Goal: Task Accomplishment & Management: Complete application form

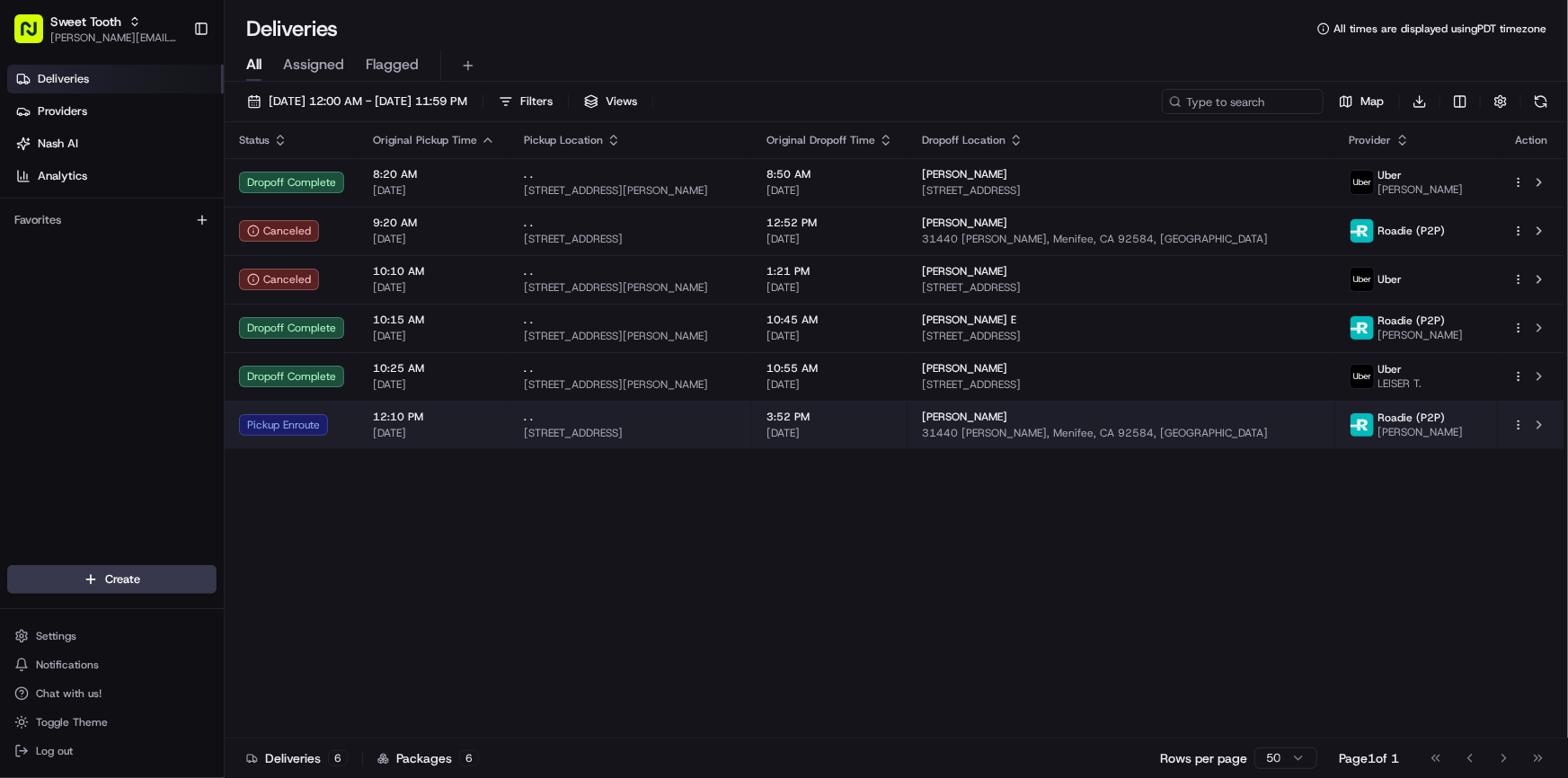
click at [306, 427] on div "Pickup Enroute" at bounding box center [292, 424] width 106 height 21
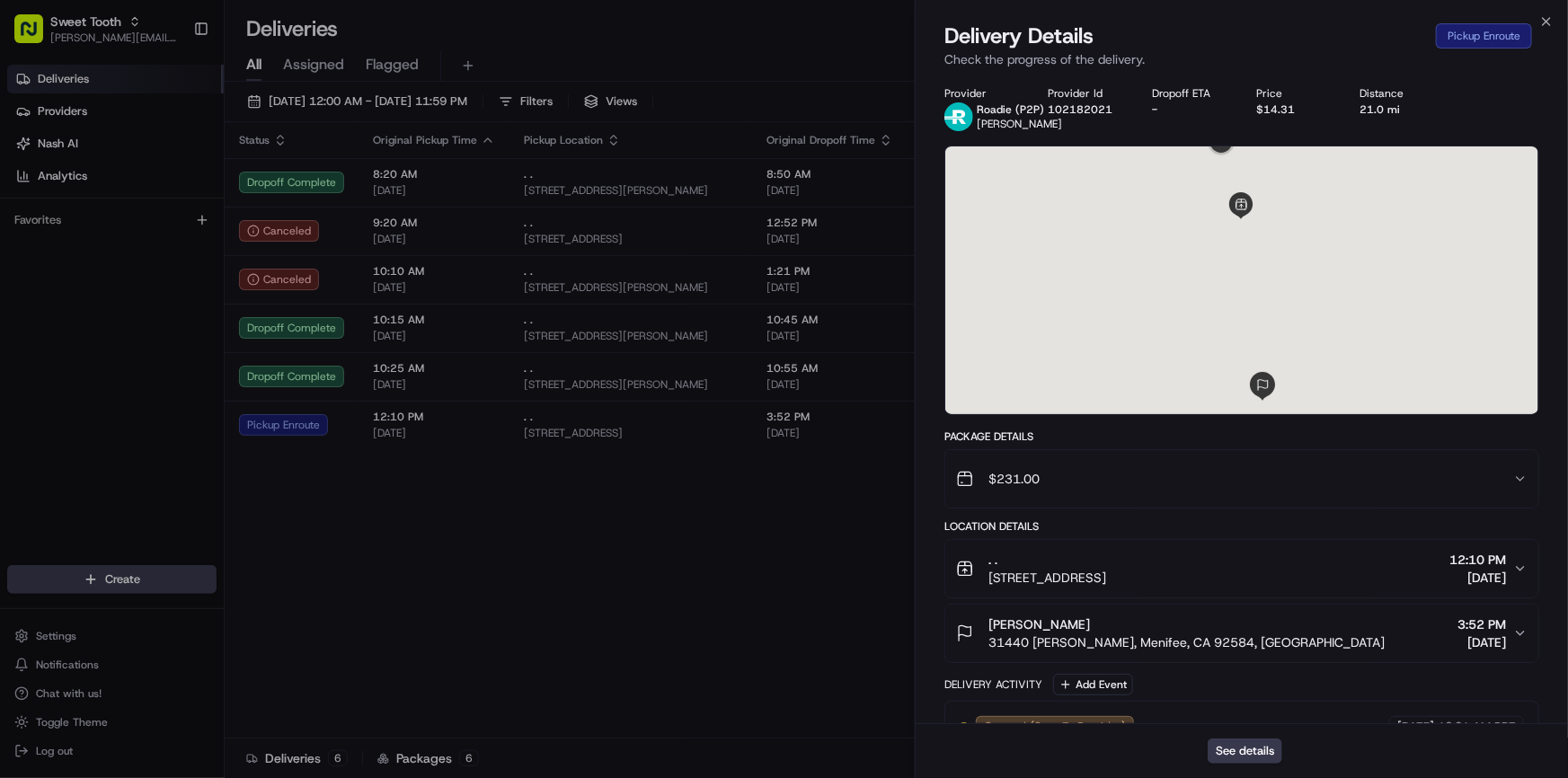
drag, startPoint x: 1298, startPoint y: 226, endPoint x: 1299, endPoint y: 289, distance: 63.0
click at [1299, 289] on div at bounding box center [1242, 280] width 593 height 268
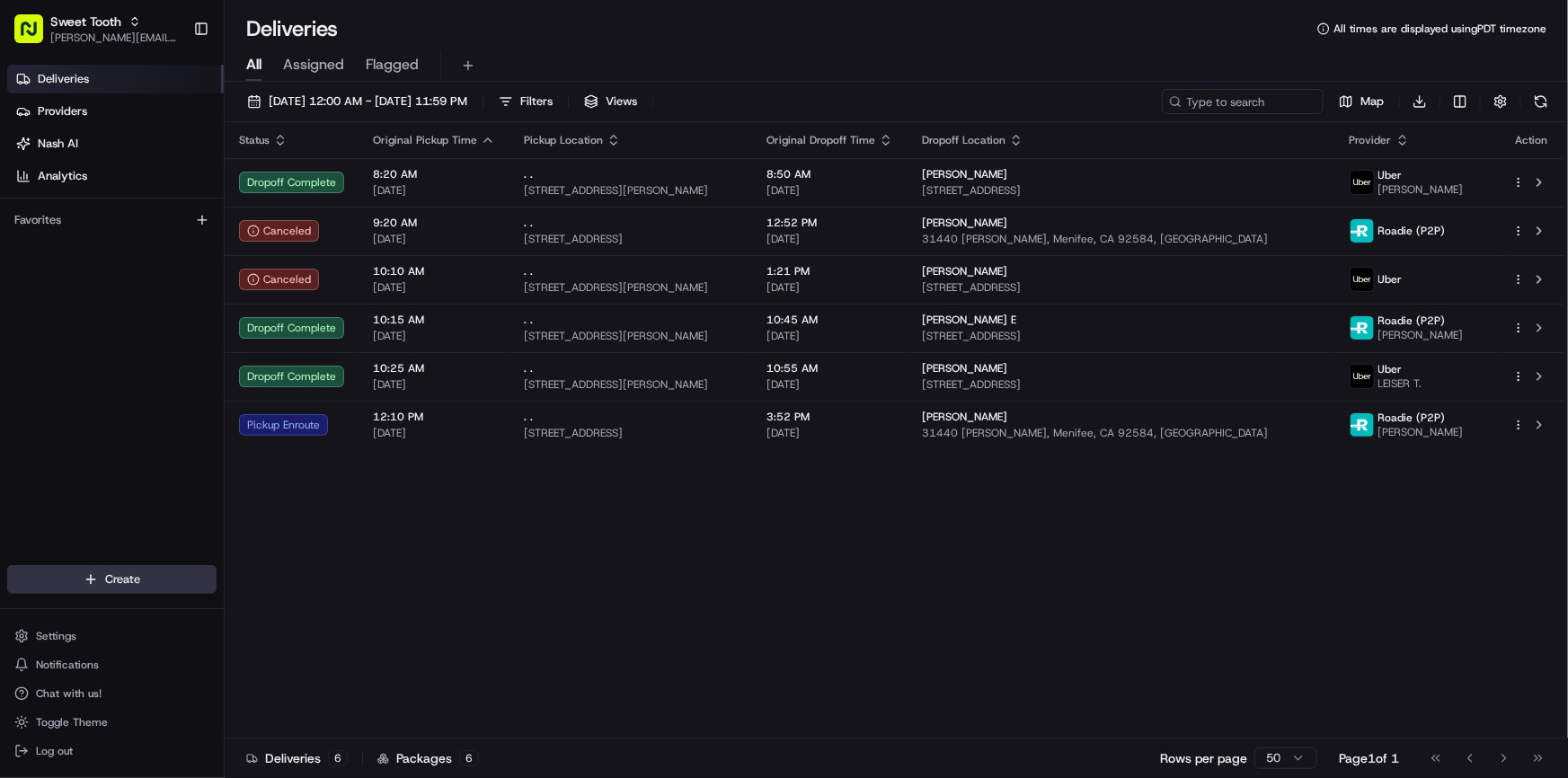
click at [129, 579] on html "Sweet Tooth anthony@oases-io.com Toggle Sidebar Deliveries Providers Nash AI An…" at bounding box center [784, 389] width 1568 height 778
click at [301, 610] on link "Delivery" at bounding box center [324, 612] width 200 height 33
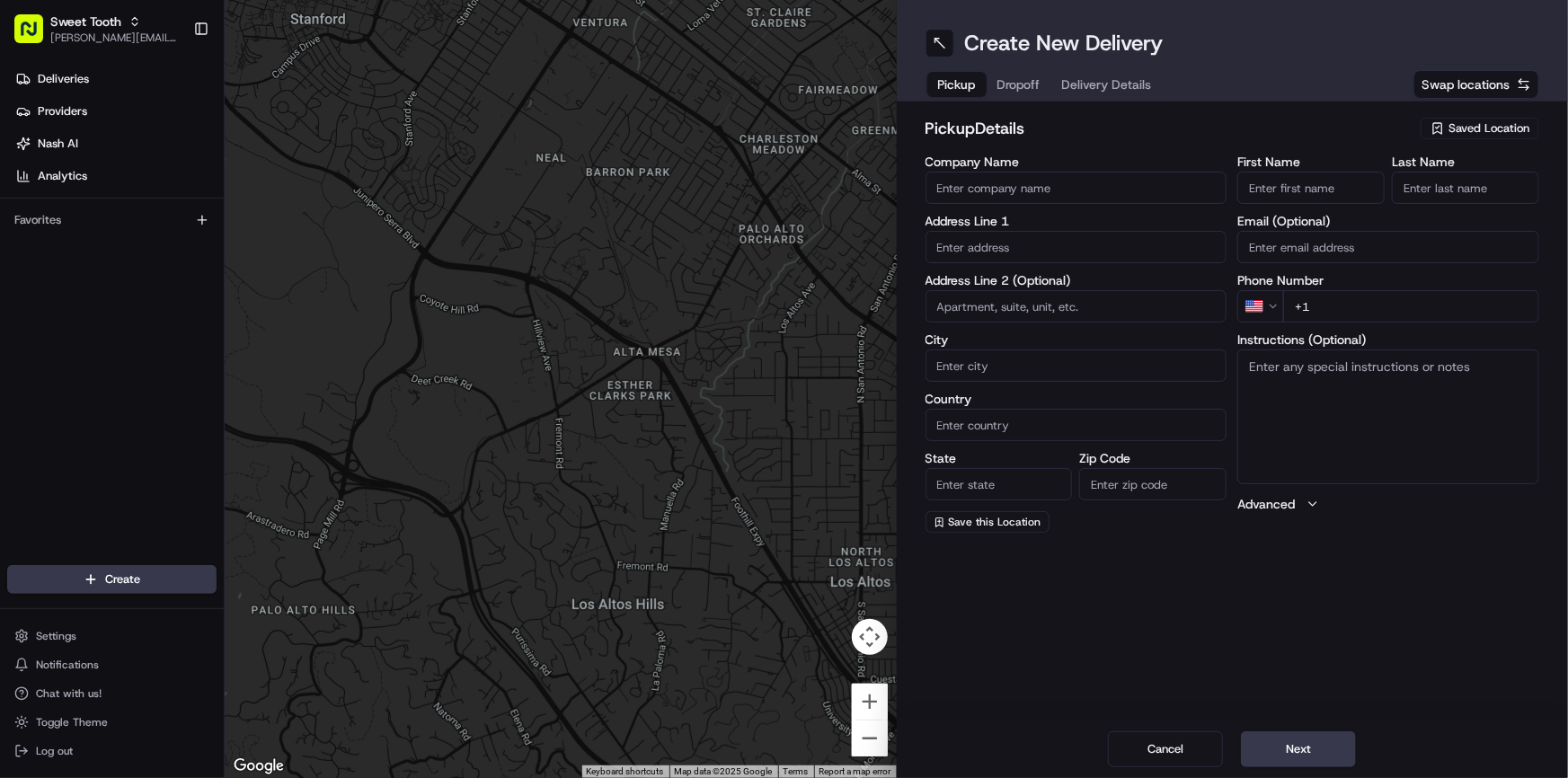
click at [1453, 126] on span "Saved Location" at bounding box center [1489, 128] width 81 height 16
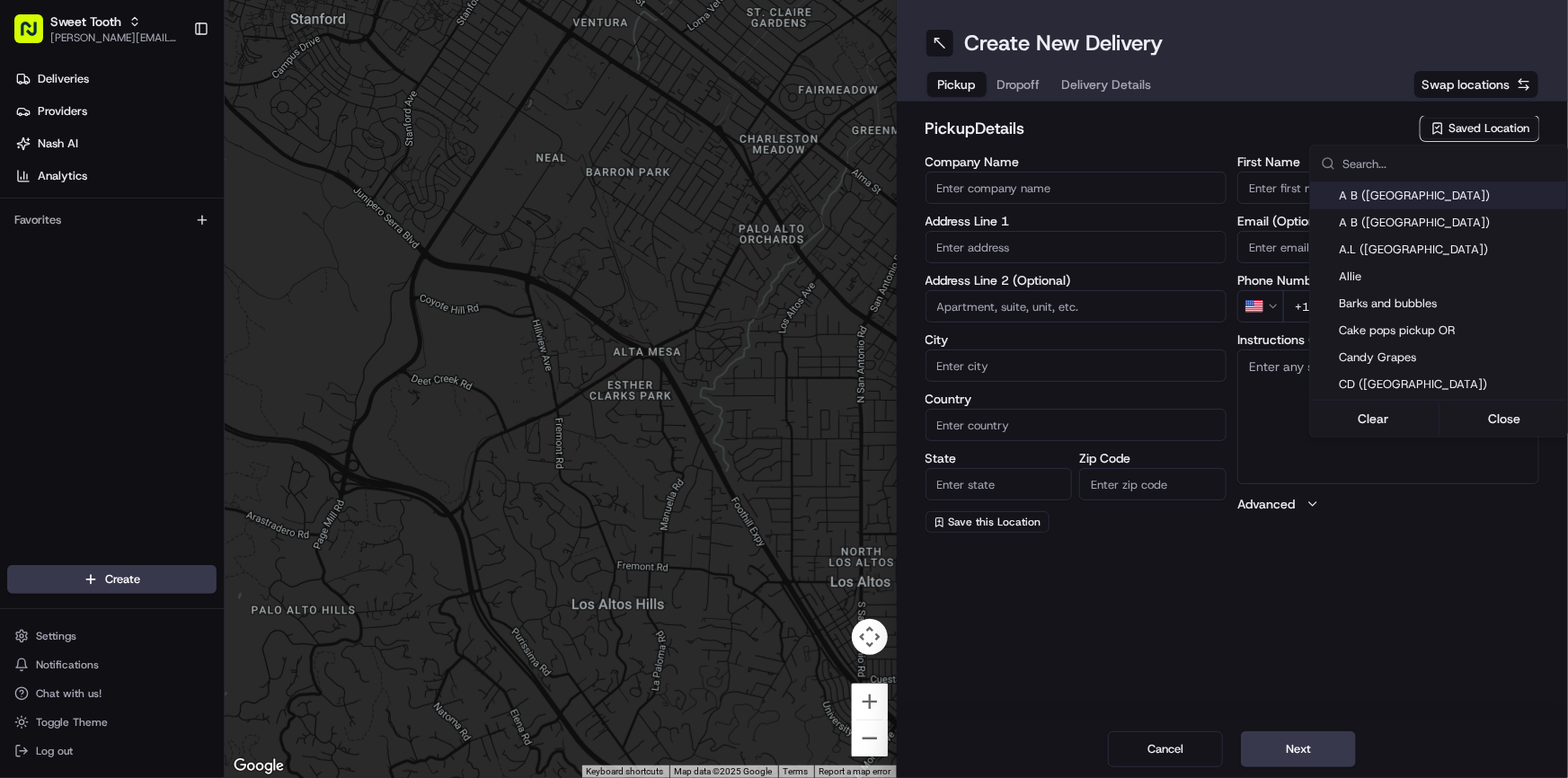
type input "h"
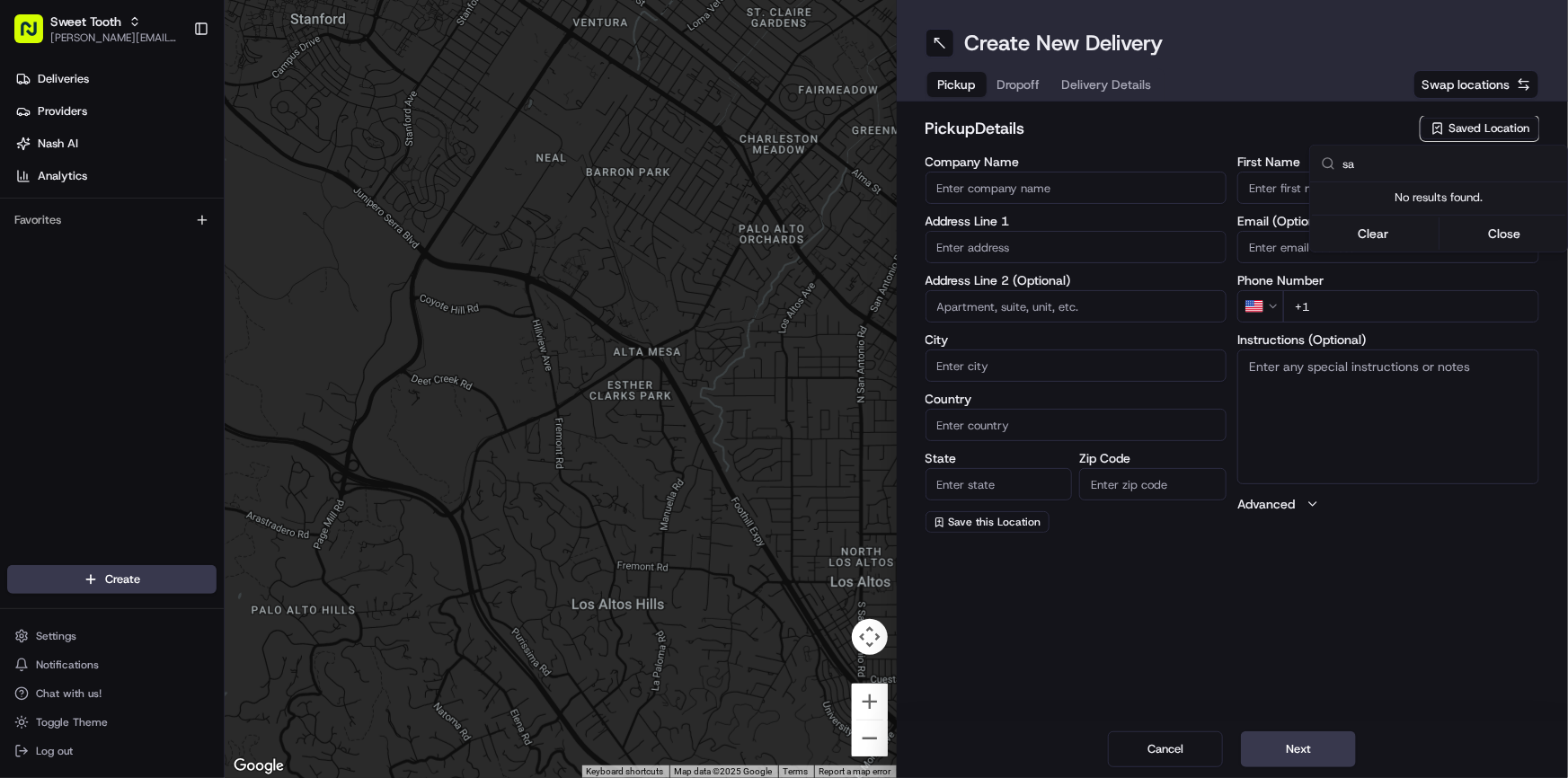
type input "s"
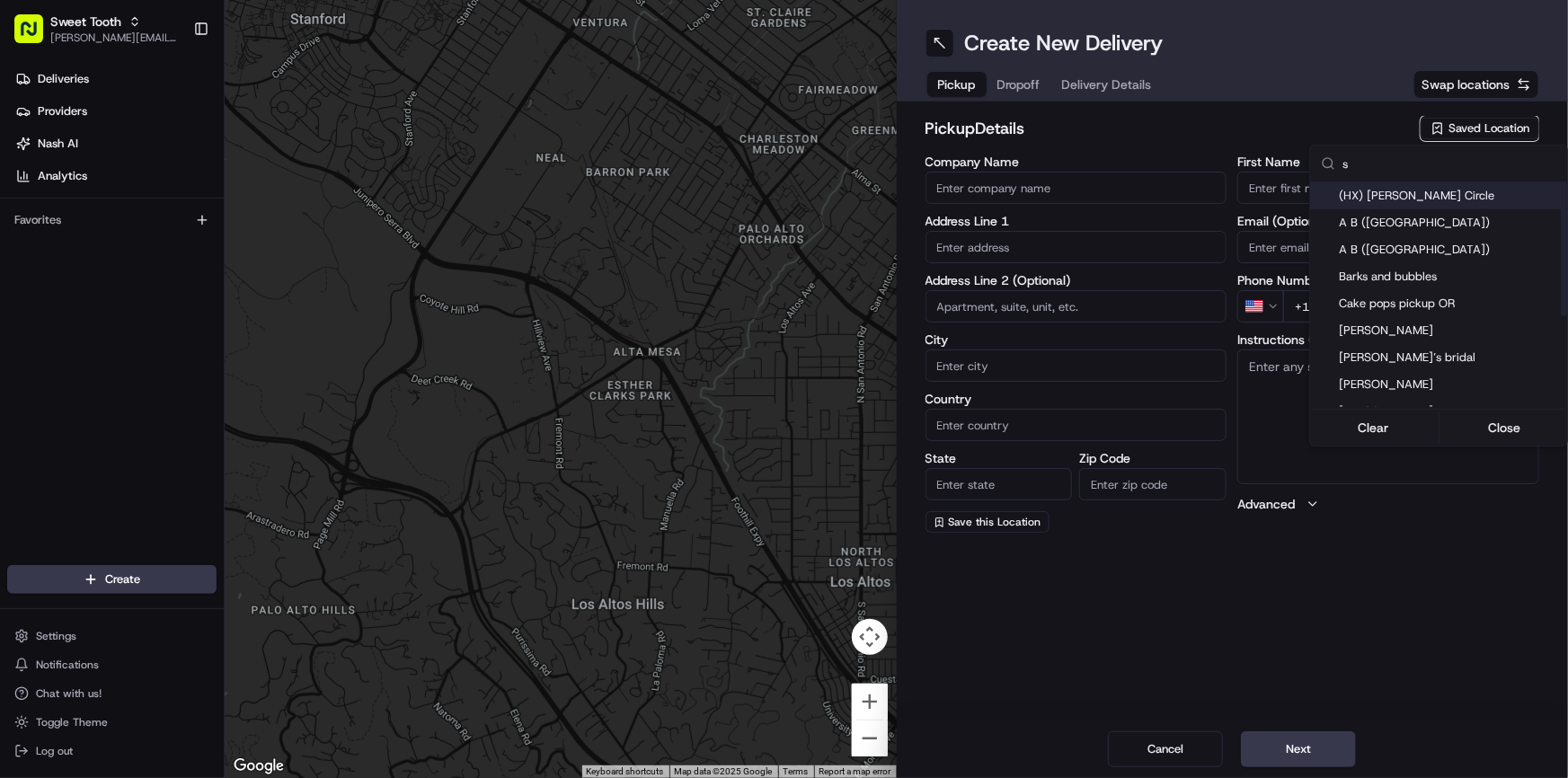
type input "s"
click at [1384, 196] on span "(HX) [PERSON_NAME] Circle" at bounding box center [1449, 195] width 221 height 16
type input "(HX) [PERSON_NAME] Circle"
type input "[STREET_ADDRESS][PERSON_NAME]"
type input "[US_STATE][GEOGRAPHIC_DATA]"
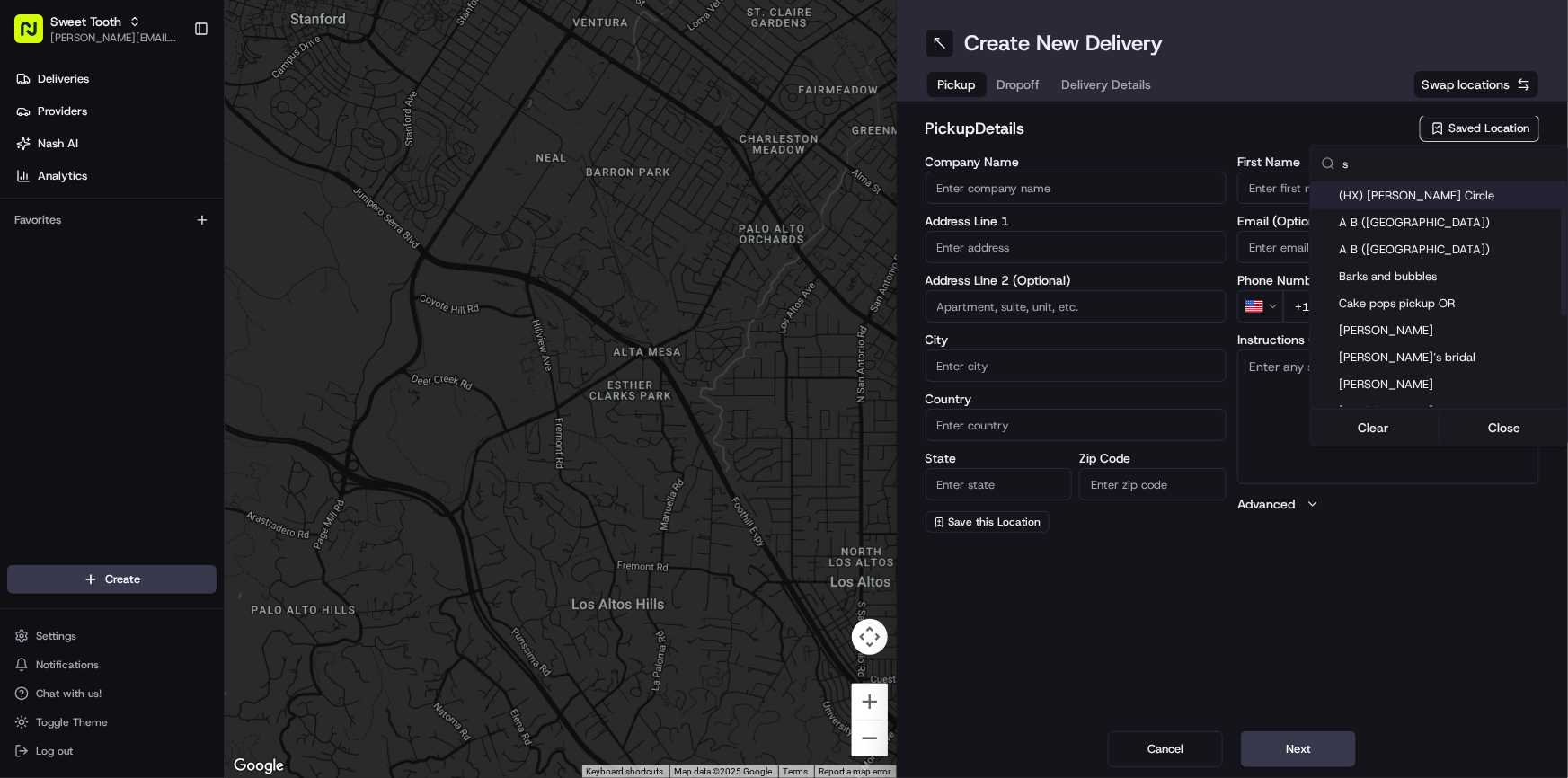
type input "US"
type input "[GEOGRAPHIC_DATA]"
type input "77459"
type input "."
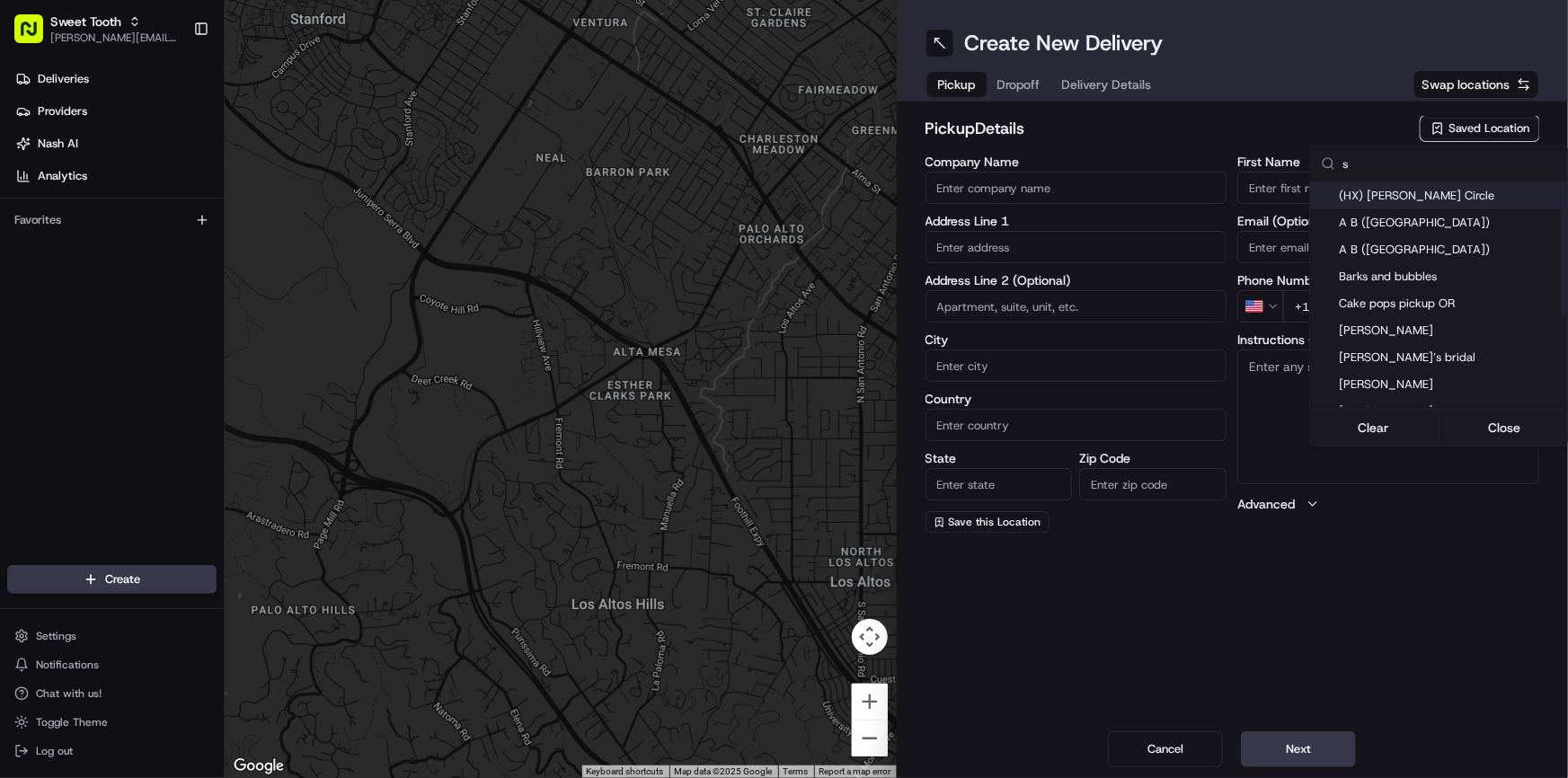
type input "[PHONE_NUMBER]"
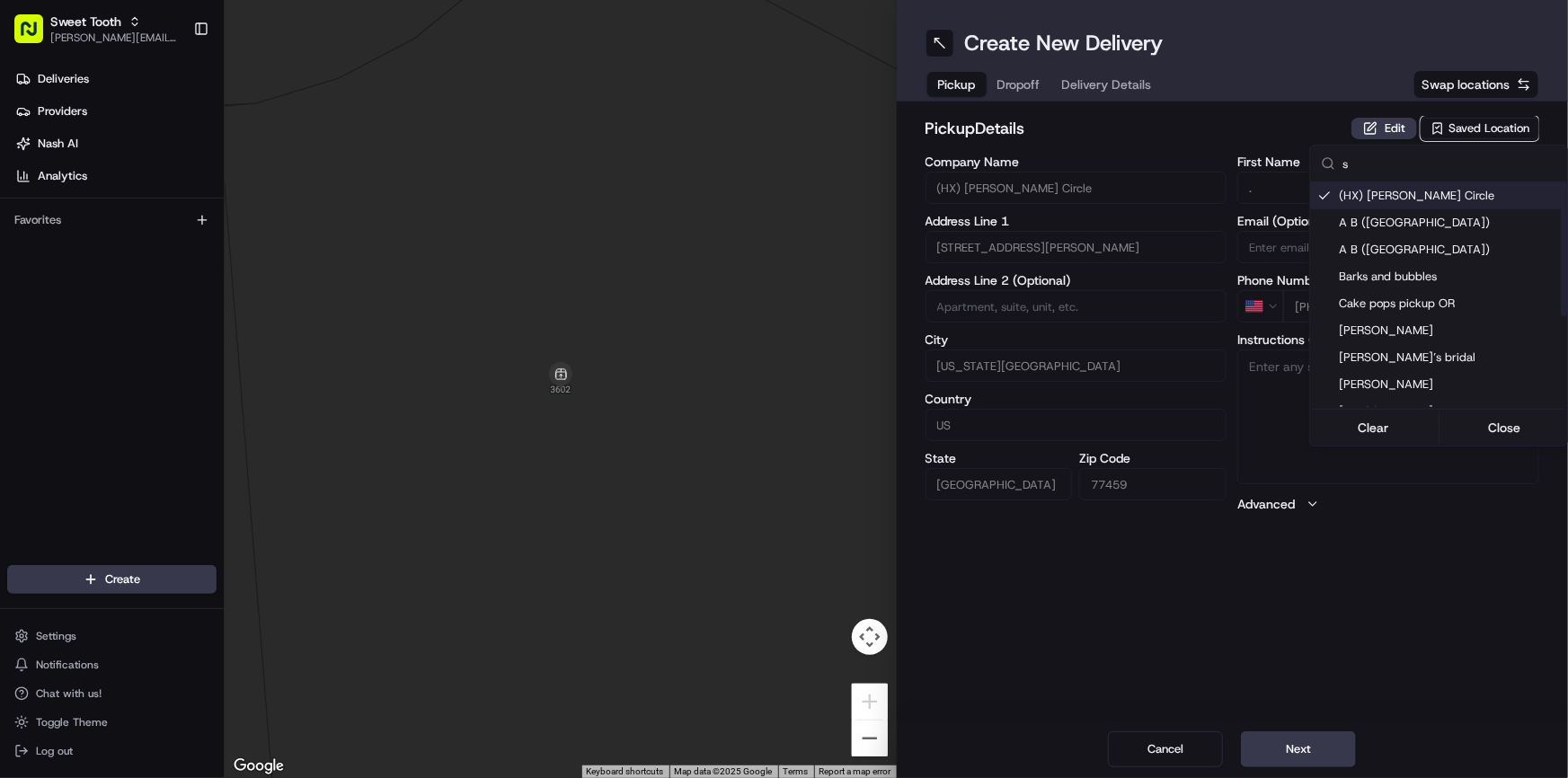
click at [1216, 124] on html "Sweet Tooth anthony@oases-io.com Toggle Sidebar Deliveries Providers Nash AI An…" at bounding box center [784, 389] width 1568 height 778
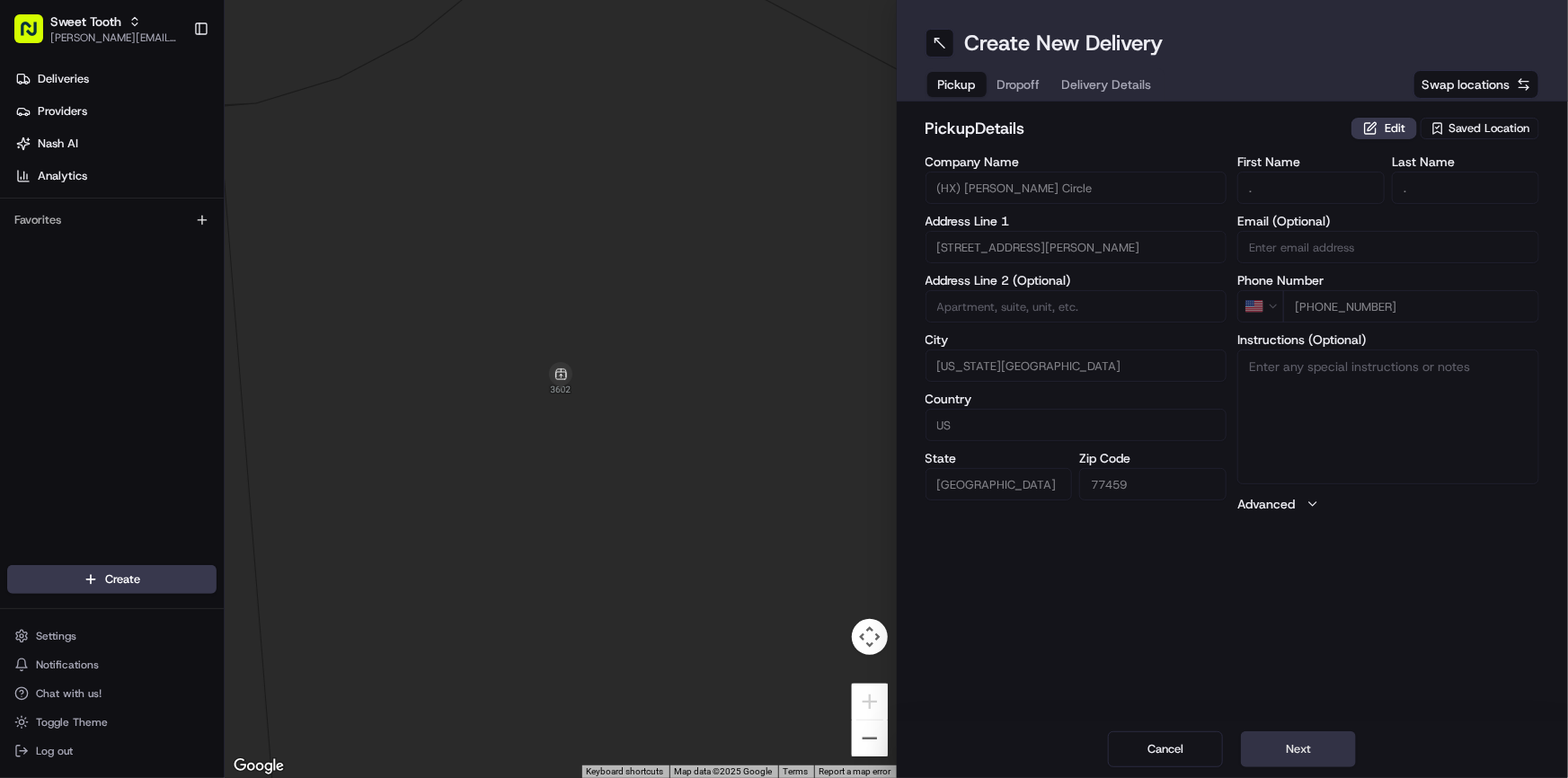
click at [1311, 736] on button "Next" at bounding box center [1298, 749] width 115 height 35
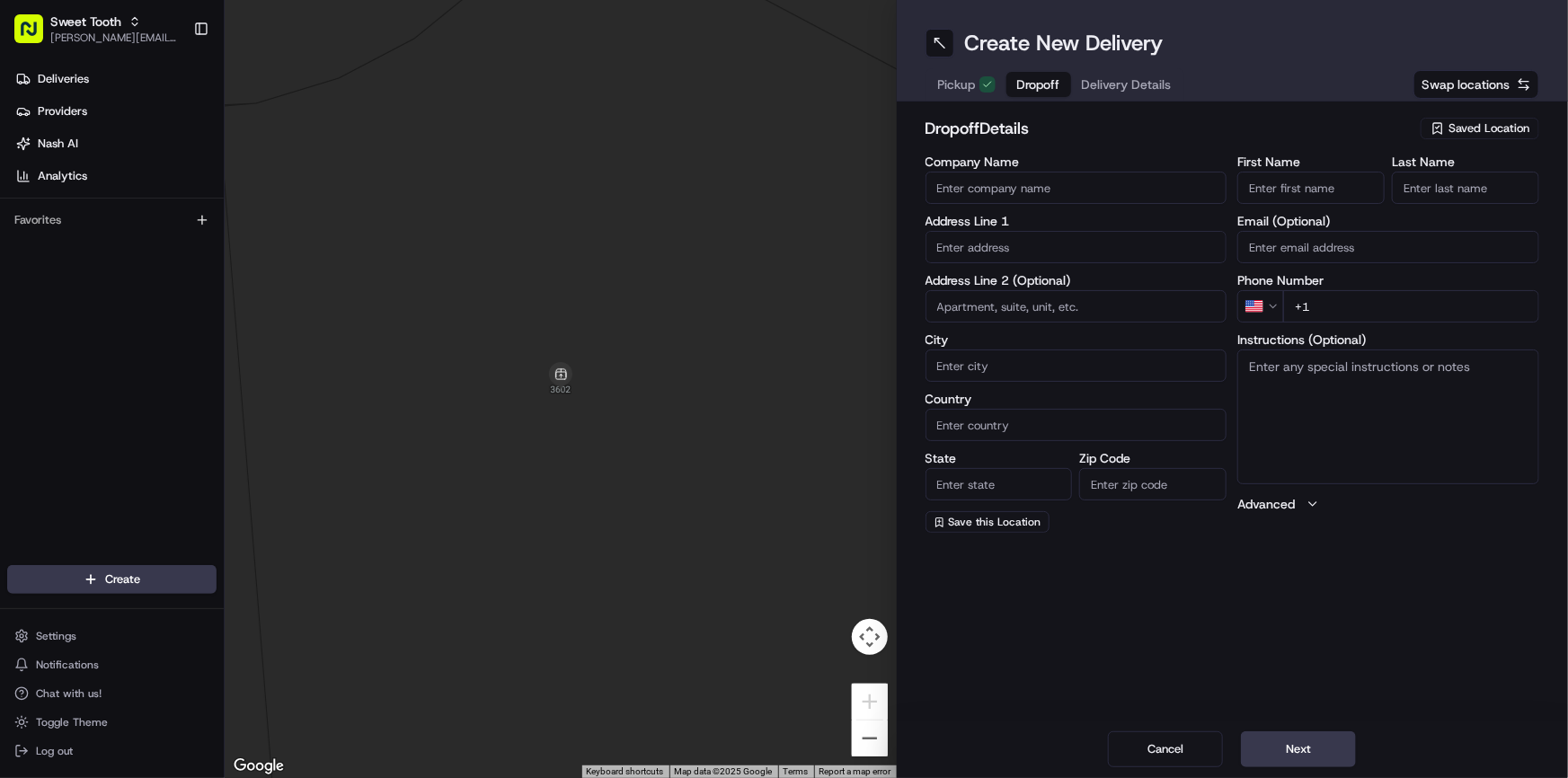
click at [1041, 248] on input "text" at bounding box center [1076, 247] width 302 height 33
paste input "[STREET_ADDRESS][PERSON_NAME]"
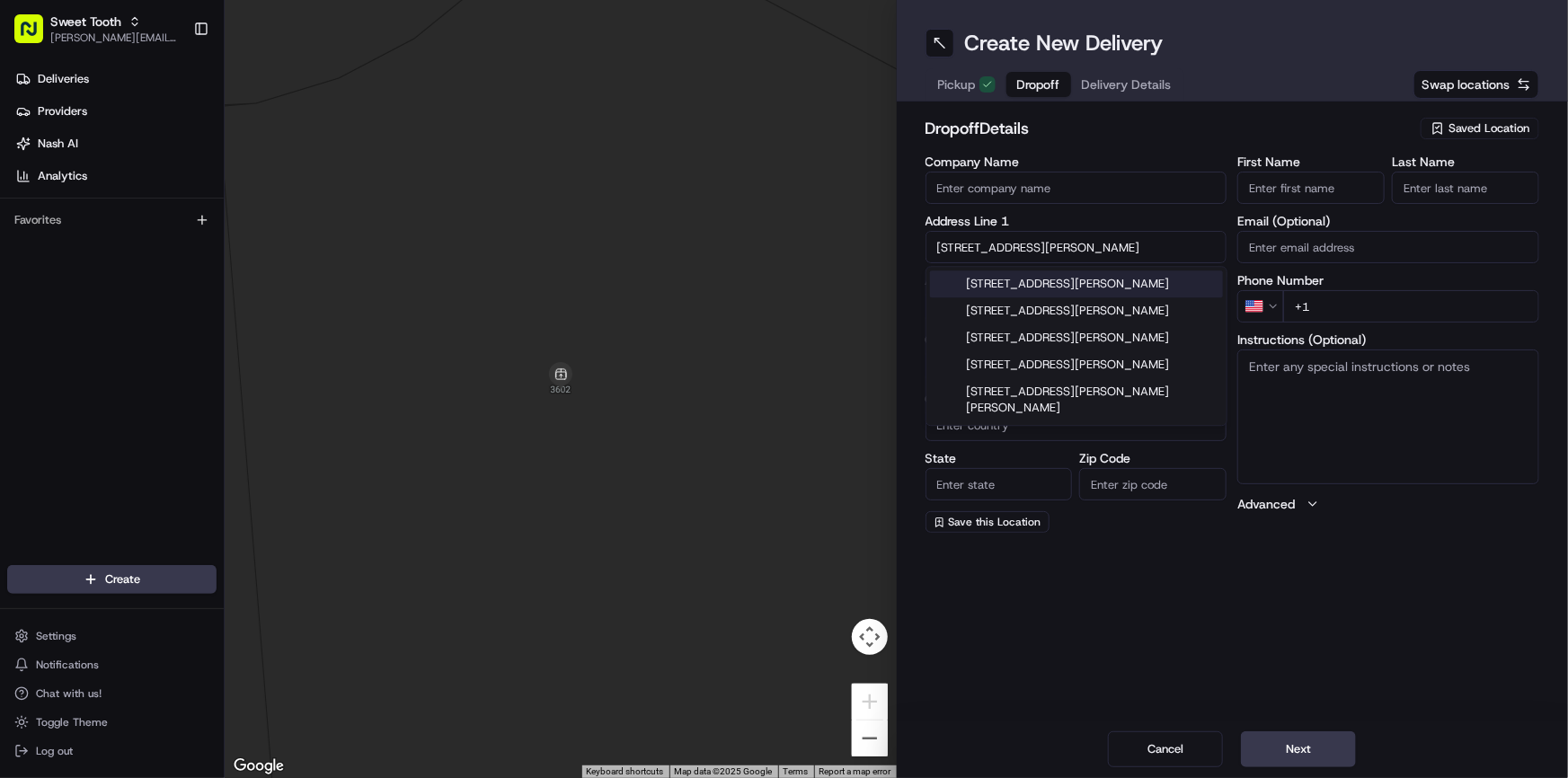
click at [1033, 278] on div "[STREET_ADDRESS][PERSON_NAME]" at bounding box center [1076, 283] width 292 height 27
type input "[STREET_ADDRESS][PERSON_NAME]"
type input "[GEOGRAPHIC_DATA]"
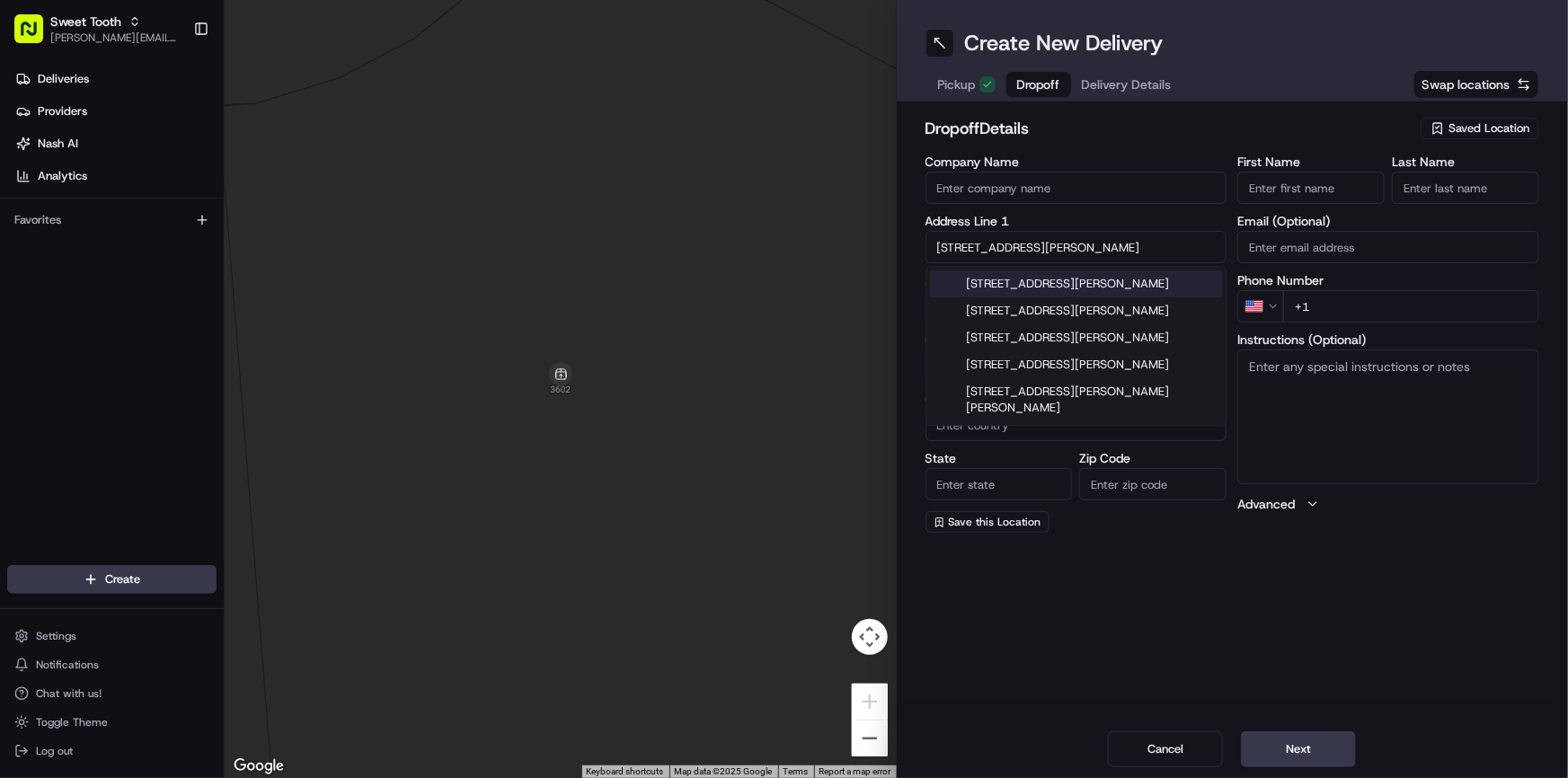
type input "77018"
type input "1538 Althea Drive"
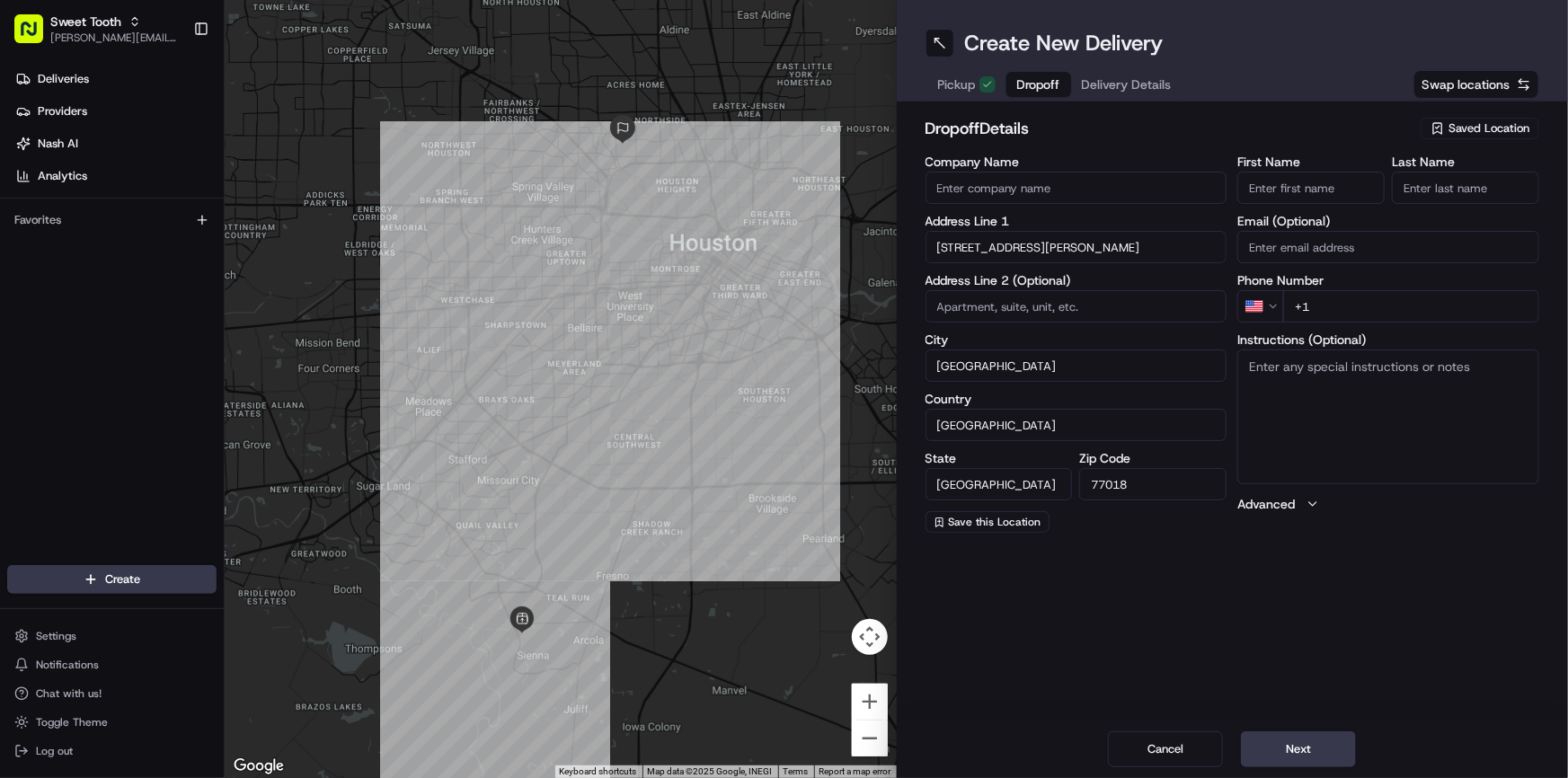
click at [1388, 313] on input "+1" at bounding box center [1411, 306] width 256 height 33
paste input "832 418 0768"
type input "[PHONE_NUMBER]"
click at [1328, 189] on input "First Name" at bounding box center [1311, 188] width 148 height 33
paste input "Rachel"
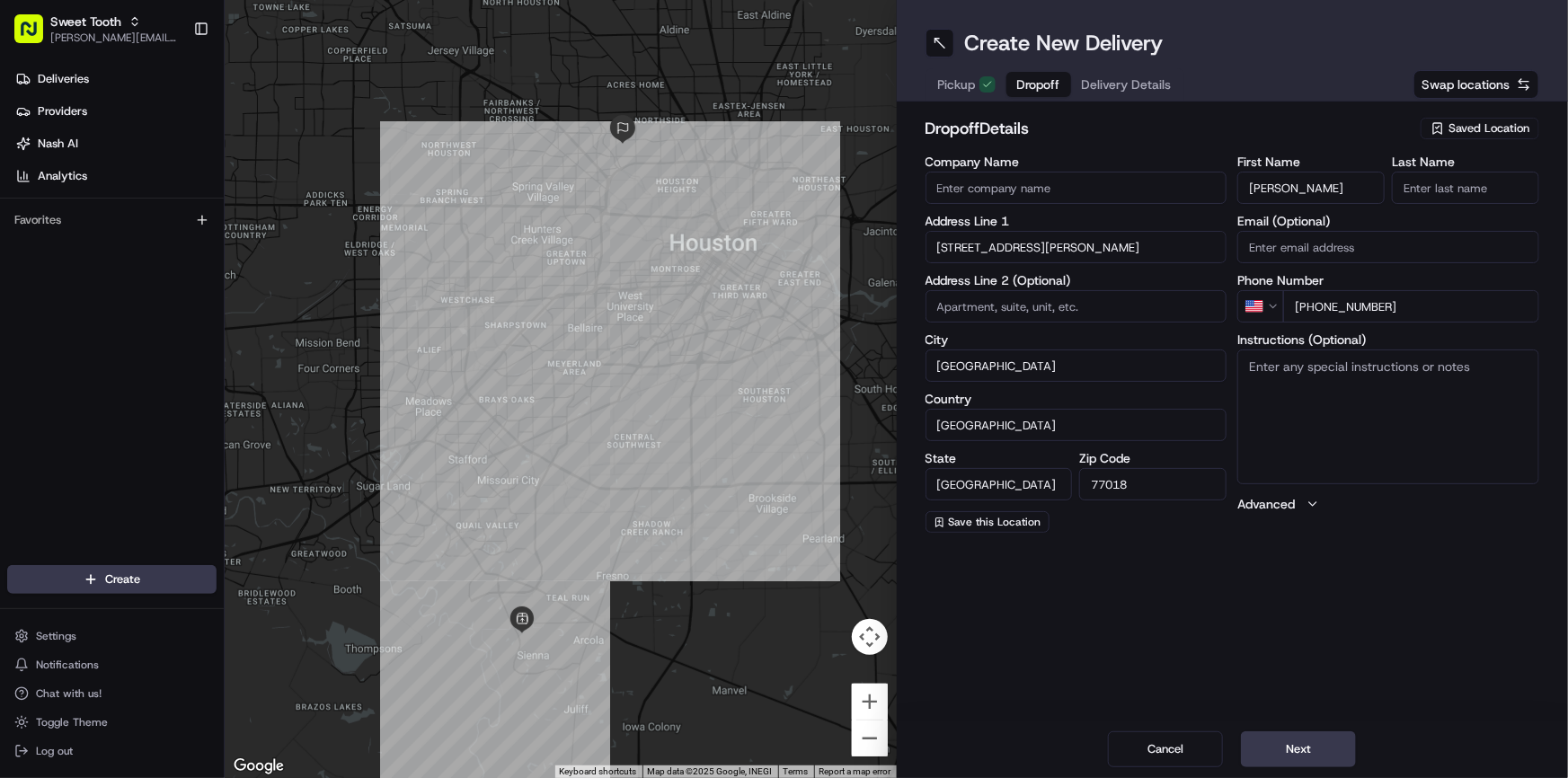
type input "Rachel"
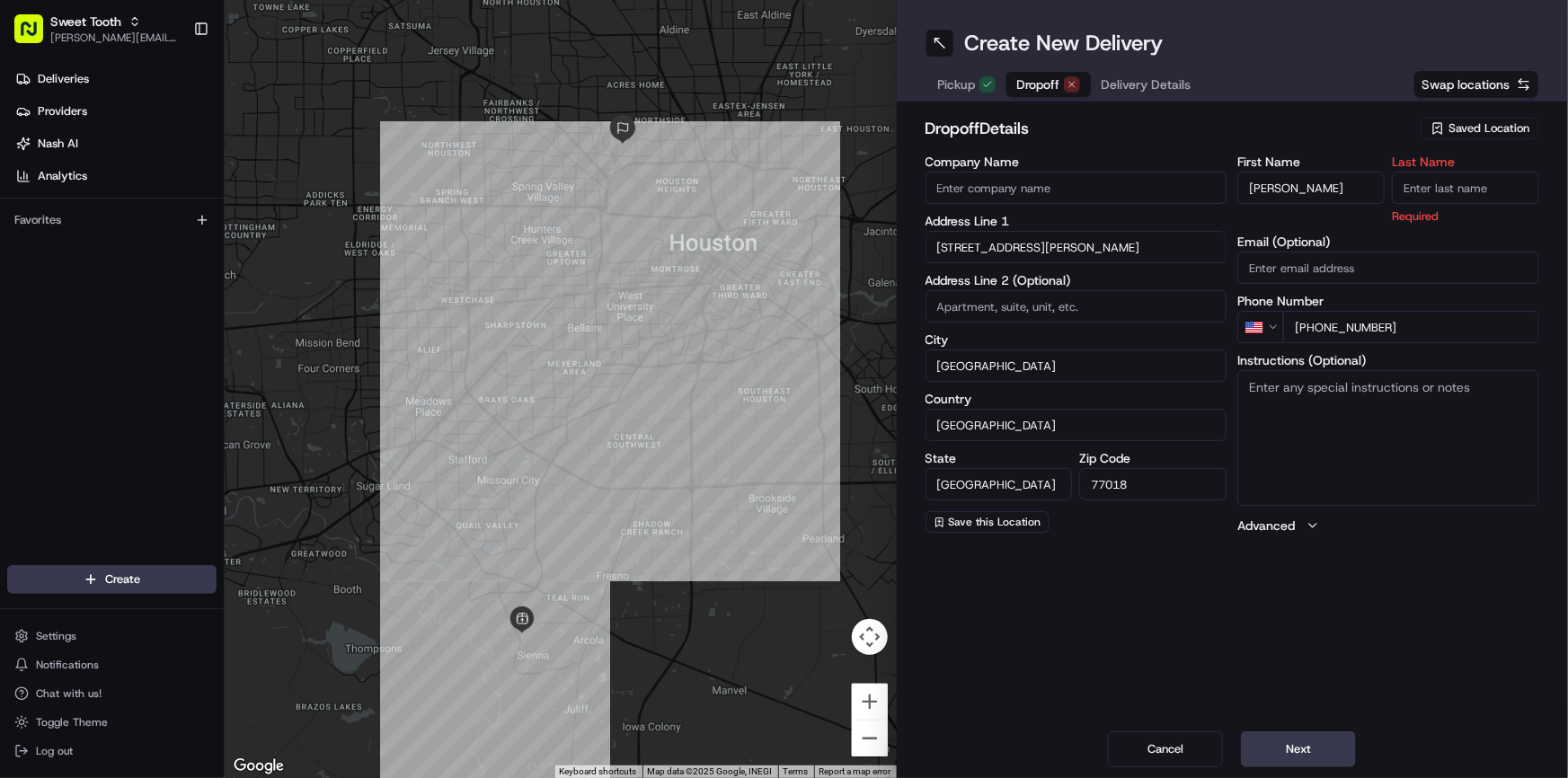
click at [1425, 198] on input "Last Name" at bounding box center [1465, 188] width 148 height 33
paste input "Tolleson"
type input "Tolleson"
click at [1265, 135] on h2 "dropoff Details" at bounding box center [1167, 128] width 485 height 25
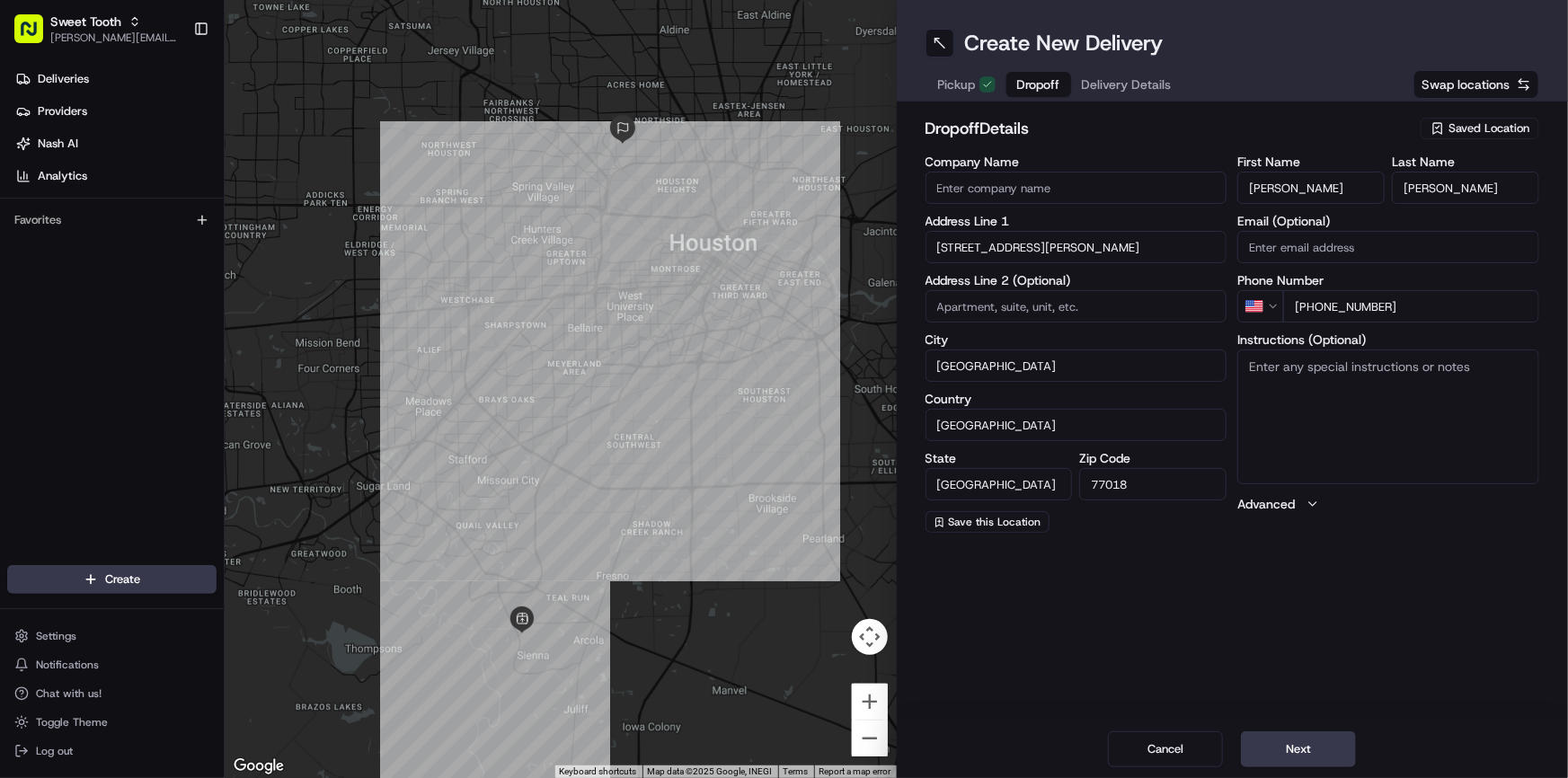
click at [958, 92] on span "Pickup" at bounding box center [957, 84] width 37 height 18
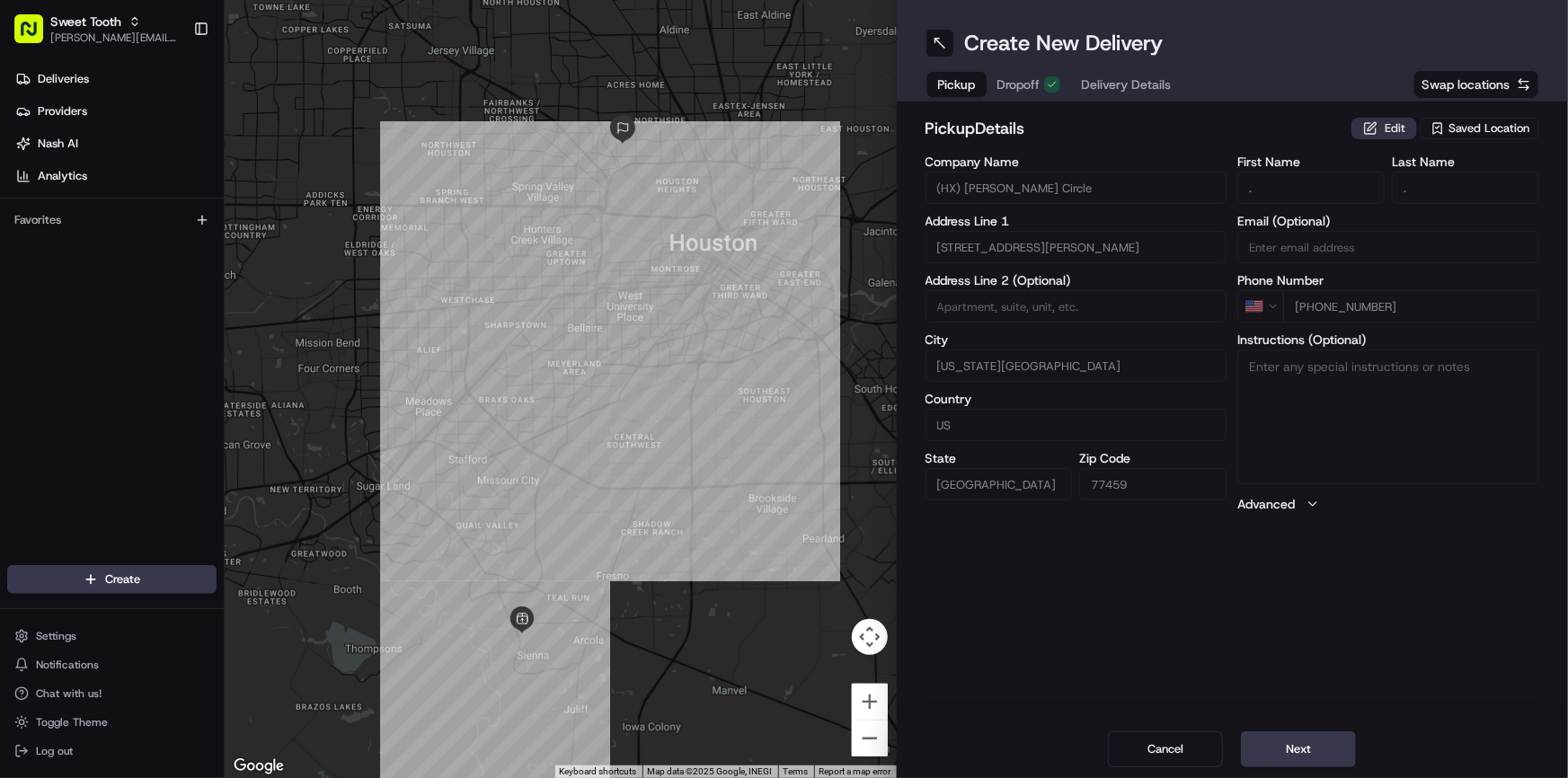
click at [1372, 135] on button "Edit" at bounding box center [1384, 128] width 65 height 21
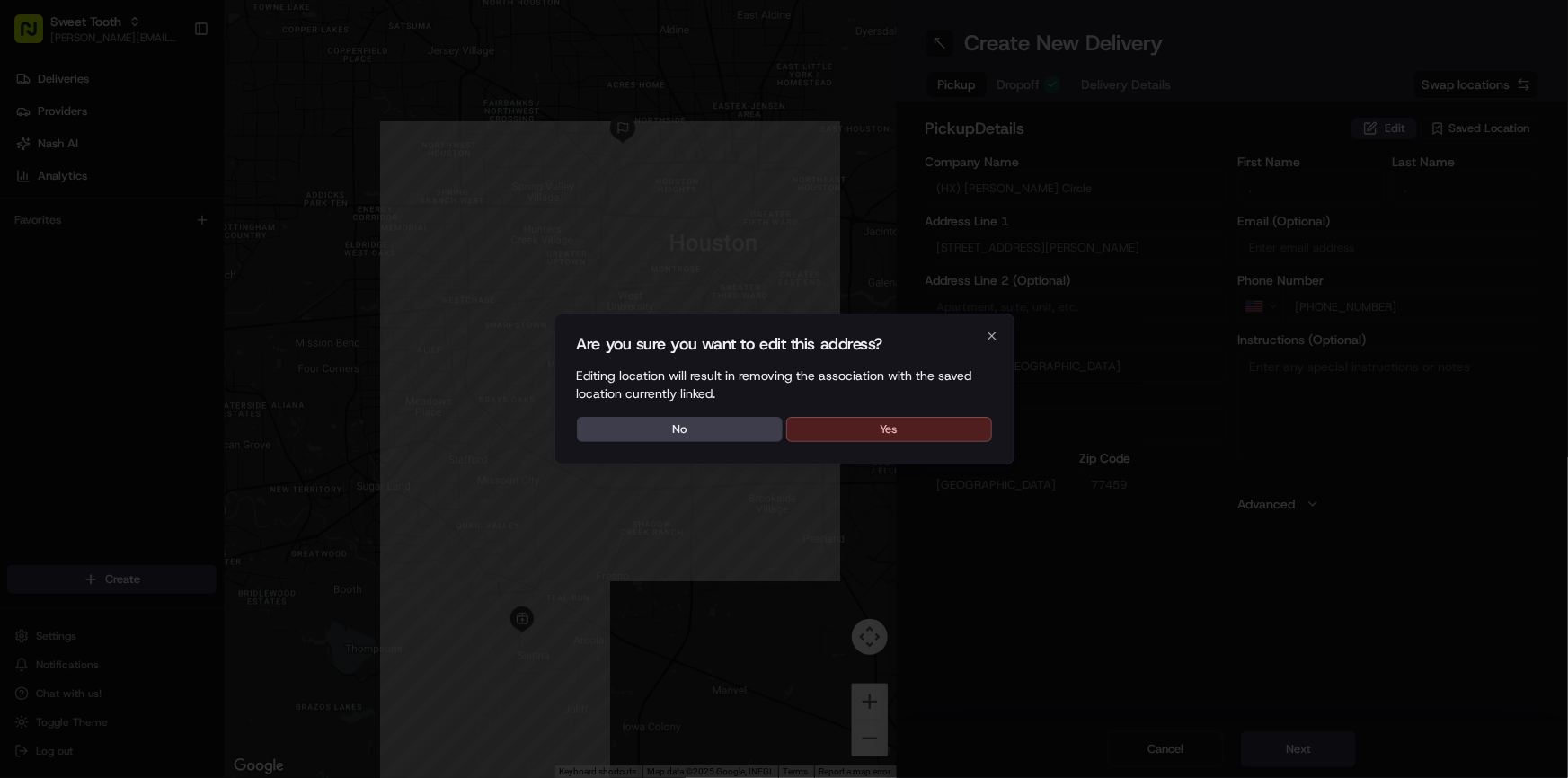
click at [944, 433] on button "Yes" at bounding box center [889, 429] width 206 height 25
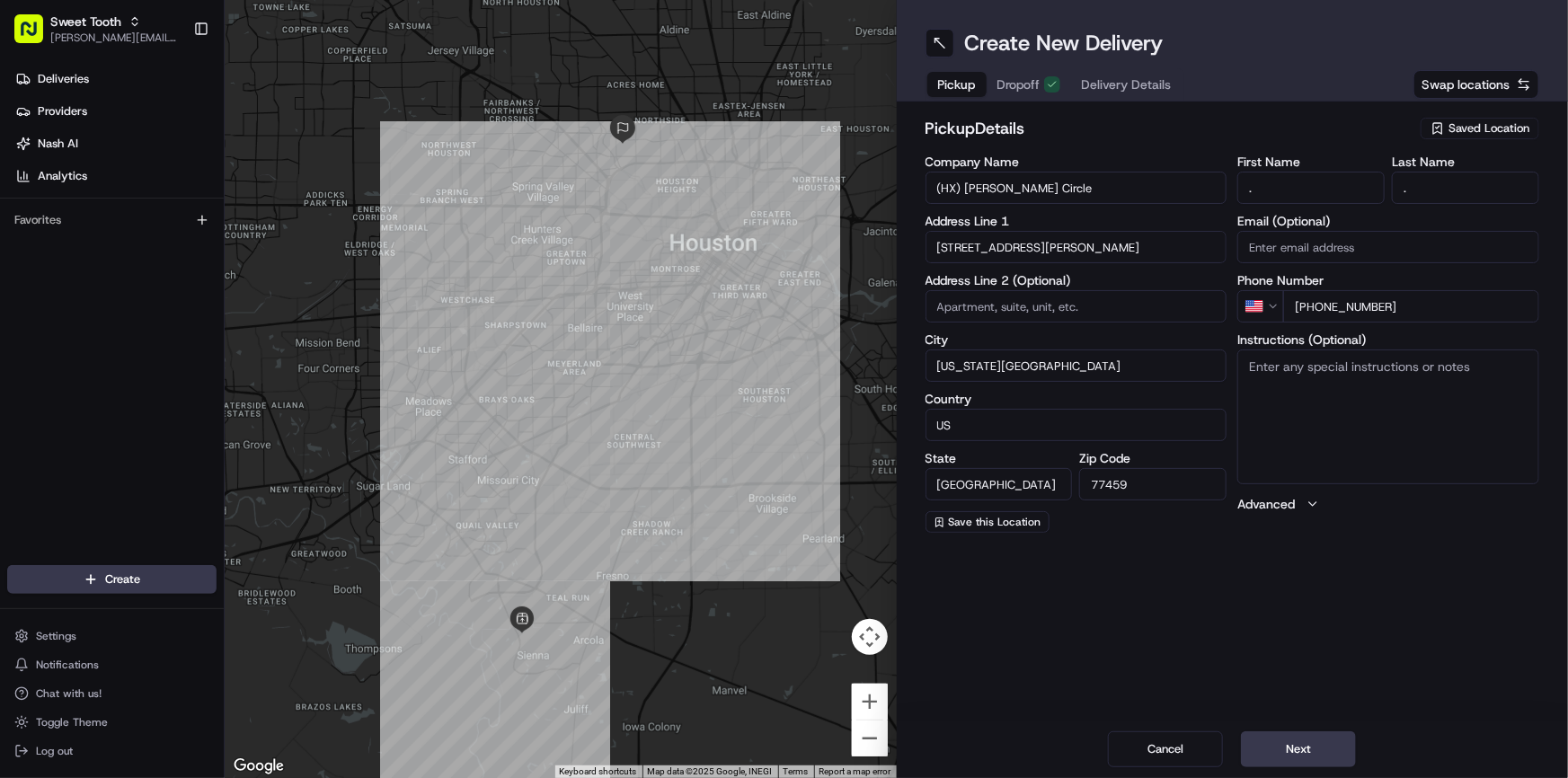
click at [1313, 417] on textarea "Instructions (Optional)" at bounding box center [1388, 417] width 302 height 134
click at [1376, 604] on div "Create New Delivery Pickup Dropoff Delivery Details Swap locations pickup Detai…" at bounding box center [1233, 389] width 672 height 778
click at [1441, 372] on textarea "Lighting Mcqueen Cookies box only" at bounding box center [1388, 417] width 302 height 134
type textarea "Lighting Mcqueen Cookies box"
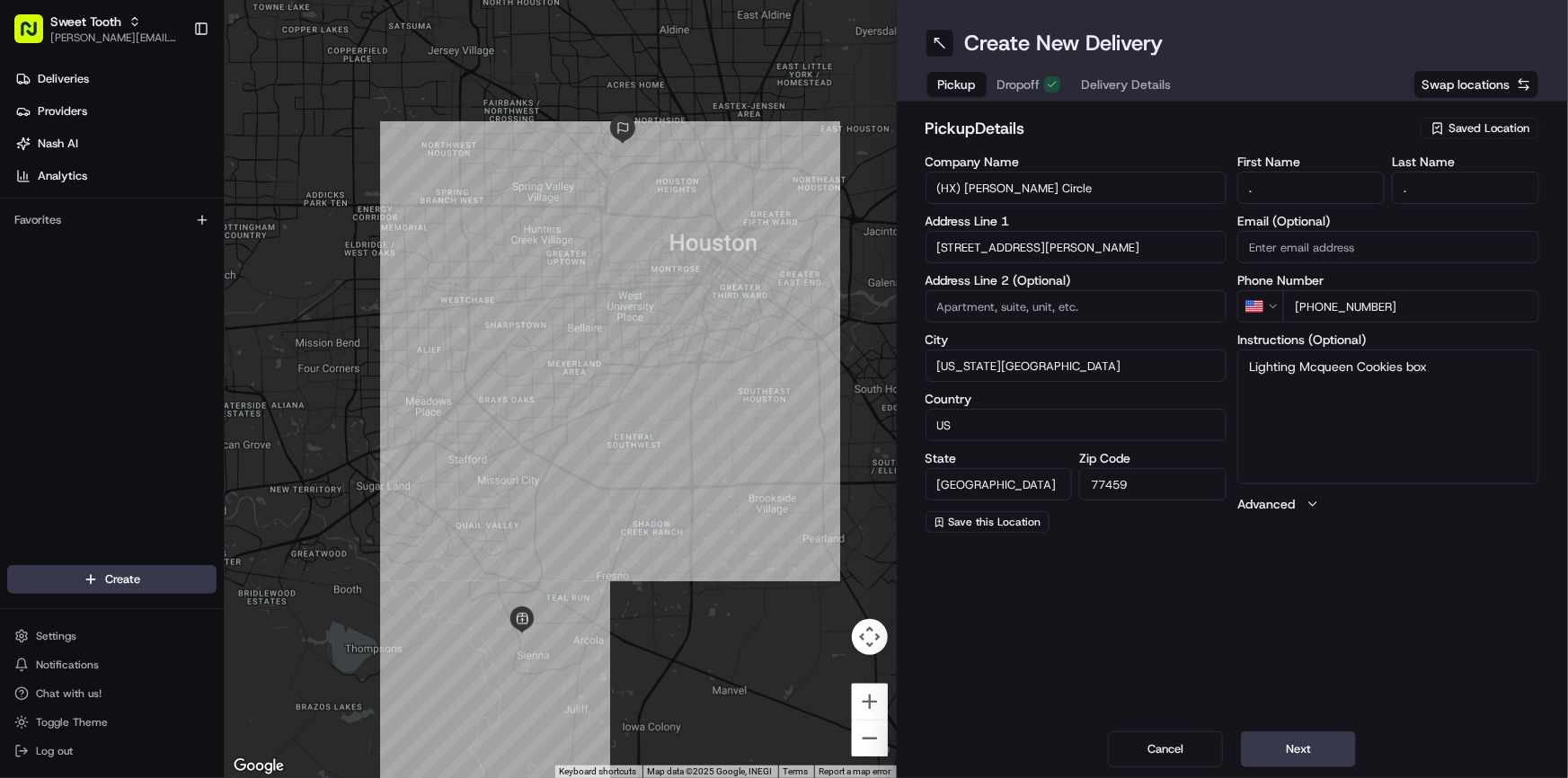
click at [1404, 608] on div "Create New Delivery Pickup Dropoff Delivery Details Swap locations pickup Detai…" at bounding box center [1233, 389] width 672 height 778
click at [1309, 752] on button "Next" at bounding box center [1298, 749] width 115 height 35
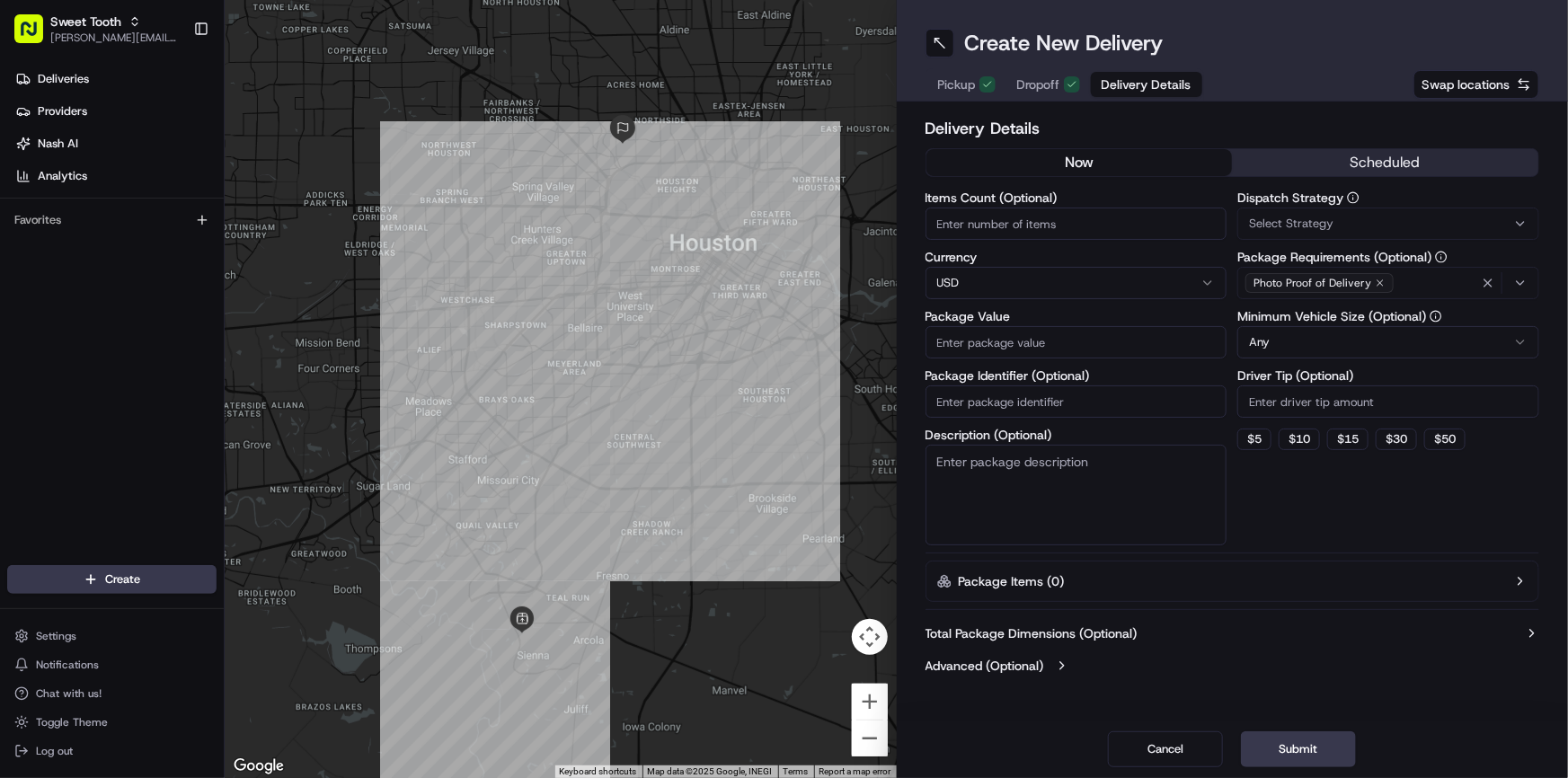
click at [1033, 345] on input "Package Value" at bounding box center [1076, 342] width 302 height 33
type input "132"
click at [1280, 761] on button "Submit" at bounding box center [1298, 749] width 115 height 35
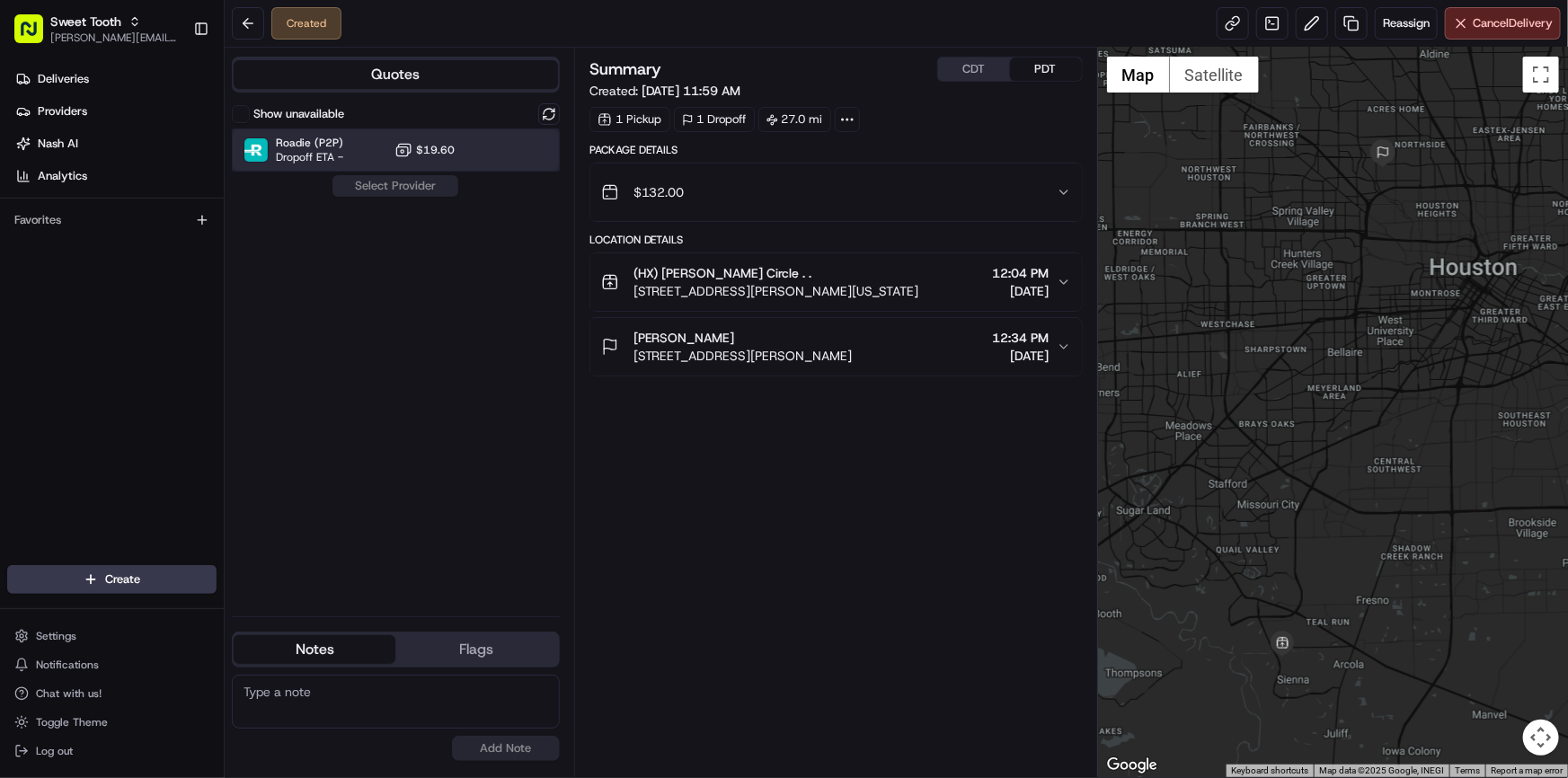
click at [458, 165] on div "Roadie (P2P) Dropoff ETA - $19.60" at bounding box center [395, 150] width 328 height 43
click at [417, 191] on button "Assign Provider" at bounding box center [395, 186] width 128 height 21
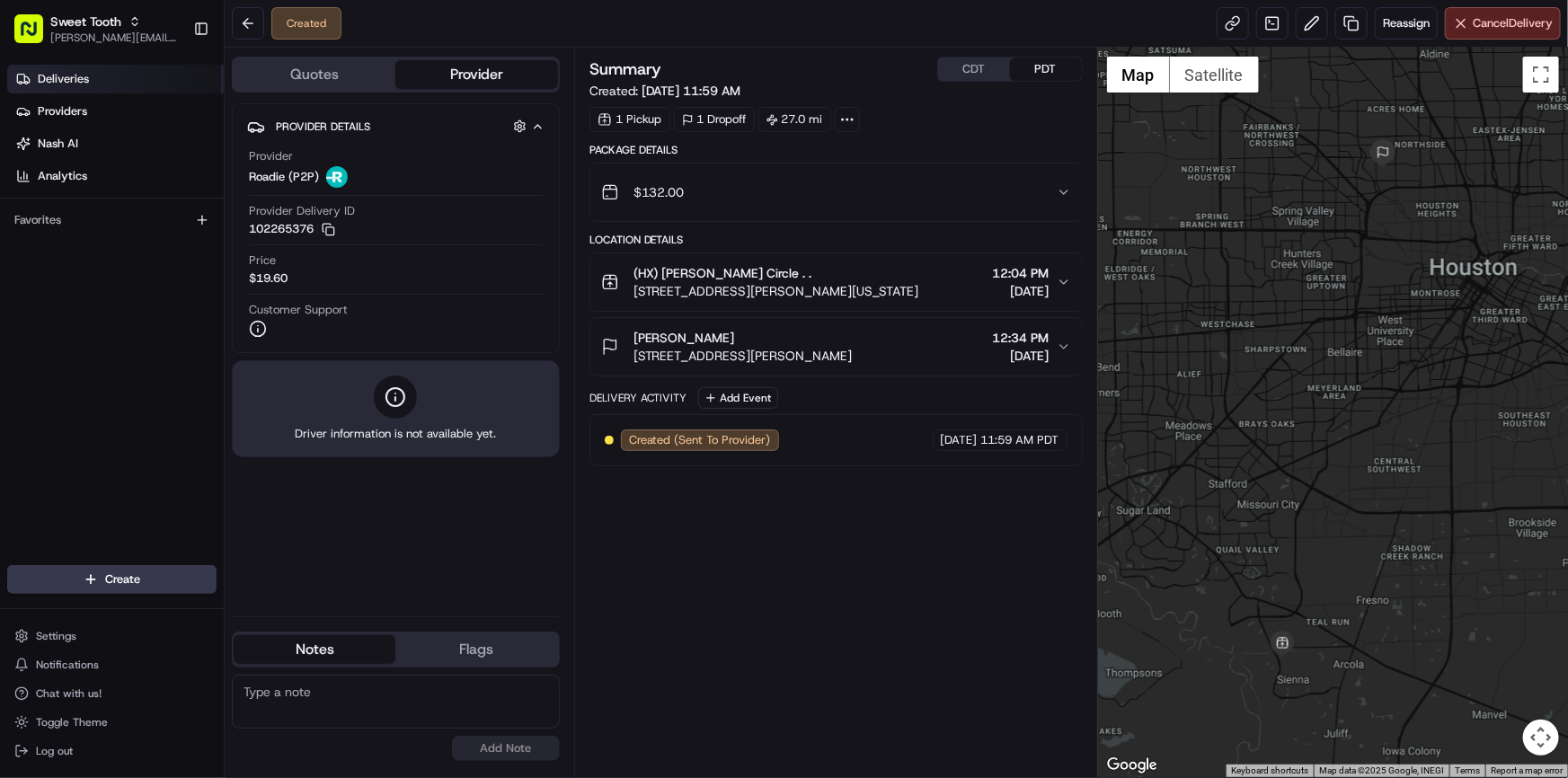
click at [90, 82] on link "Deliveries" at bounding box center [116, 78] width 217 height 29
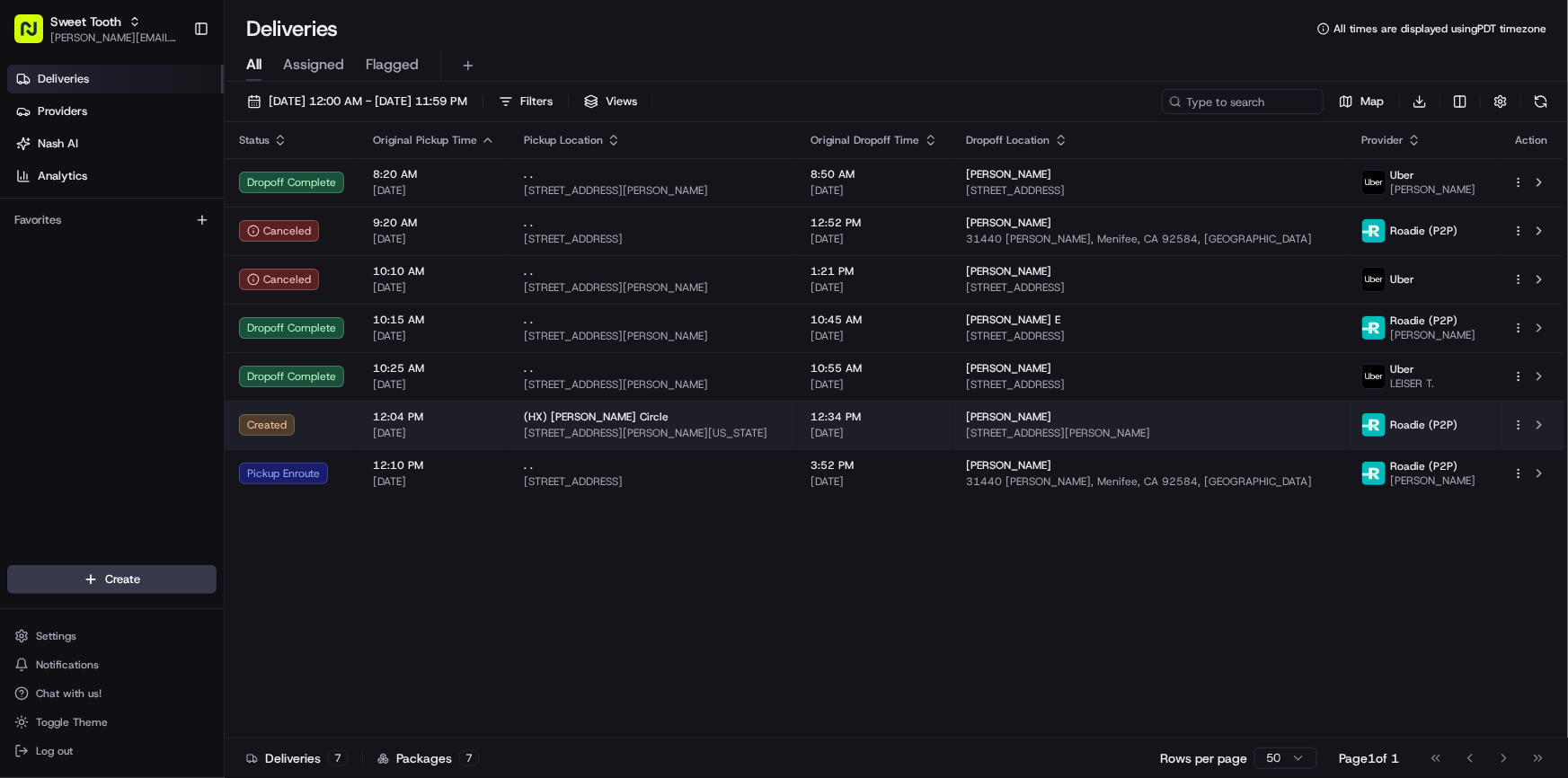
click at [1518, 421] on html "Sweet Tooth anthony@oases-io.com Toggle Sidebar Deliveries Providers Nash AI An…" at bounding box center [784, 389] width 1568 height 778
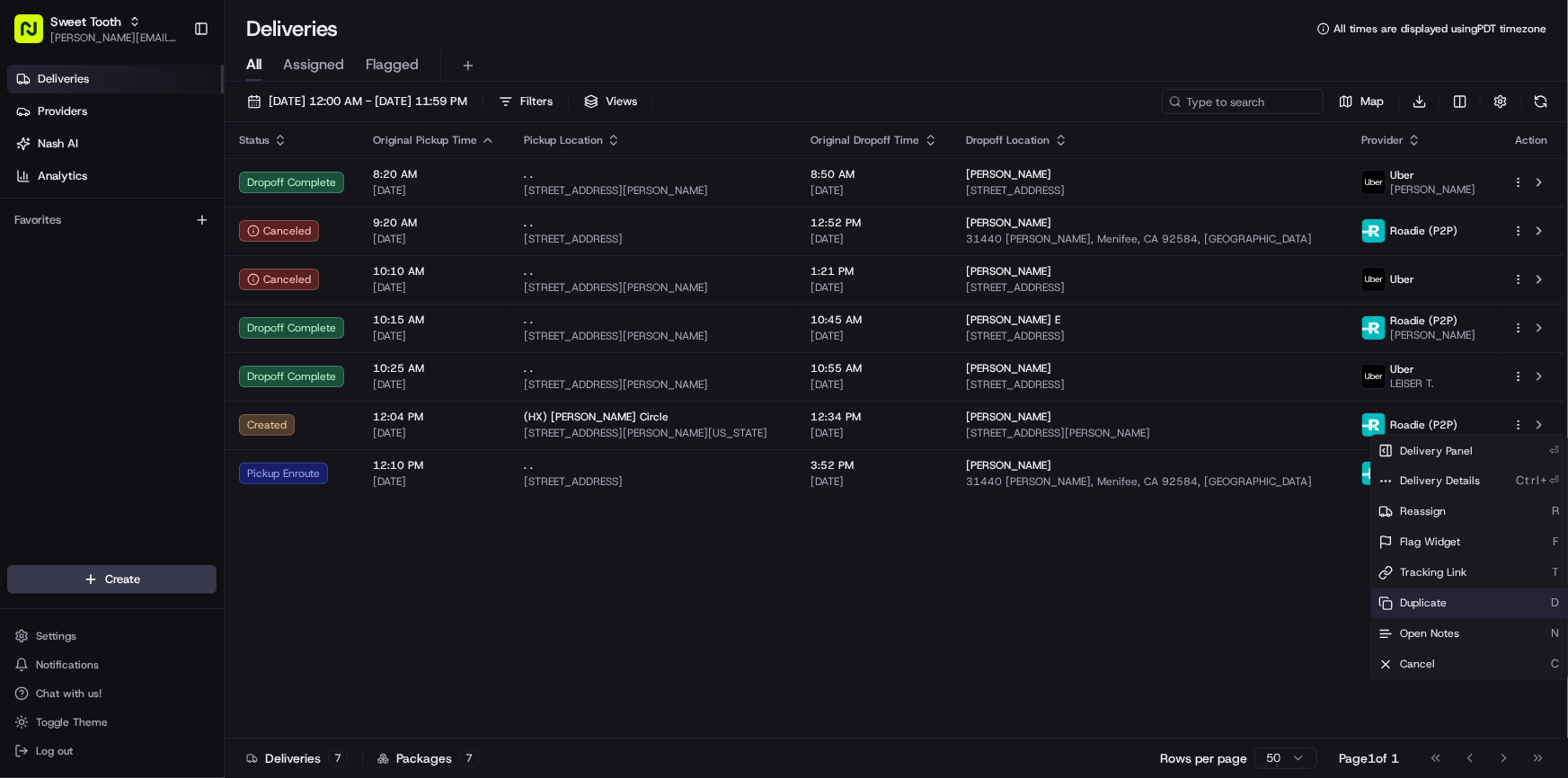
click at [1425, 609] on span "Duplicate" at bounding box center [1423, 602] width 47 height 14
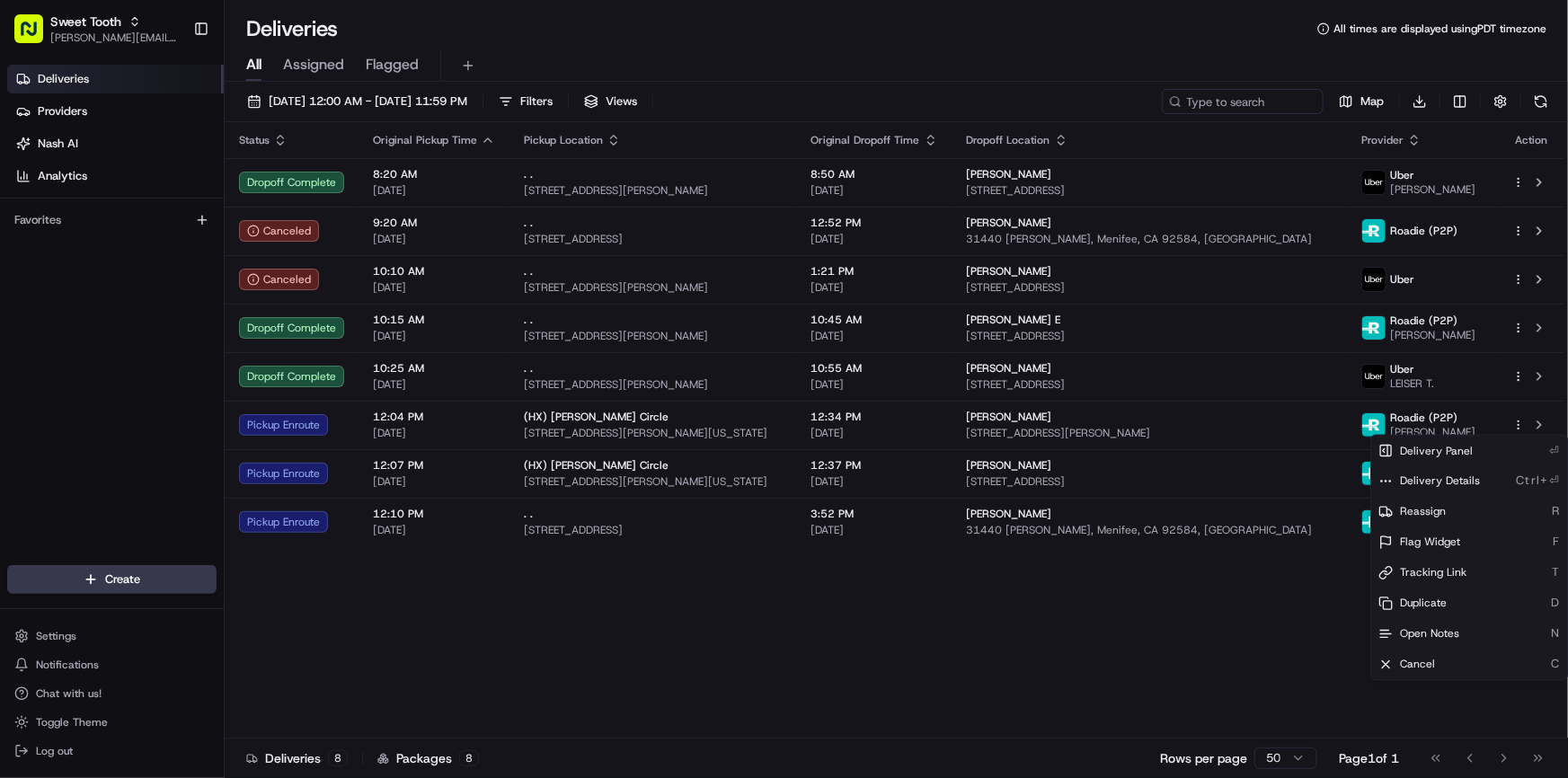
click at [650, 692] on html "Sweet Tooth anthony@oases-io.com Toggle Sidebar Deliveries Providers Nash AI An…" at bounding box center [784, 389] width 1568 height 778
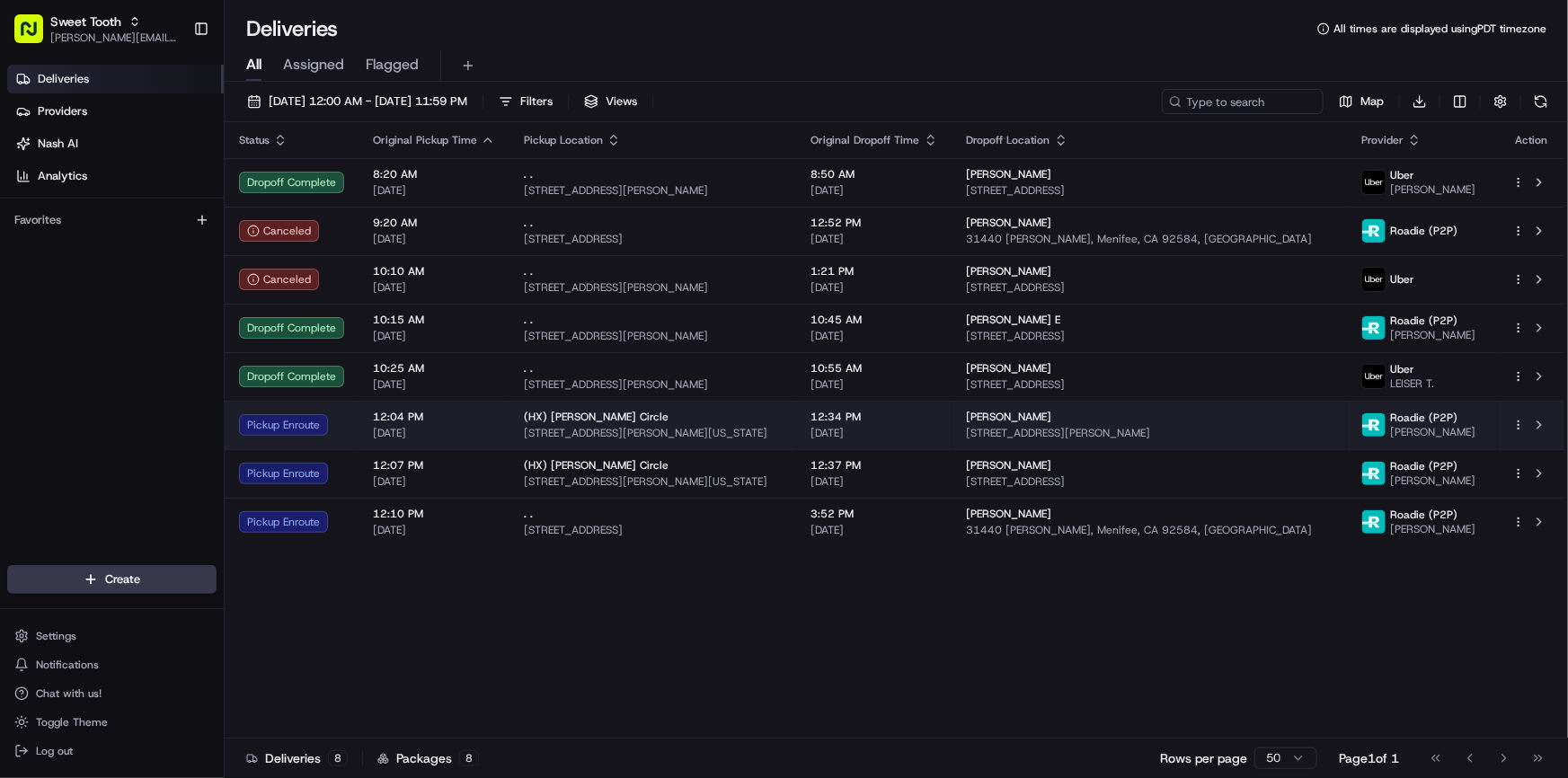
click at [350, 431] on td "Pickup Enroute" at bounding box center [291, 425] width 134 height 49
click at [362, 439] on td "12:04 PM 08/22/2025" at bounding box center [435, 425] width 151 height 49
click at [306, 431] on div "Pickup Enroute" at bounding box center [292, 424] width 106 height 21
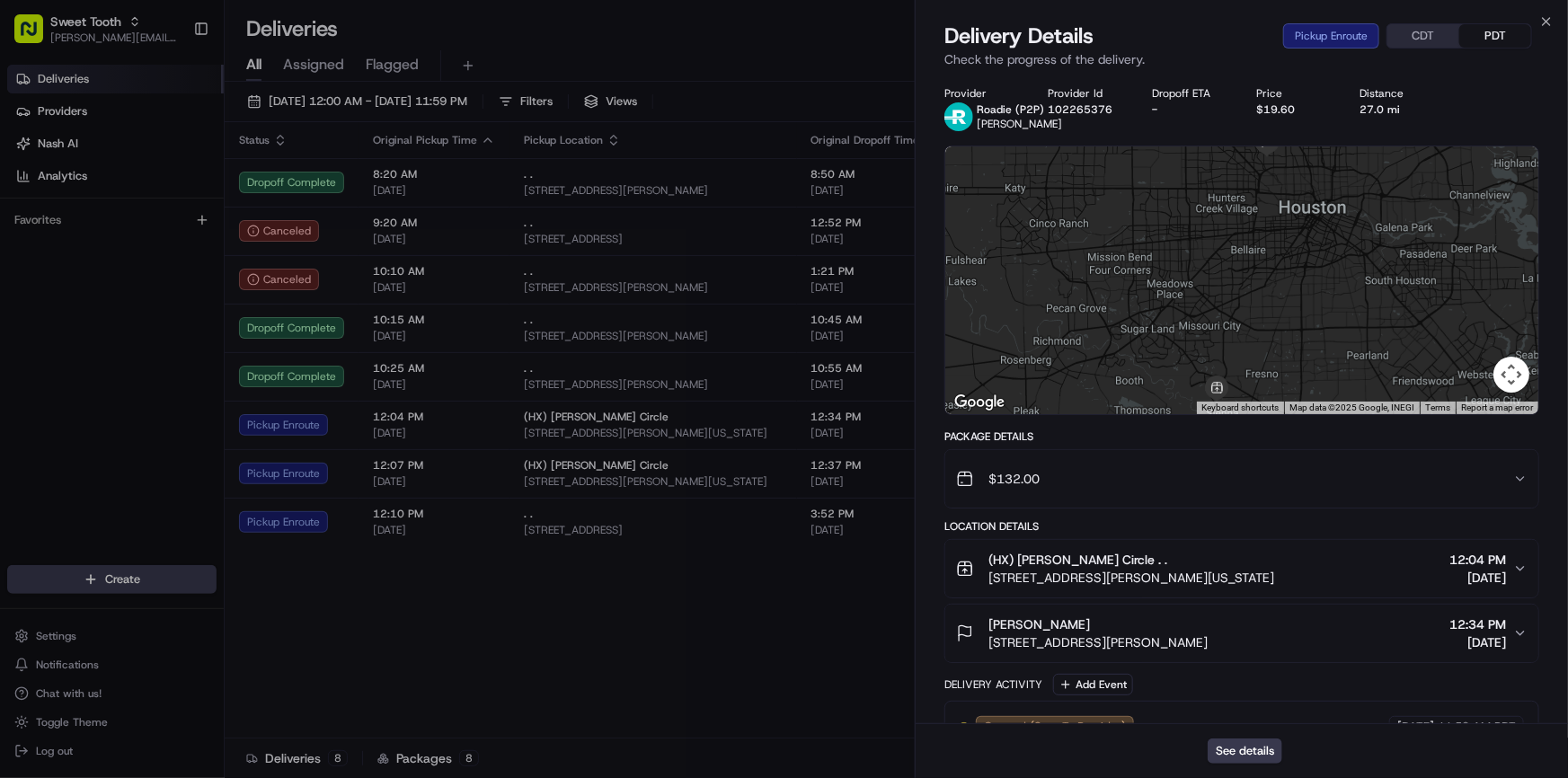
drag, startPoint x: 1211, startPoint y: 290, endPoint x: 1203, endPoint y: 210, distance: 80.4
click at [1204, 213] on div at bounding box center [1242, 280] width 593 height 268
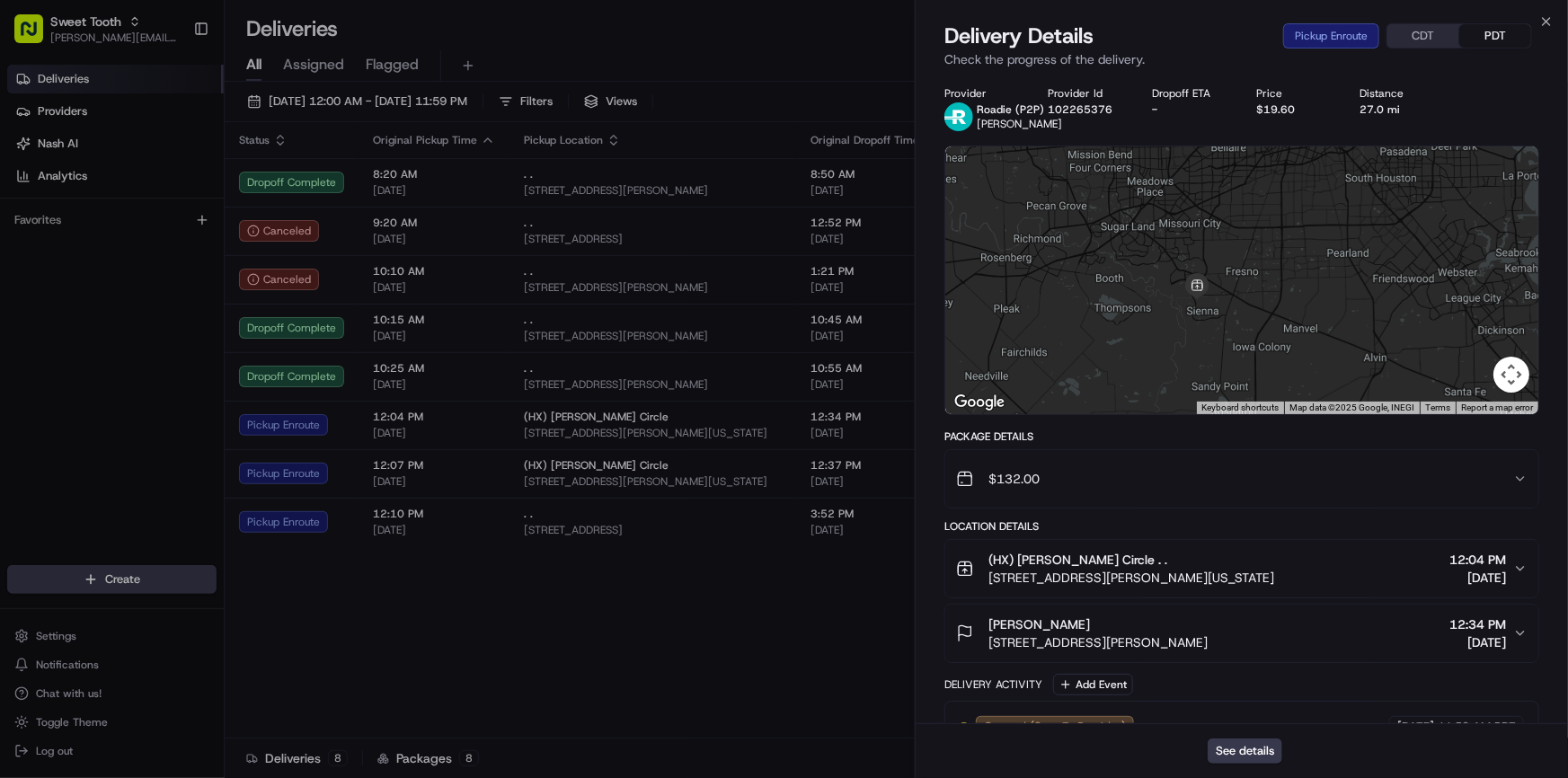
drag, startPoint x: 1274, startPoint y: 291, endPoint x: 1262, endPoint y: 327, distance: 37.9
click at [1264, 322] on div at bounding box center [1242, 280] width 593 height 268
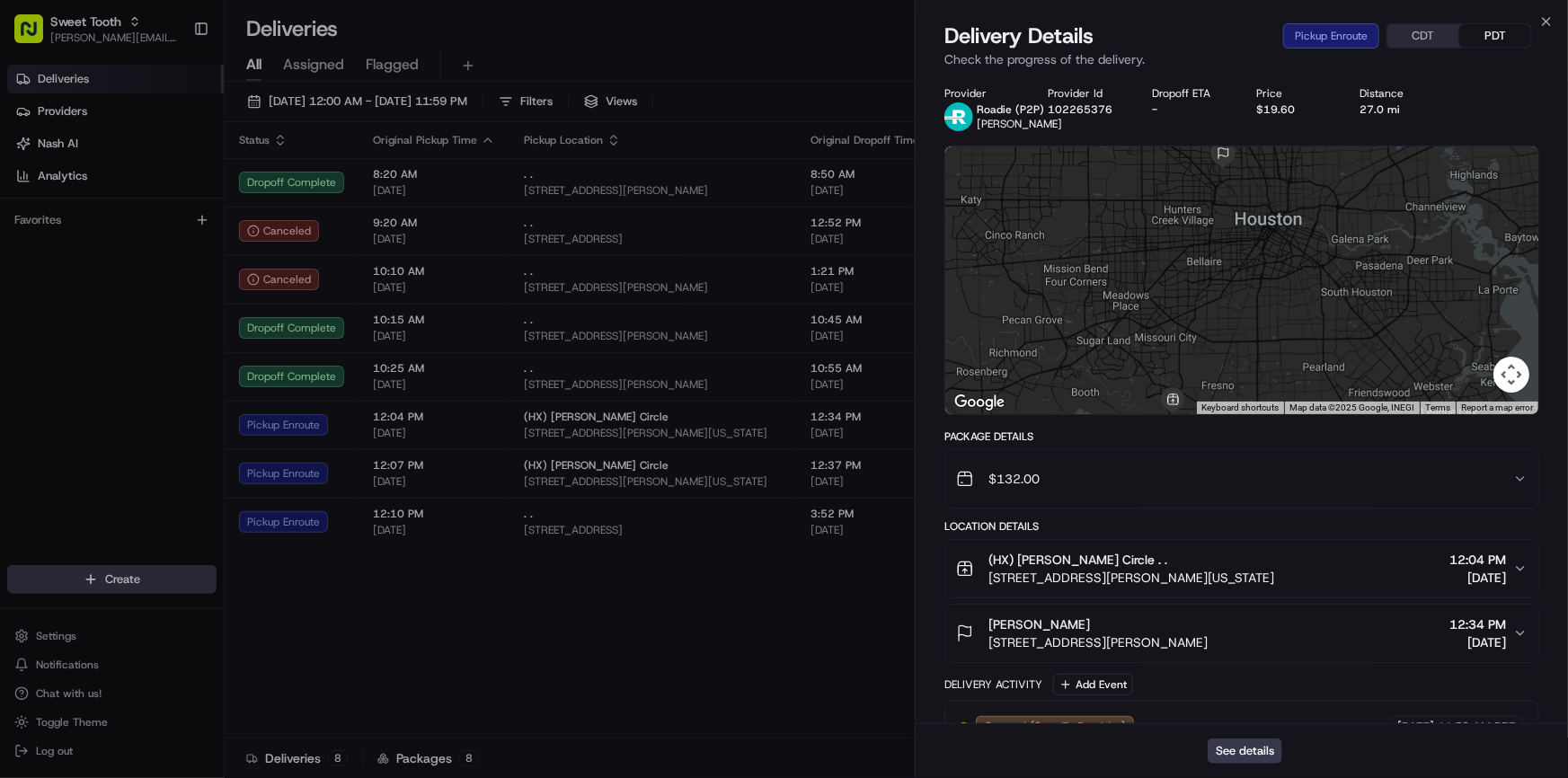
drag, startPoint x: 1278, startPoint y: 288, endPoint x: 1291, endPoint y: 319, distance: 33.6
click at [1291, 319] on div at bounding box center [1242, 280] width 593 height 268
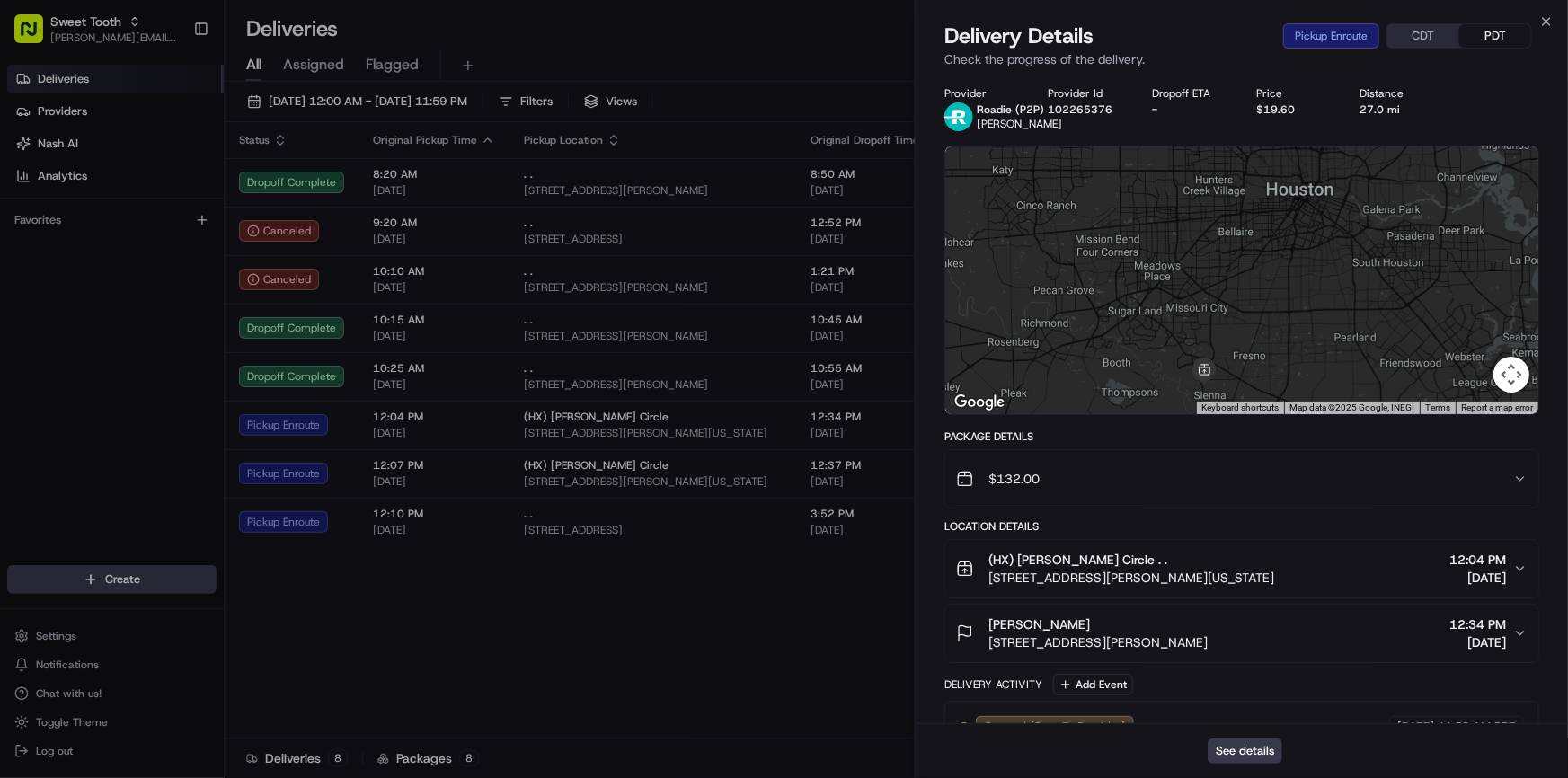
drag, startPoint x: 1291, startPoint y: 319, endPoint x: 1305, endPoint y: 251, distance: 69.4
click at [1305, 251] on div at bounding box center [1242, 280] width 593 height 268
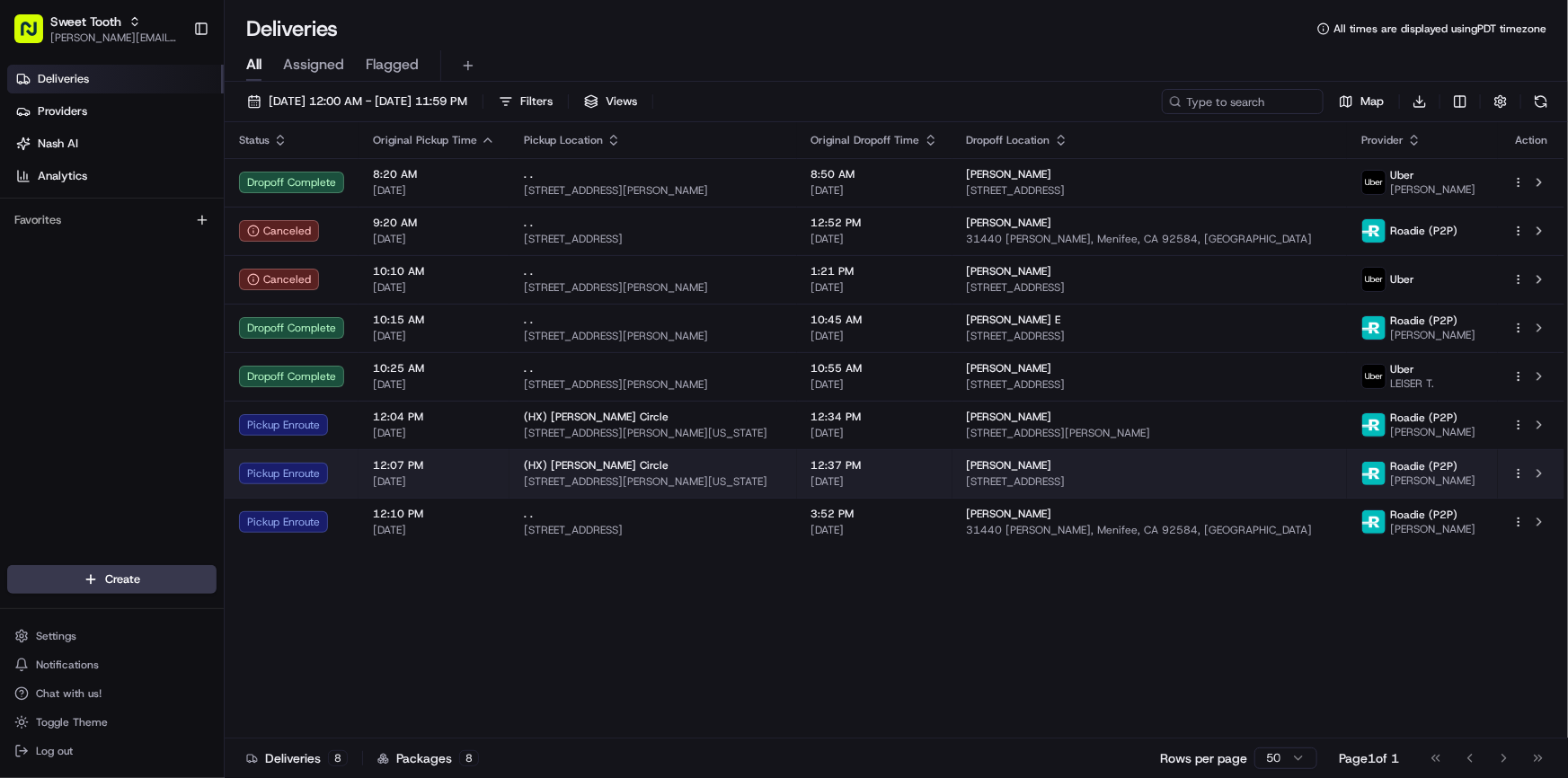
click at [292, 467] on div "Pickup Enroute" at bounding box center [292, 473] width 106 height 21
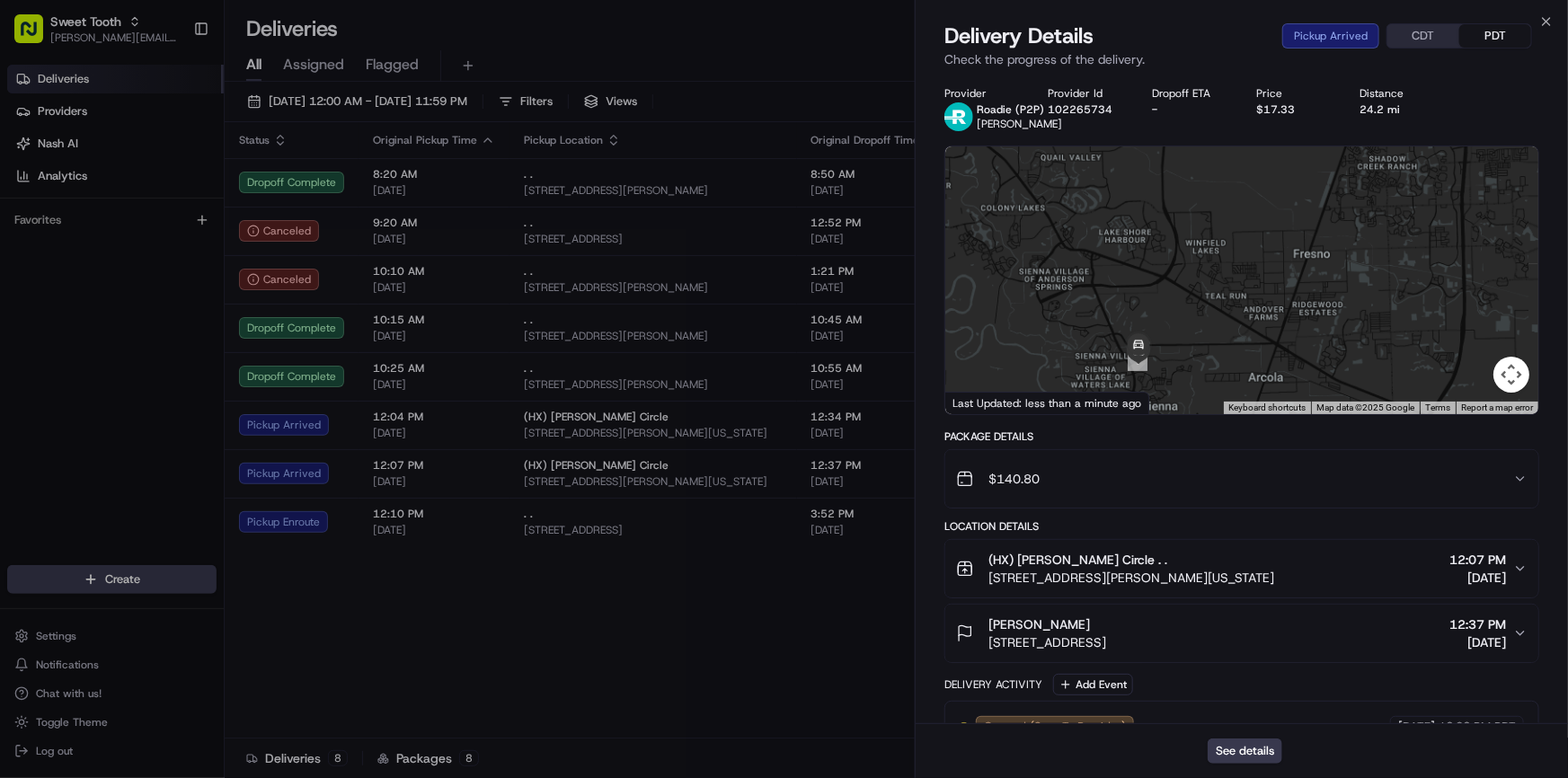
drag, startPoint x: 1207, startPoint y: 379, endPoint x: 1247, endPoint y: 339, distance: 56.6
click at [1247, 339] on div at bounding box center [1242, 280] width 593 height 268
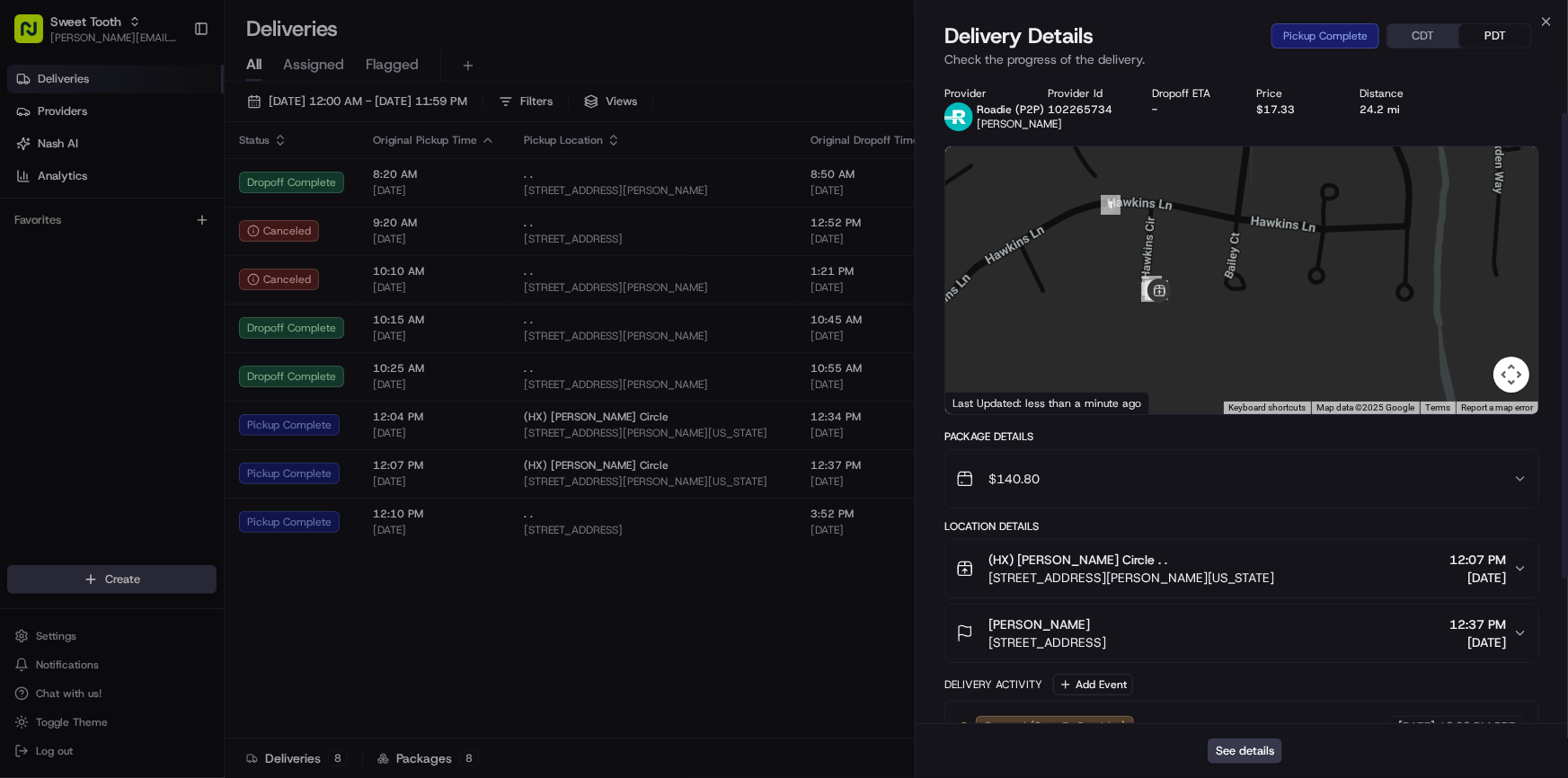
scroll to position [252, 0]
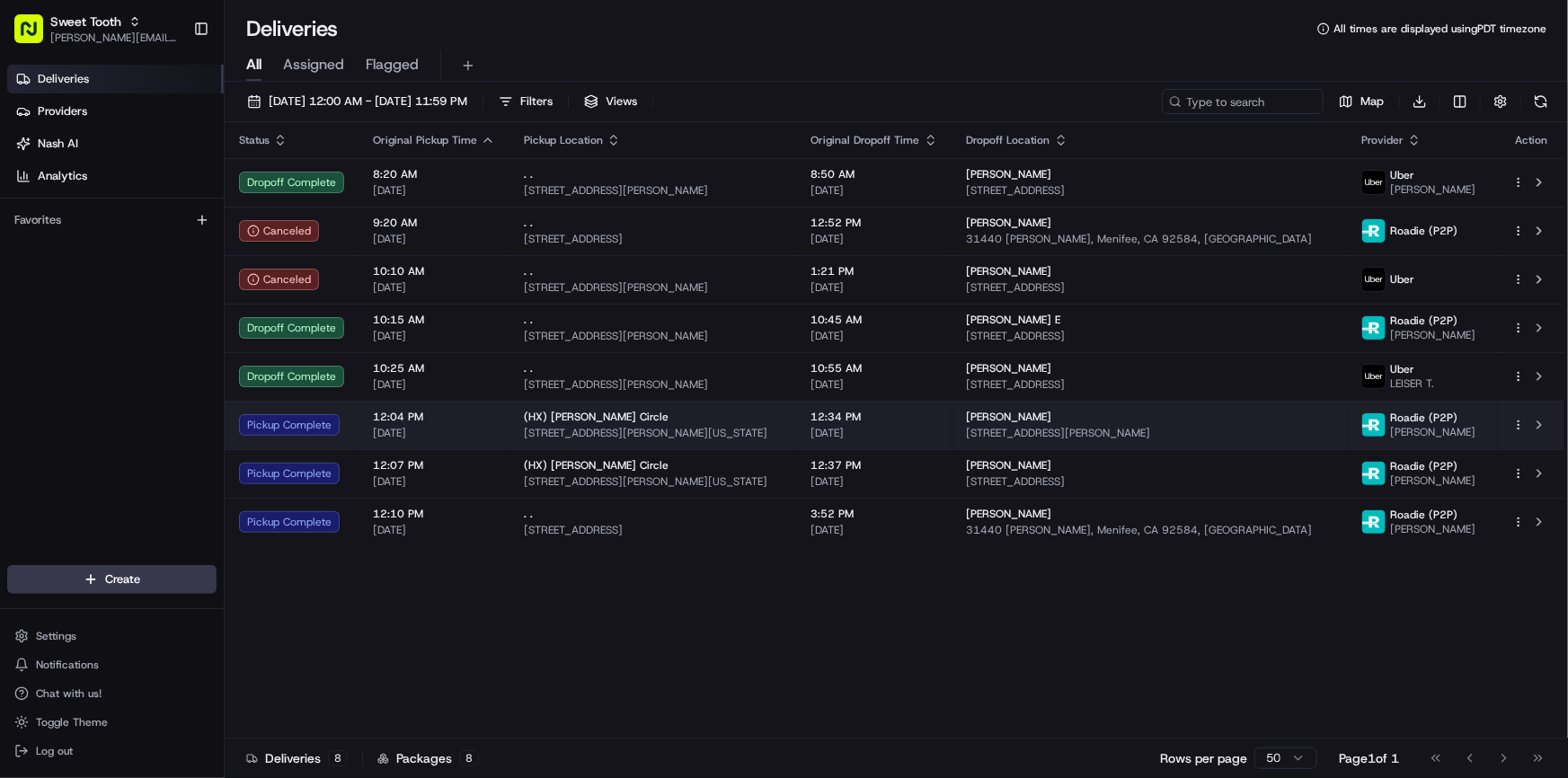
click at [349, 434] on td "Pickup Complete" at bounding box center [291, 425] width 134 height 49
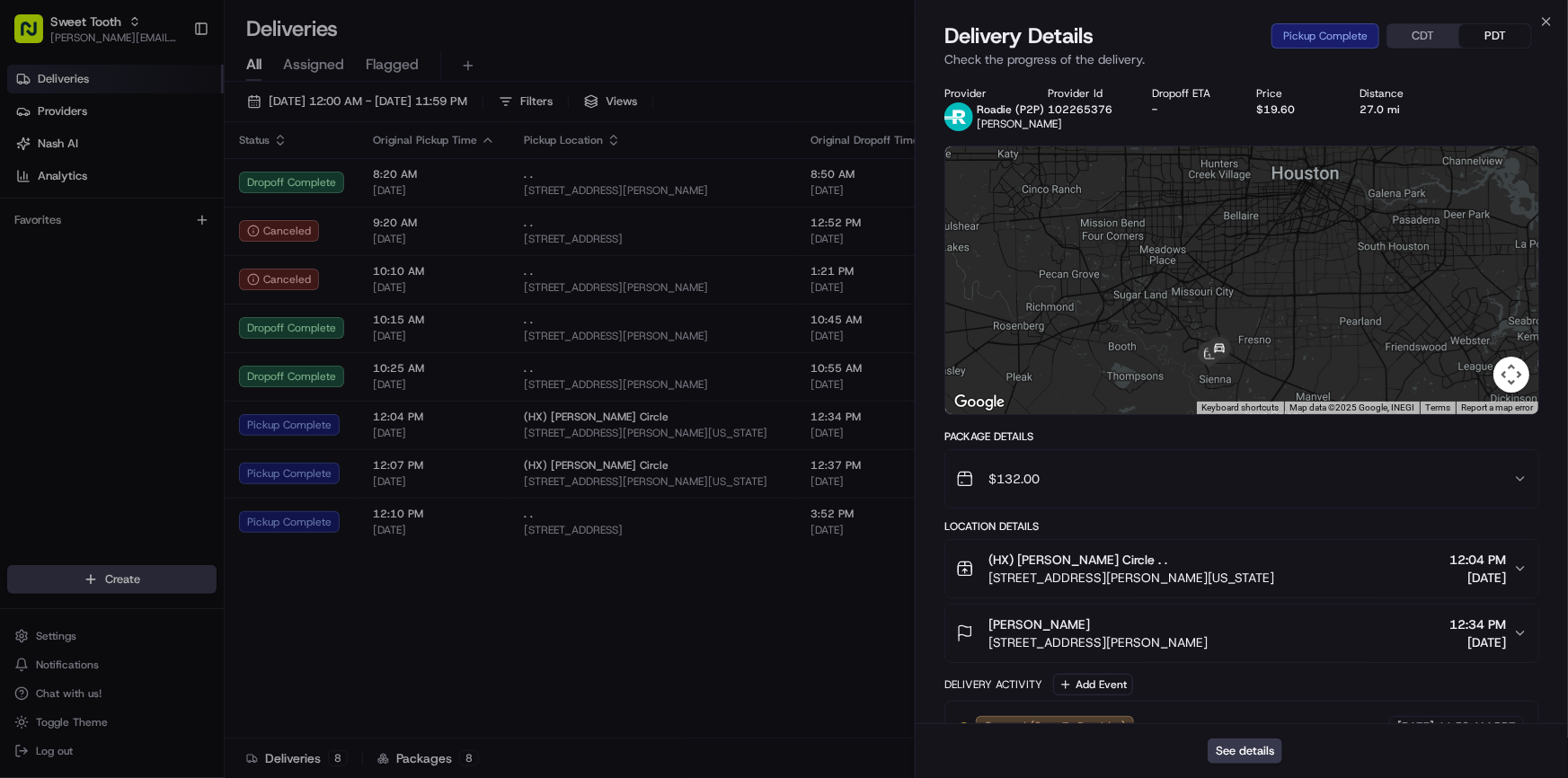
drag, startPoint x: 1208, startPoint y: 350, endPoint x: 1196, endPoint y: 262, distance: 88.8
click at [1196, 262] on div at bounding box center [1242, 280] width 593 height 268
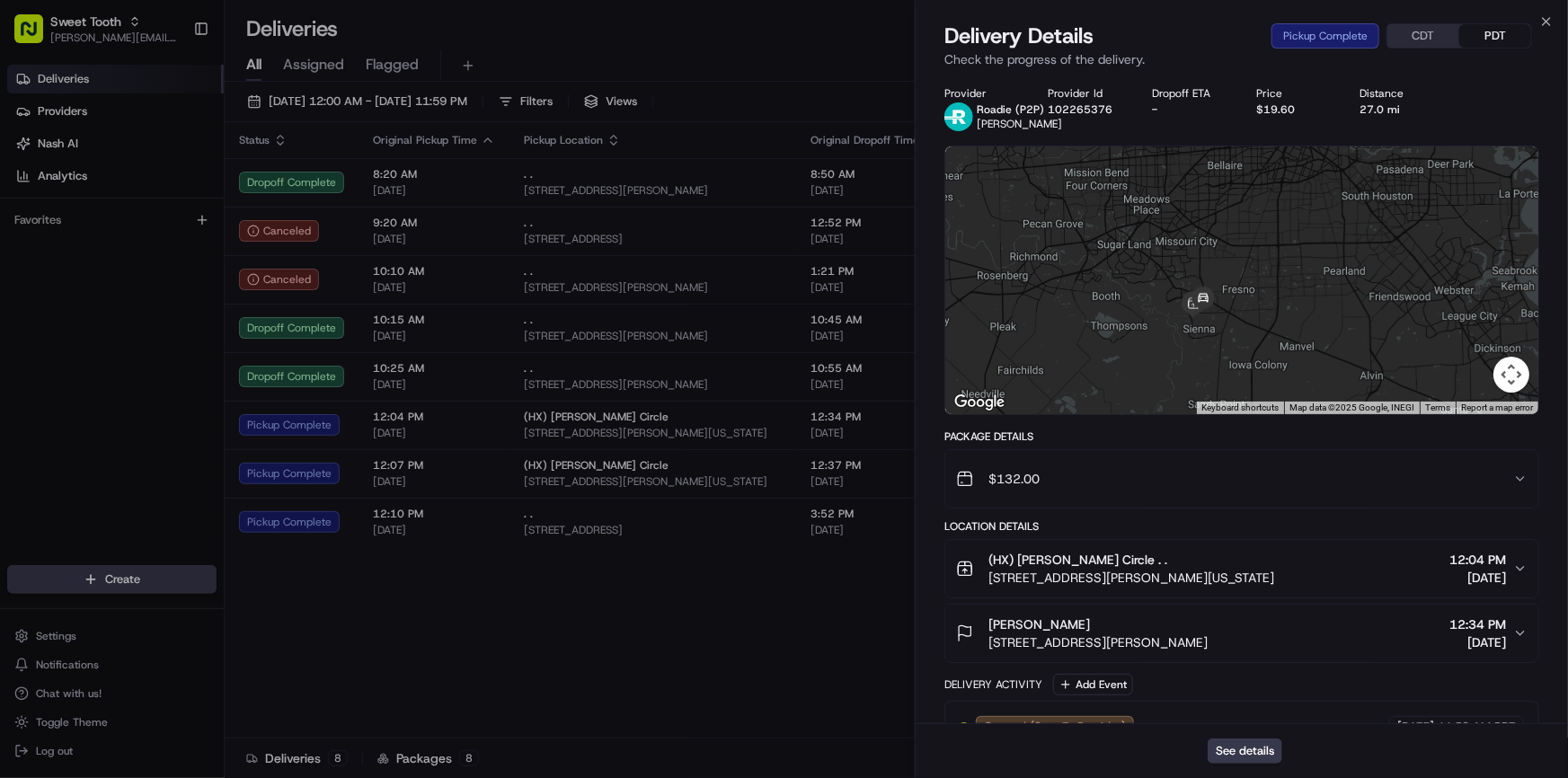
drag, startPoint x: 1307, startPoint y: 248, endPoint x: 1294, endPoint y: 288, distance: 42.1
click at [1294, 288] on div at bounding box center [1242, 280] width 593 height 268
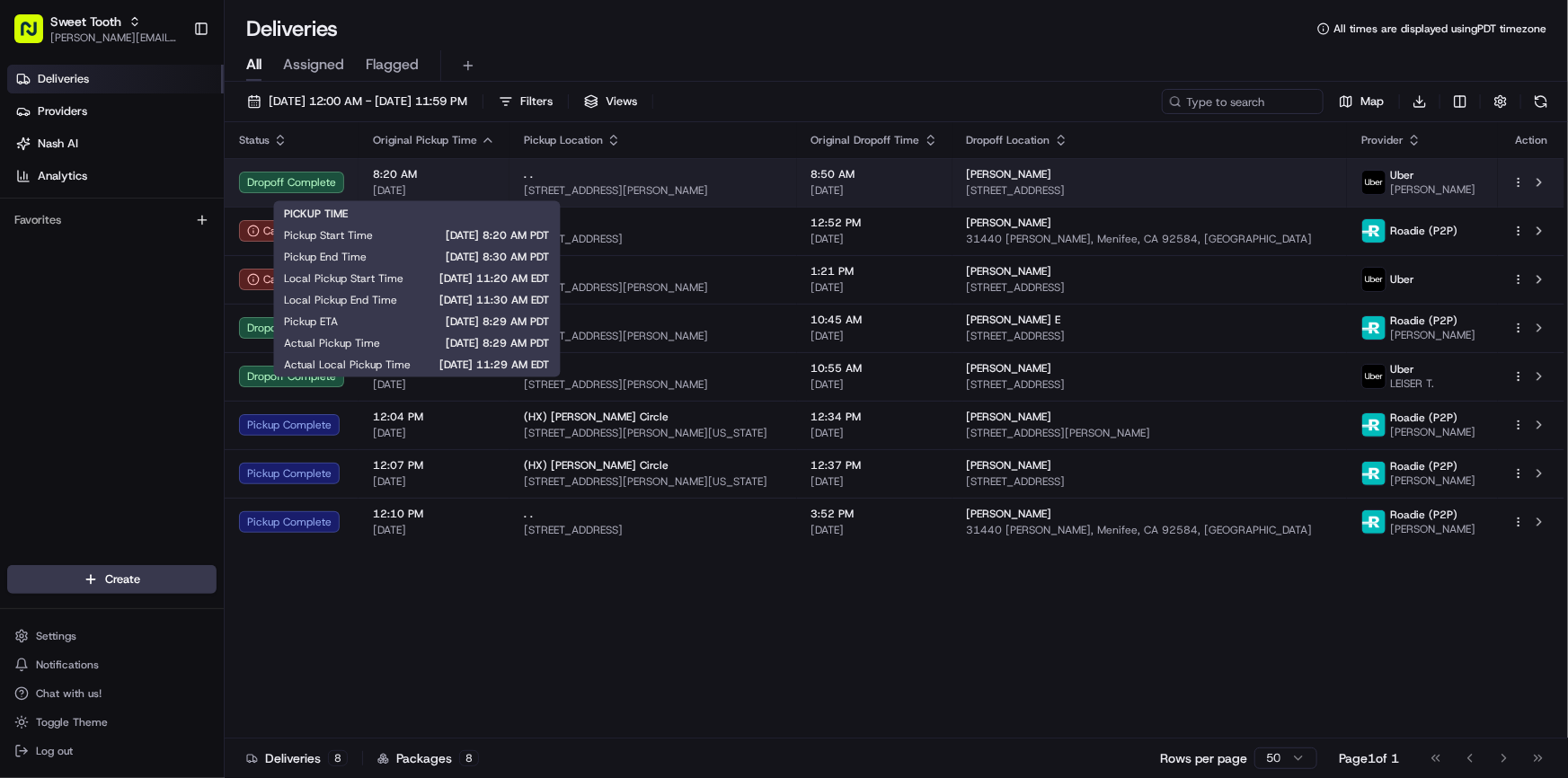
click at [446, 184] on span "[DATE]" at bounding box center [434, 190] width 122 height 14
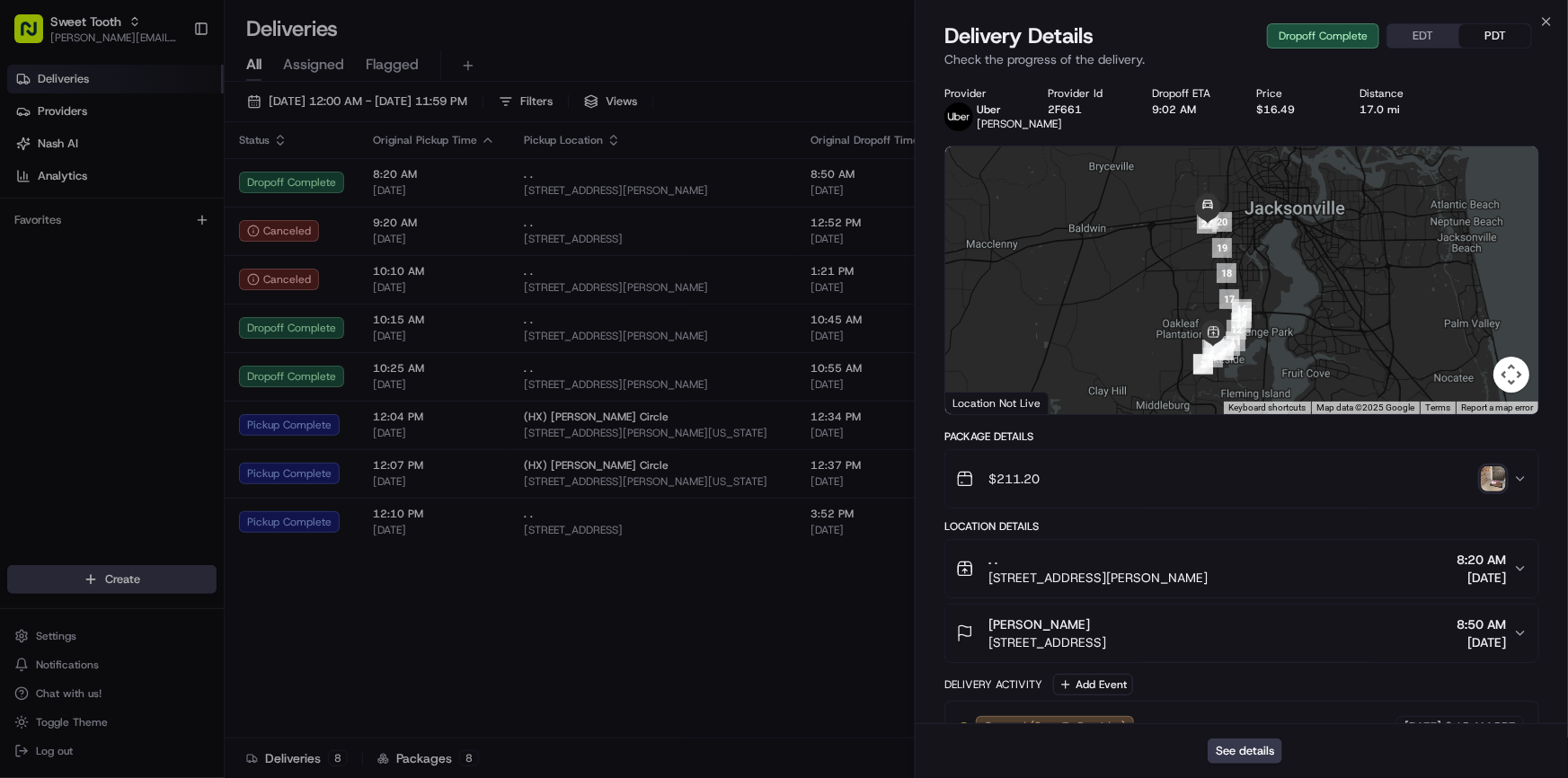
drag, startPoint x: 1359, startPoint y: 342, endPoint x: 1333, endPoint y: 355, distance: 29.1
click at [1333, 355] on div at bounding box center [1242, 280] width 593 height 268
click at [1239, 746] on button "See details" at bounding box center [1245, 750] width 75 height 25
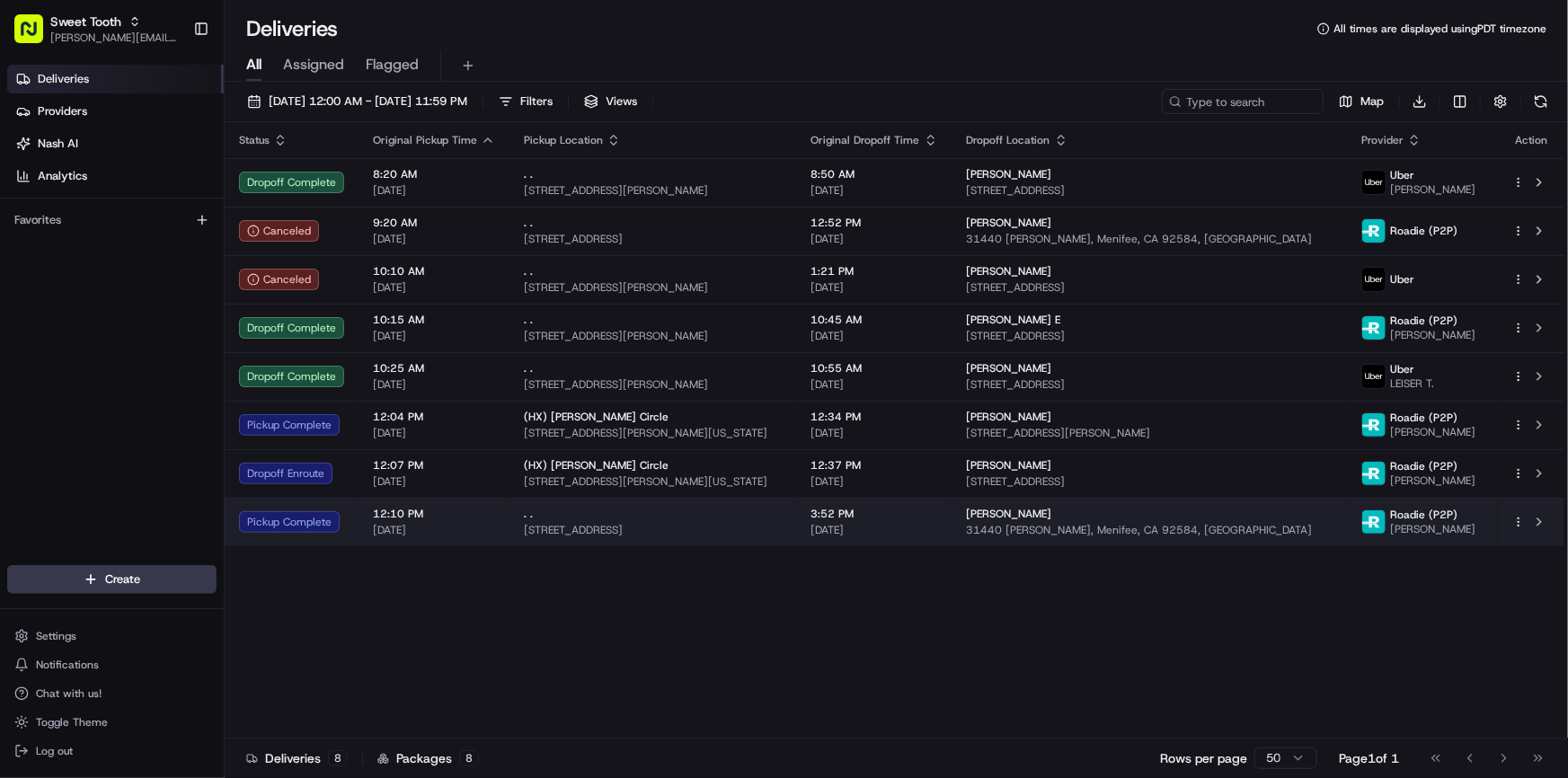
click at [318, 534] on td "Pickup Complete" at bounding box center [291, 522] width 134 height 49
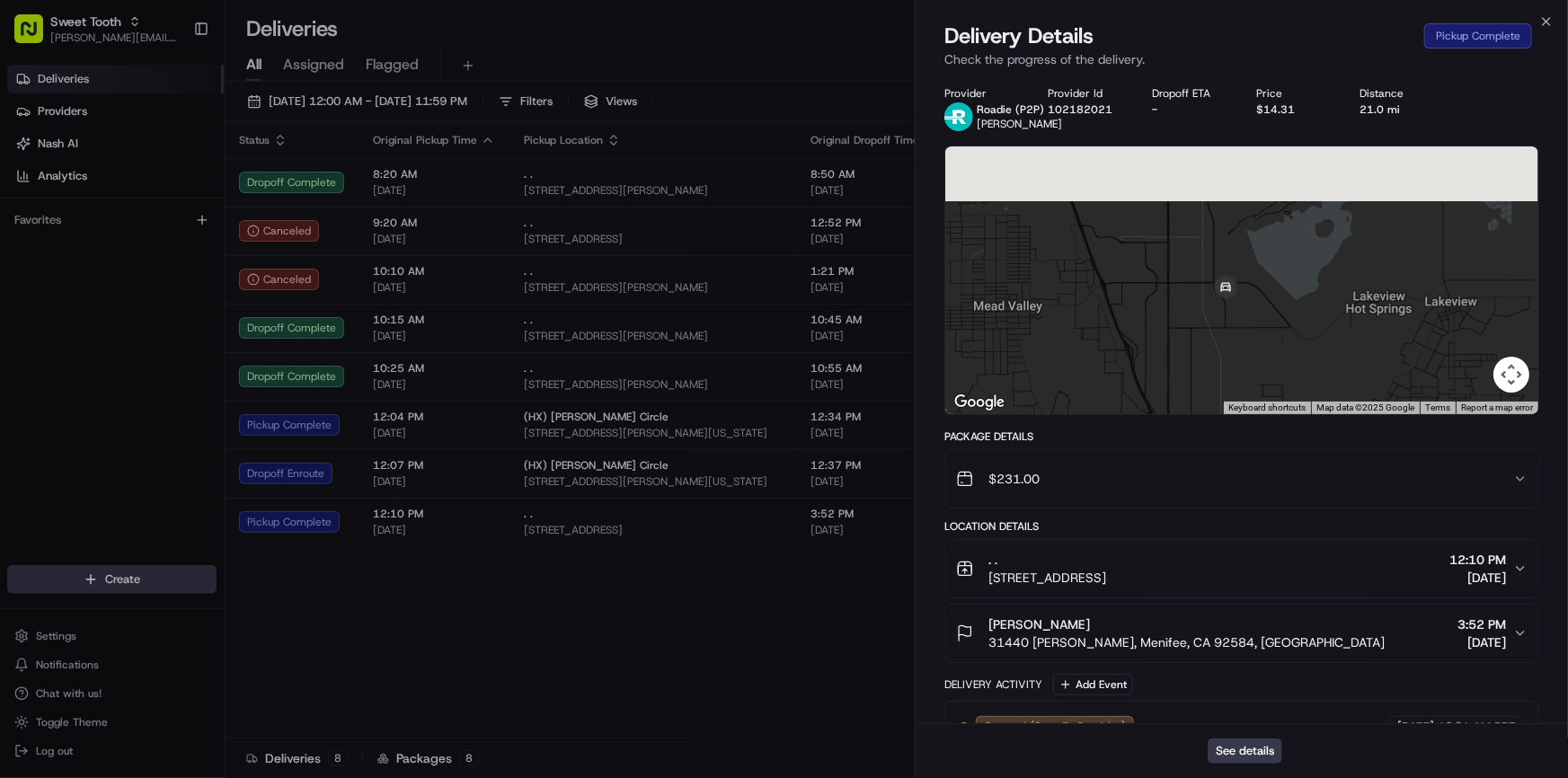
drag, startPoint x: 1258, startPoint y: 235, endPoint x: 1315, endPoint y: 387, distance: 162.3
click at [1315, 387] on div at bounding box center [1242, 280] width 593 height 268
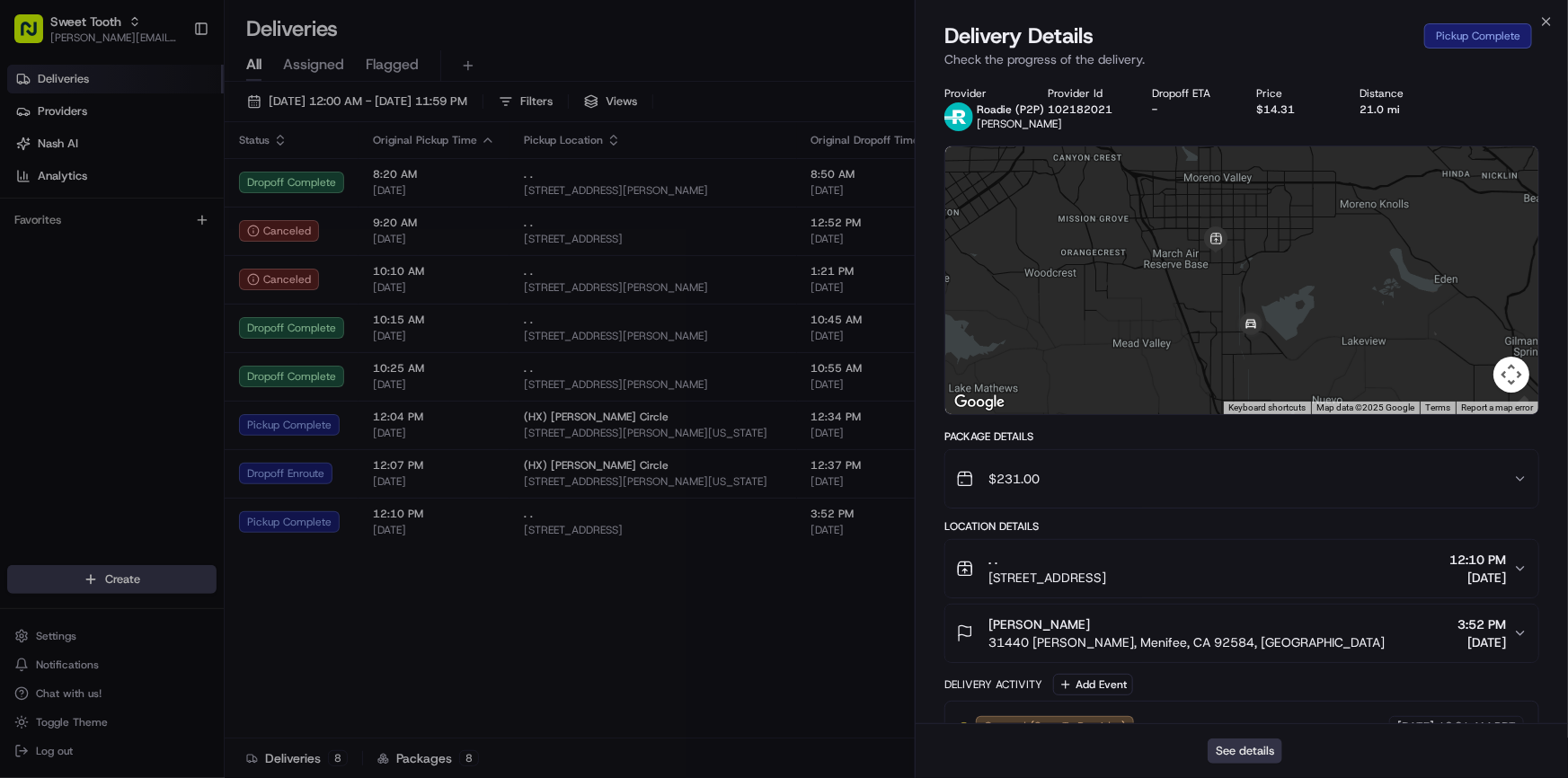
click at [1235, 756] on button "See details" at bounding box center [1245, 750] width 75 height 25
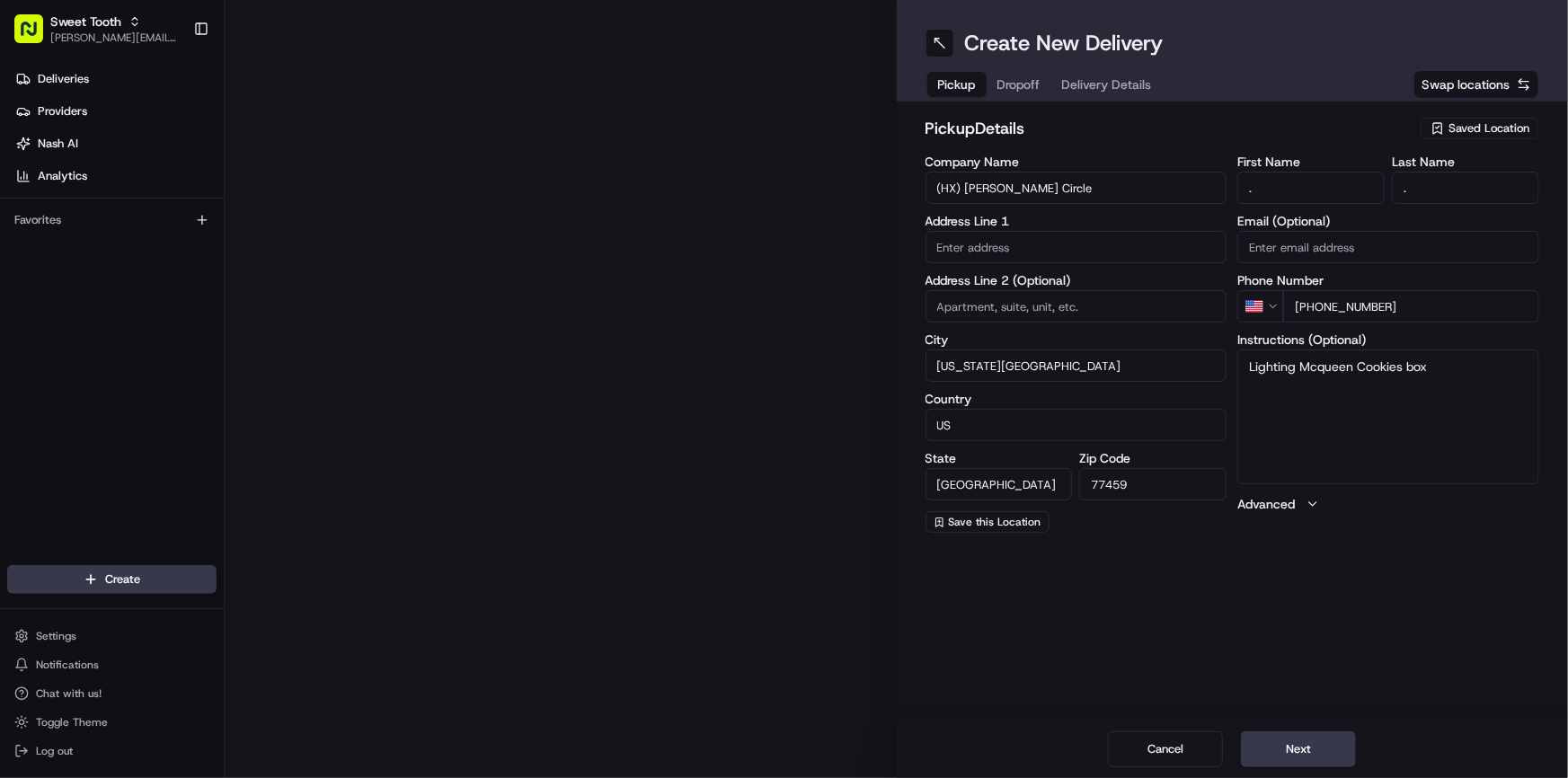
type input "[STREET_ADDRESS][PERSON_NAME]"
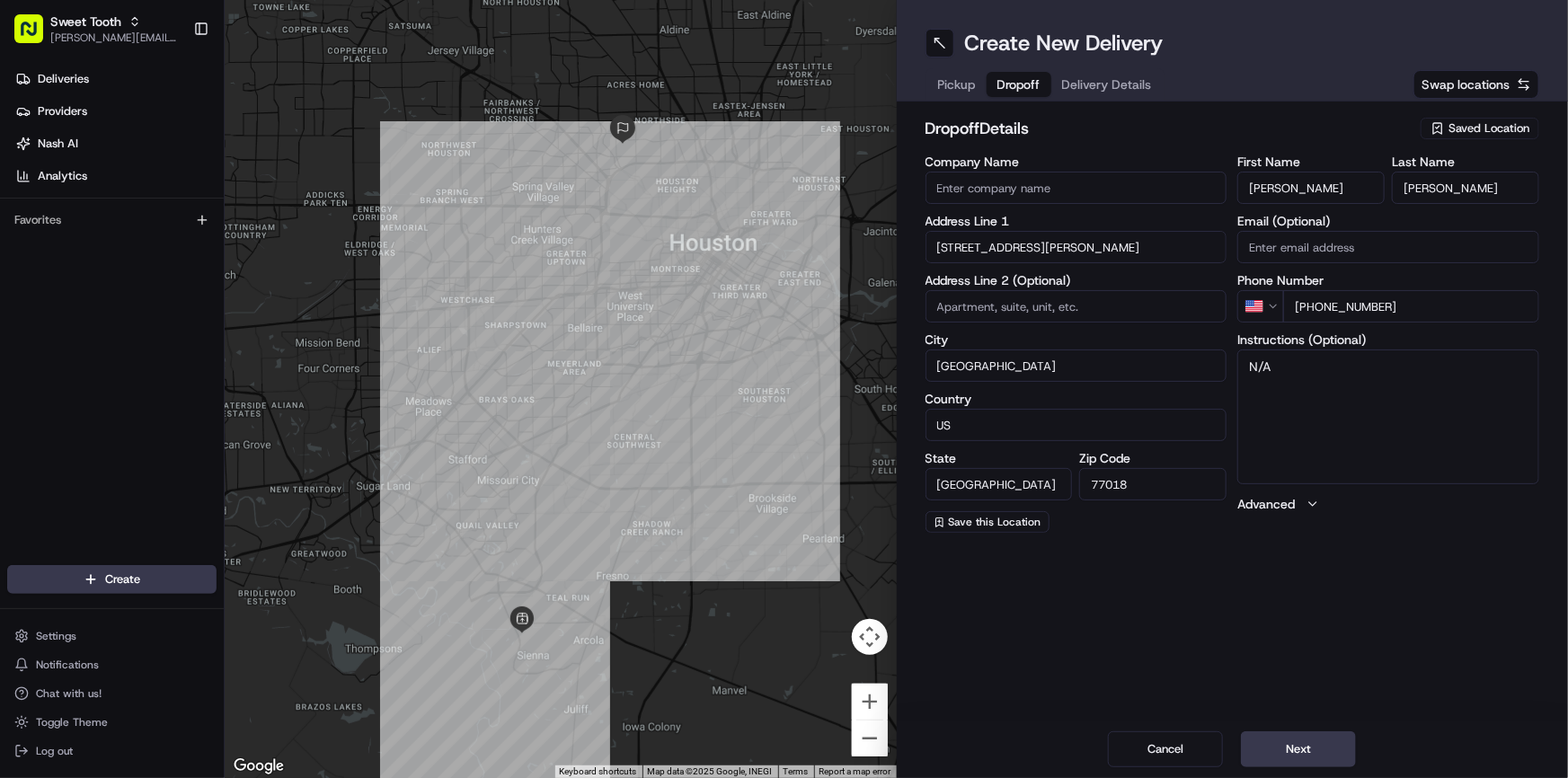
click at [1023, 88] on span "Dropoff" at bounding box center [1019, 84] width 43 height 18
click at [944, 90] on span "Pickup" at bounding box center [957, 84] width 37 height 18
drag, startPoint x: 1401, startPoint y: 366, endPoint x: 1247, endPoint y: 368, distance: 154.0
click at [1247, 368] on textarea "Lighting Mcqueen Cookies box" at bounding box center [1388, 417] width 302 height 134
click at [1400, 585] on div "Create New Delivery Pickup Dropoff Delivery Details Swap locations pickup Detai…" at bounding box center [1233, 389] width 672 height 778
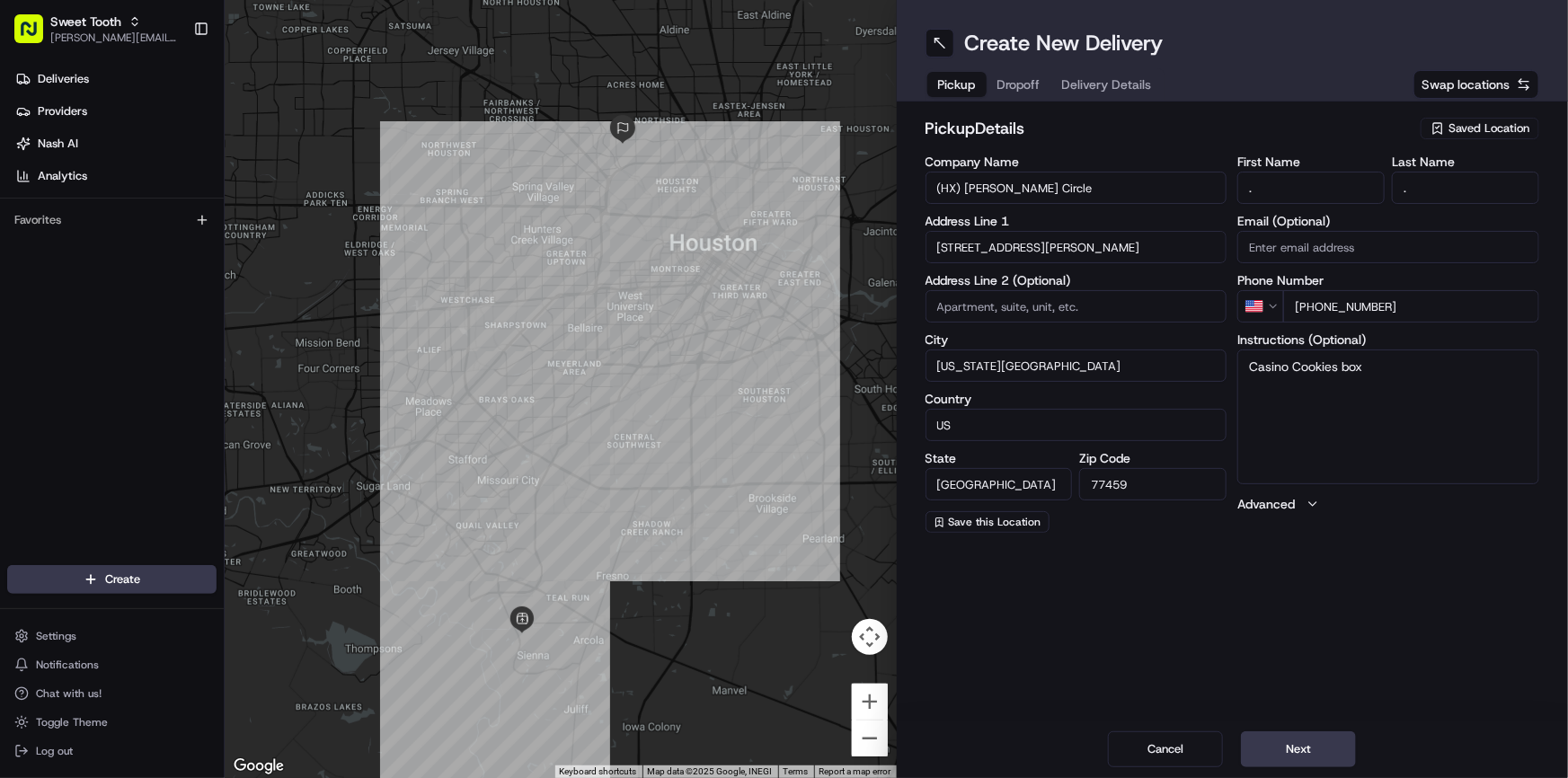
click at [1294, 362] on textarea "Casino Cookies box" at bounding box center [1388, 417] width 302 height 134
type textarea "Casino themed Cookies box"
click at [1402, 546] on div "pickup Details Saved Location Company Name (HX) [PERSON_NAME] Circle Address Li…" at bounding box center [1233, 324] width 672 height 446
click at [1298, 745] on button "Next" at bounding box center [1298, 749] width 115 height 35
click at [1033, 251] on input "[STREET_ADDRESS][PERSON_NAME]" at bounding box center [1076, 247] width 302 height 33
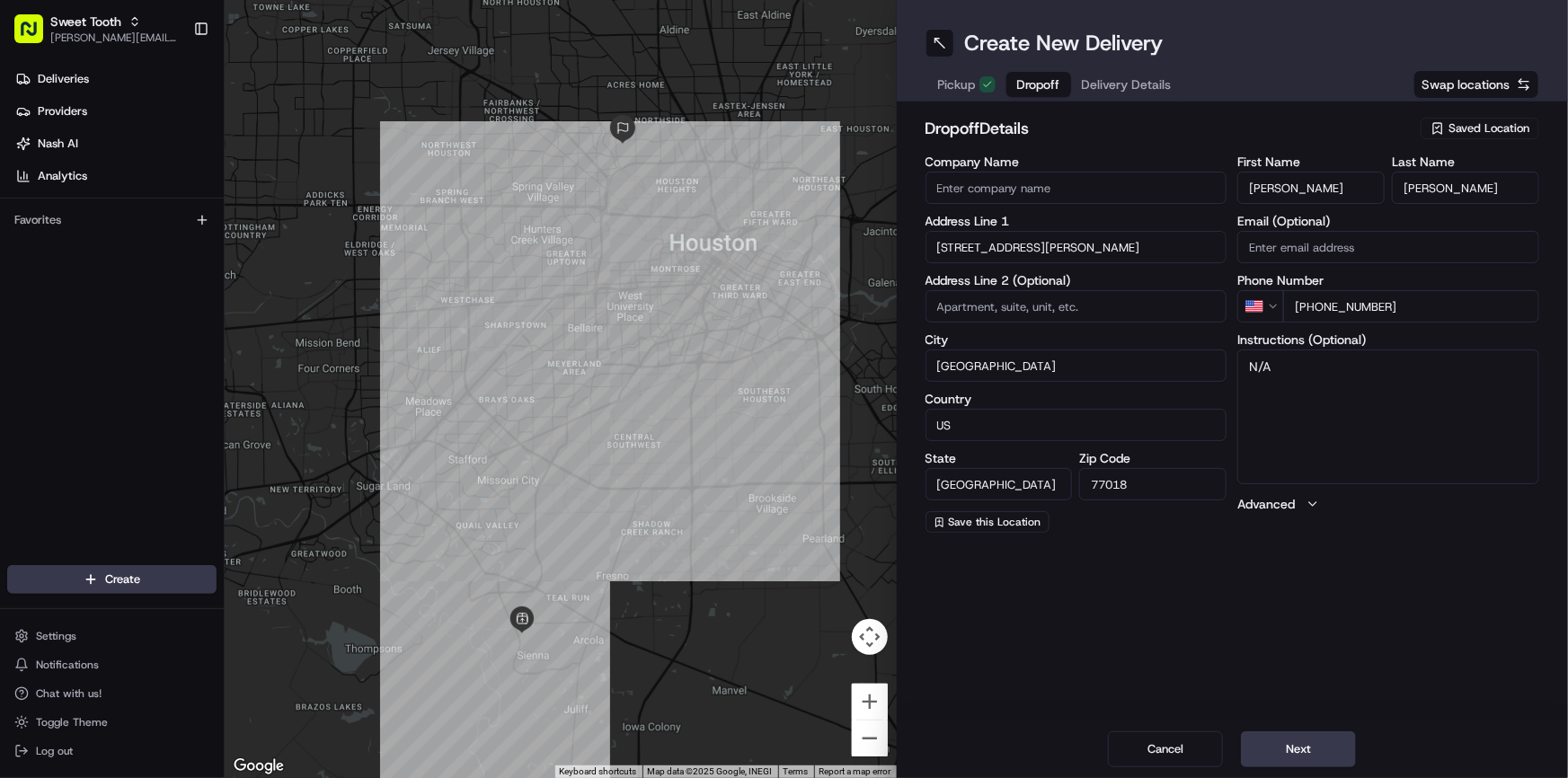
click at [1033, 251] on input "[STREET_ADDRESS][PERSON_NAME]" at bounding box center [1076, 247] width 302 height 33
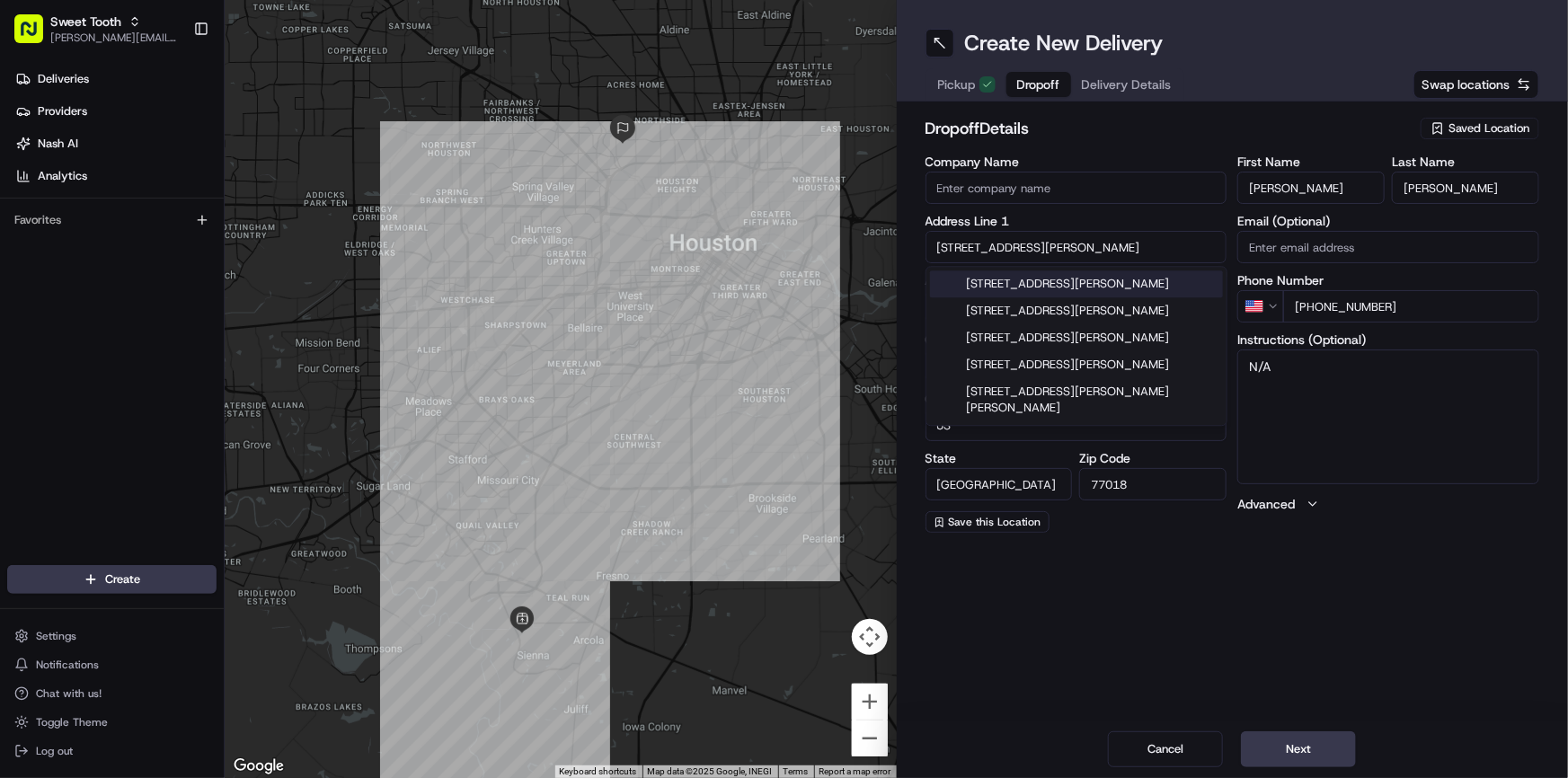
click at [1033, 251] on input "1538 Althea Dr" at bounding box center [1076, 247] width 302 height 33
paste input "2207 Del Monte"
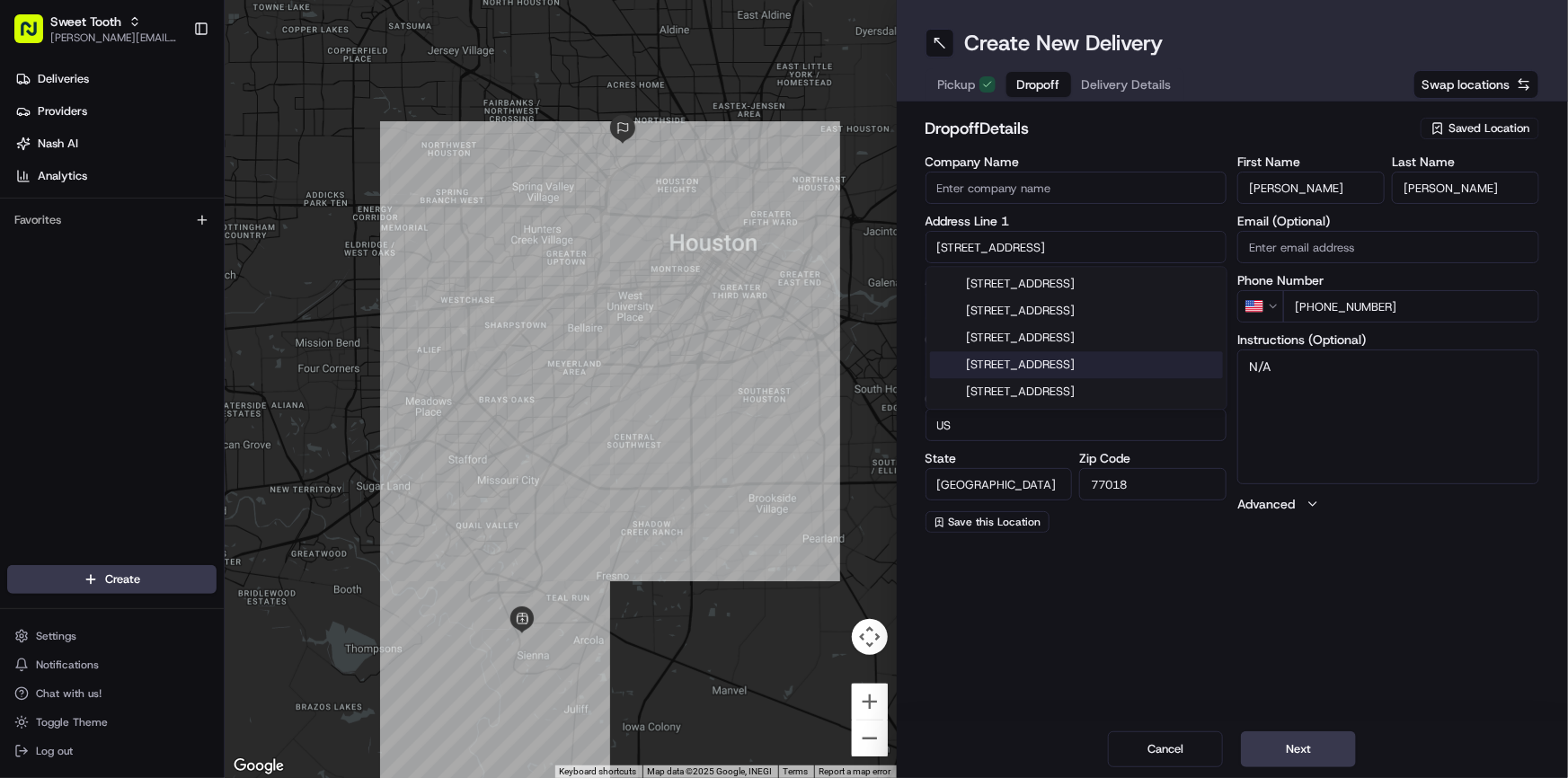
click at [1062, 357] on div "2207 Del Monte Drive, Houston, TX" at bounding box center [1076, 364] width 292 height 27
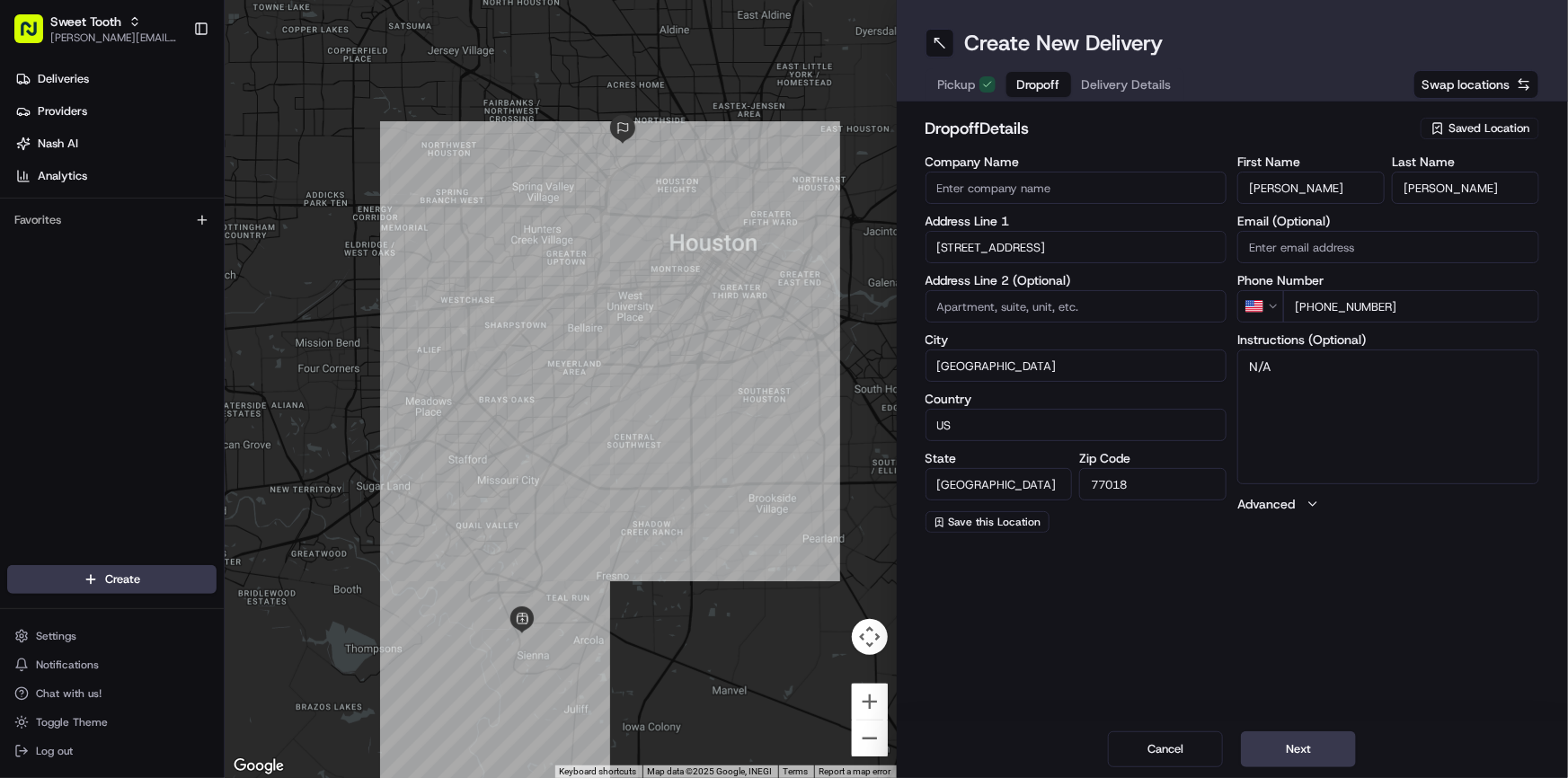
type input "[STREET_ADDRESS]"
type input "United States"
type input "77019"
type input "2207 Del Monte Drive"
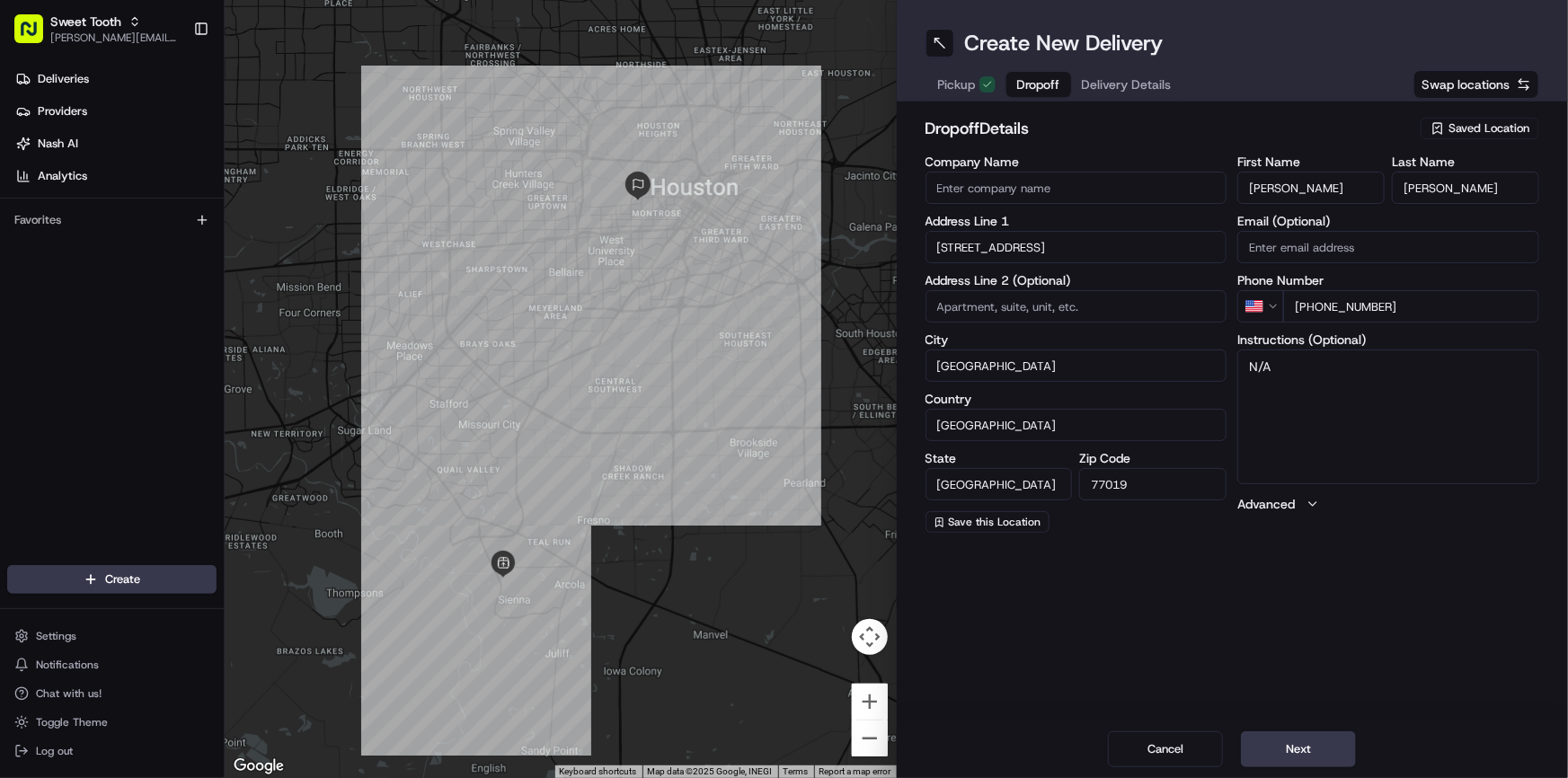
click at [1312, 193] on input "Rachel" at bounding box center [1311, 188] width 148 height 33
paste input "Milena"
type input "Milena"
click at [1433, 176] on input "Tolleson" at bounding box center [1465, 188] width 148 height 33
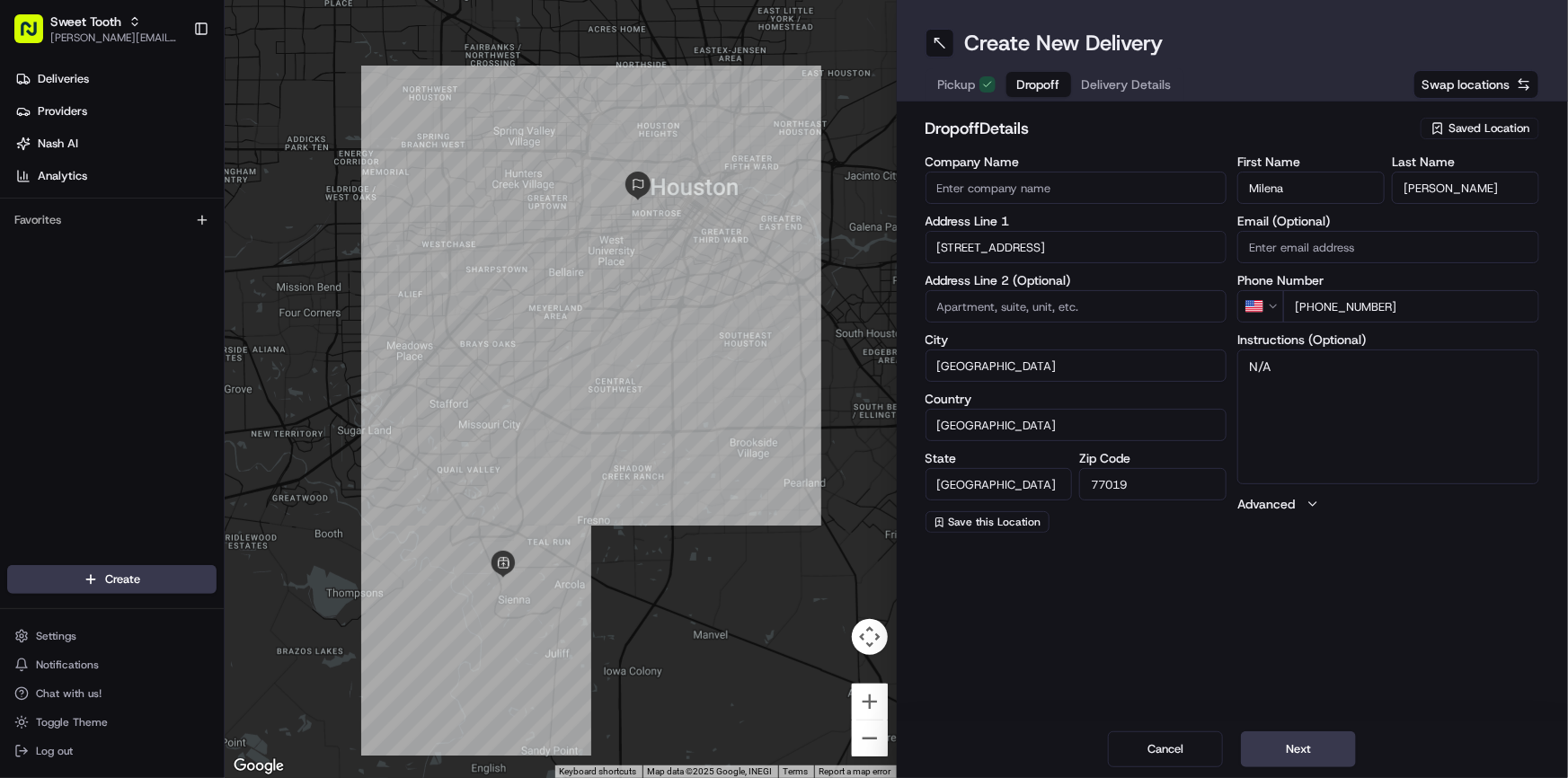
click at [1433, 176] on input "Tolleson" at bounding box center [1465, 188] width 148 height 33
paste input "Suarez"
type input "Suarez"
click at [1297, 120] on h2 "dropoff Details" at bounding box center [1167, 128] width 485 height 25
drag, startPoint x: 1394, startPoint y: 305, endPoint x: 1314, endPoint y: 300, distance: 80.2
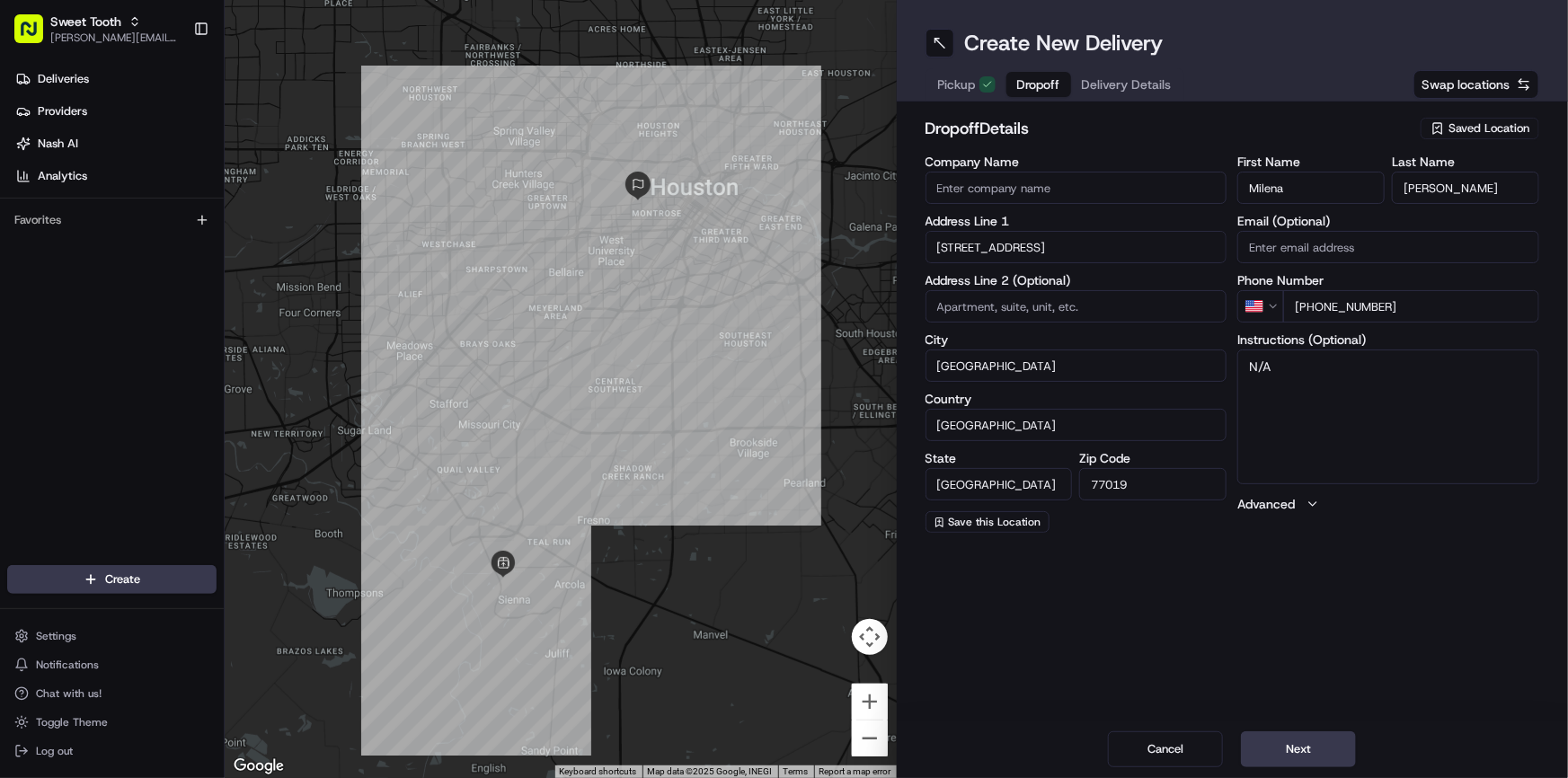
click at [1314, 300] on input "+1 832 418 0768" at bounding box center [1411, 306] width 256 height 33
paste input "281 513 9881"
type input "+1 281 513 9881"
click at [1248, 629] on div "Create New Delivery Pickup Dropoff Delivery Details Swap locations dropoff Deta…" at bounding box center [1233, 389] width 672 height 778
click at [955, 84] on span "Pickup" at bounding box center [957, 84] width 37 height 18
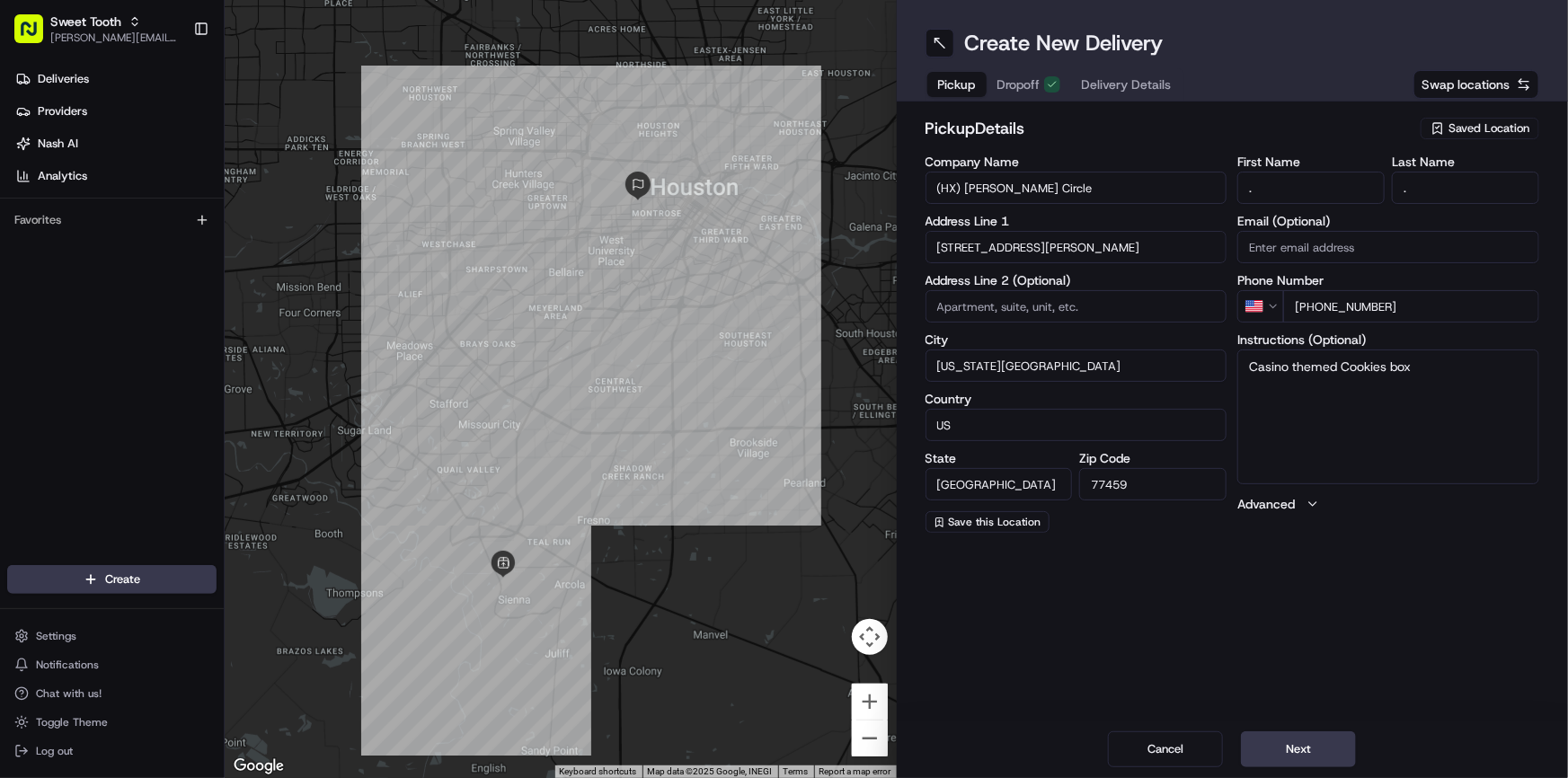
click at [1024, 82] on span "Dropoff" at bounding box center [1019, 84] width 43 height 18
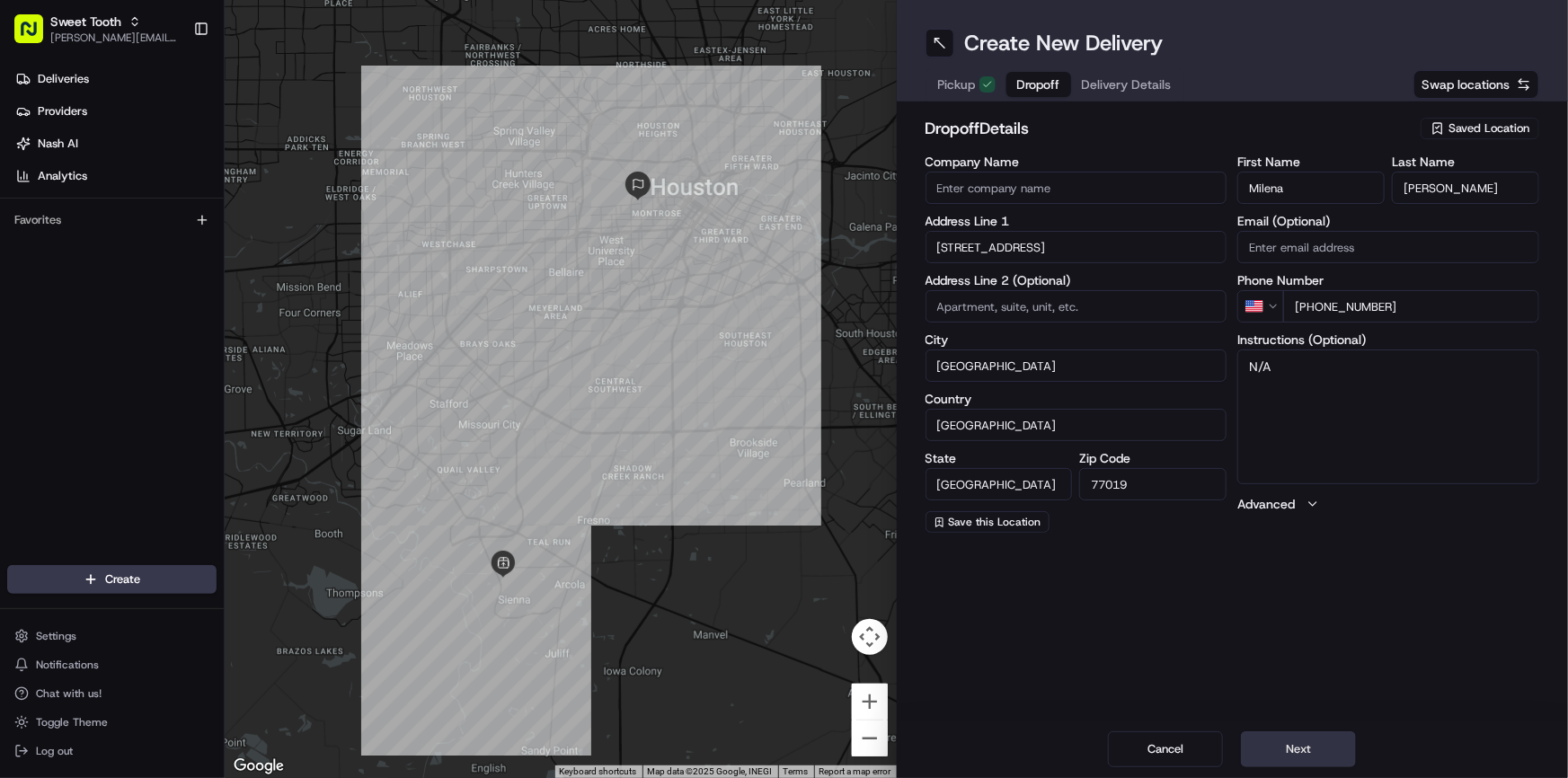
click at [1312, 756] on button "Next" at bounding box center [1298, 749] width 115 height 35
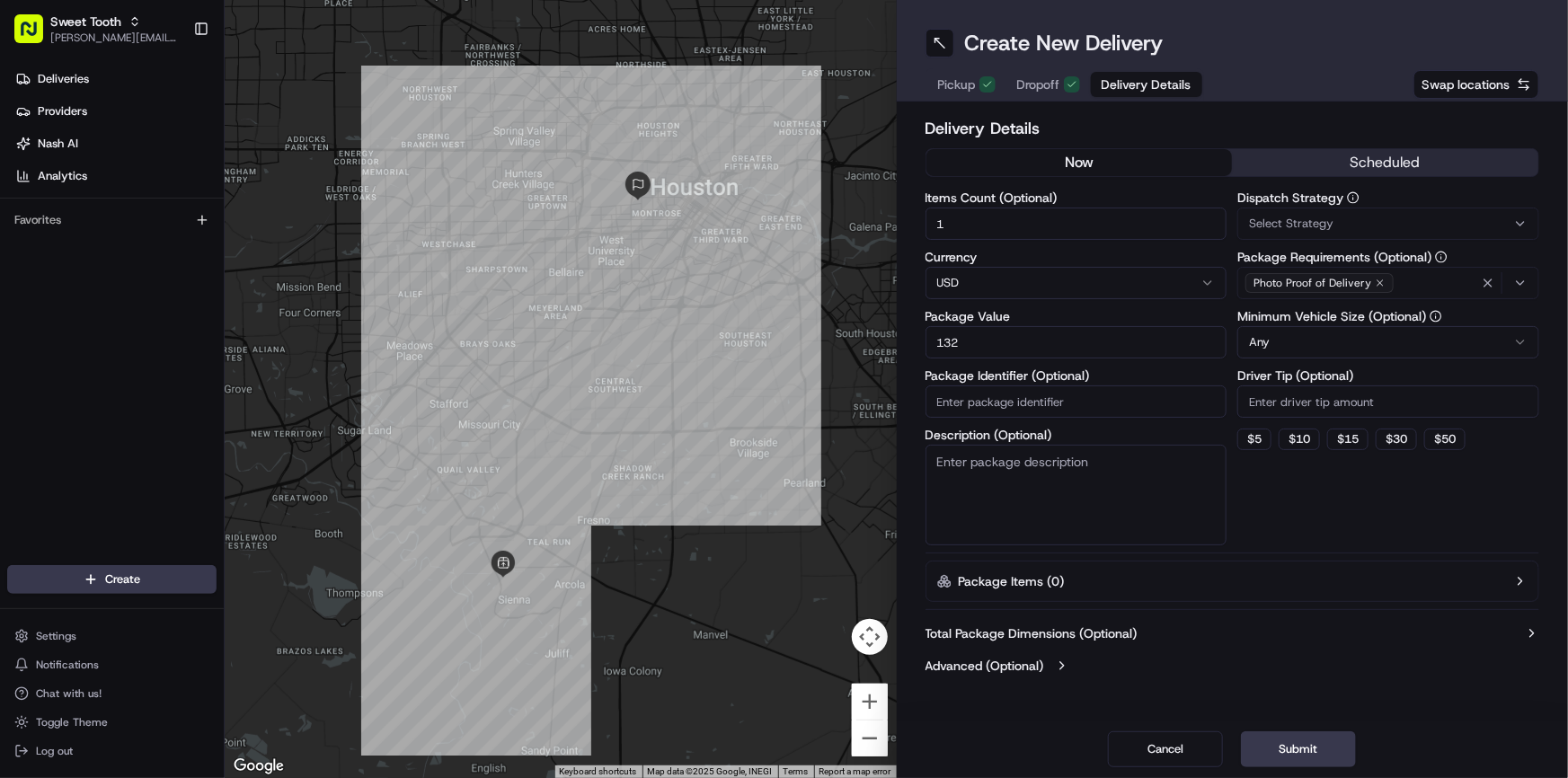
drag, startPoint x: 1005, startPoint y: 339, endPoint x: 916, endPoint y: 340, distance: 89.0
click at [916, 340] on div "Delivery Details now scheduled Items Count (Optional) 1 Currency USD Package Va…" at bounding box center [1233, 399] width 672 height 595
type input "140.80"
click at [1294, 749] on button "Submit" at bounding box center [1298, 749] width 115 height 35
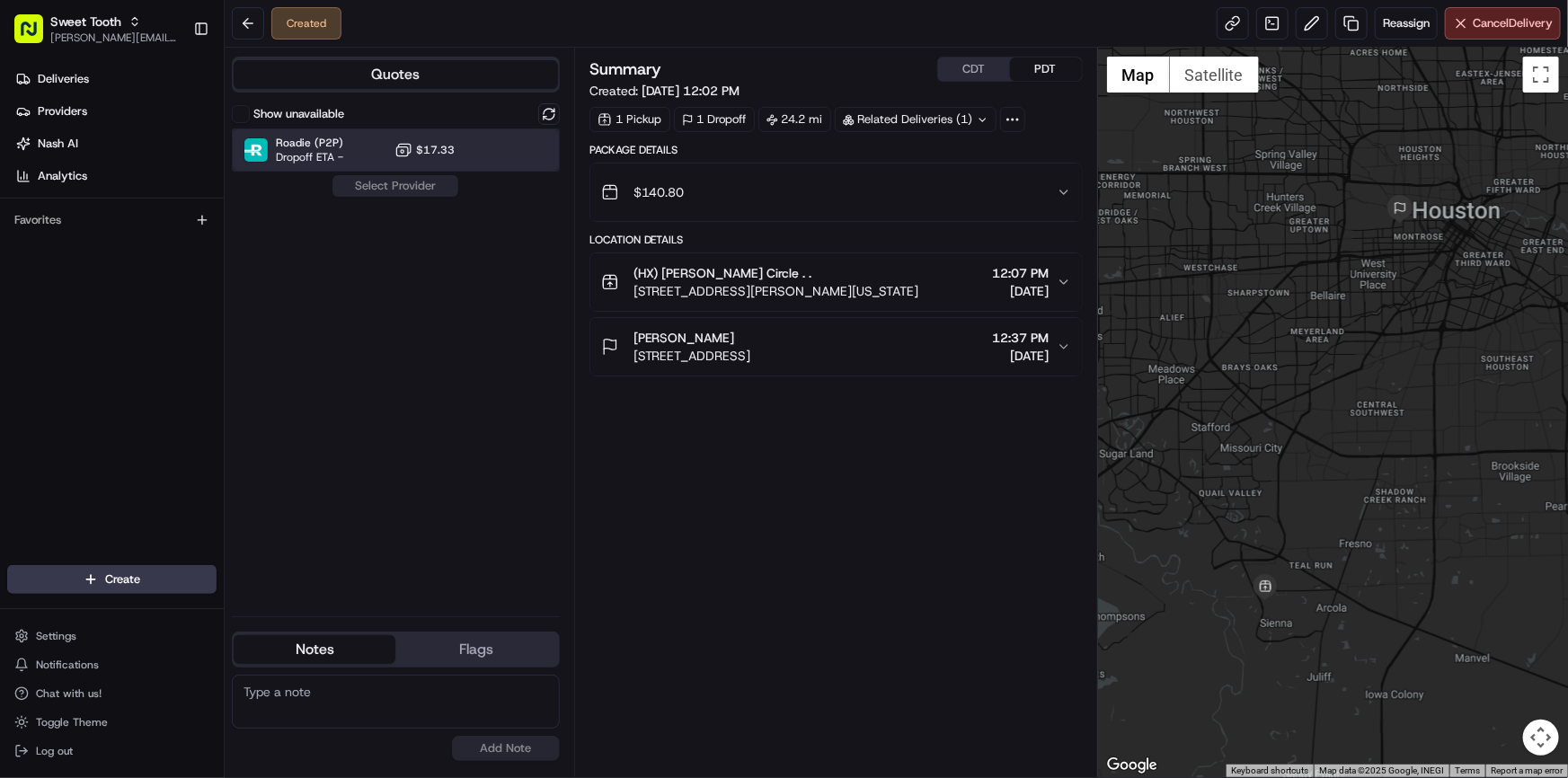
click at [363, 145] on div "Roadie (P2P) Dropoff ETA - $17.33" at bounding box center [395, 150] width 328 height 43
click at [379, 183] on button "Assign Provider" at bounding box center [395, 186] width 128 height 21
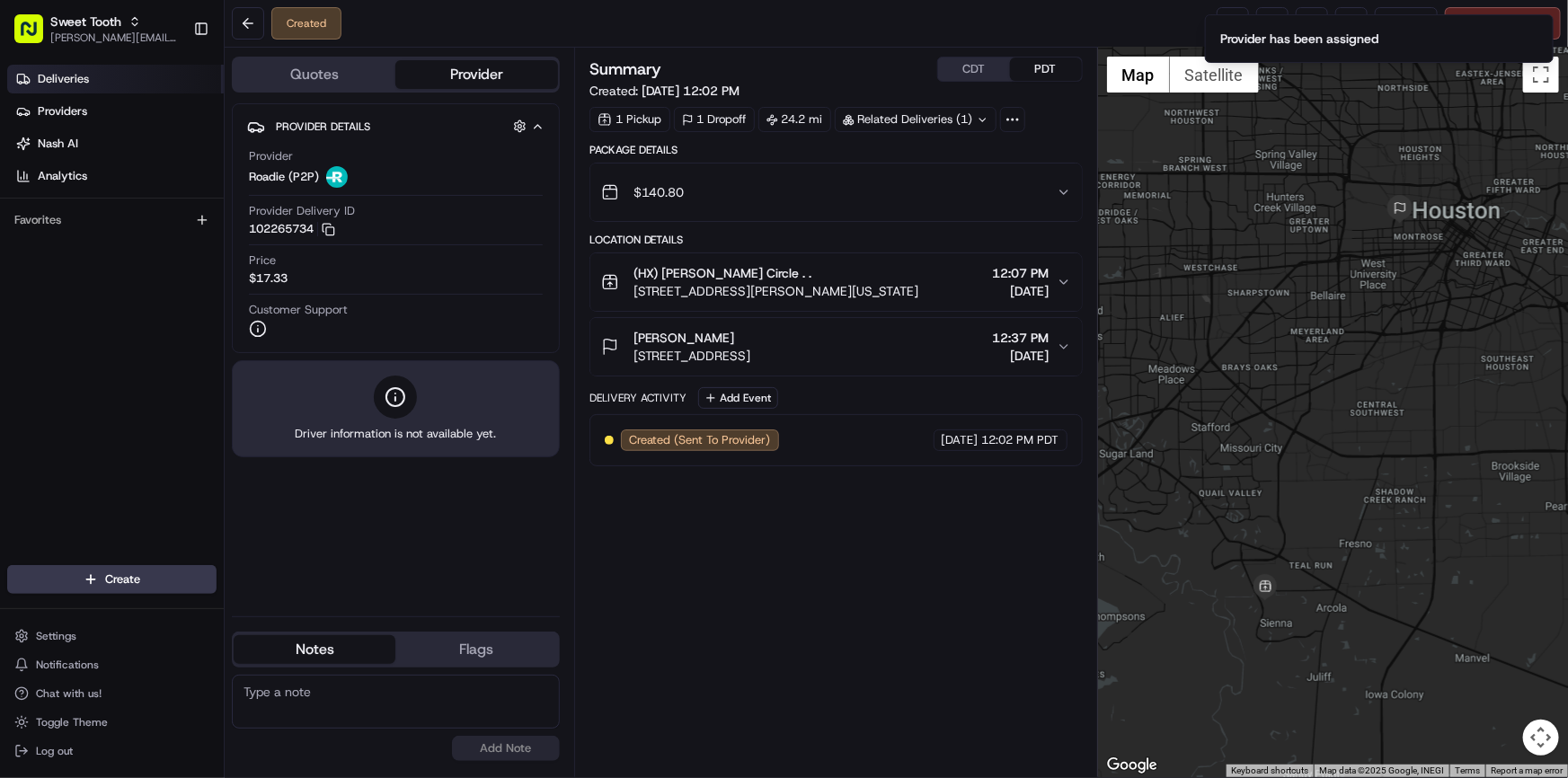
click at [71, 81] on span "Deliveries" at bounding box center [63, 78] width 51 height 16
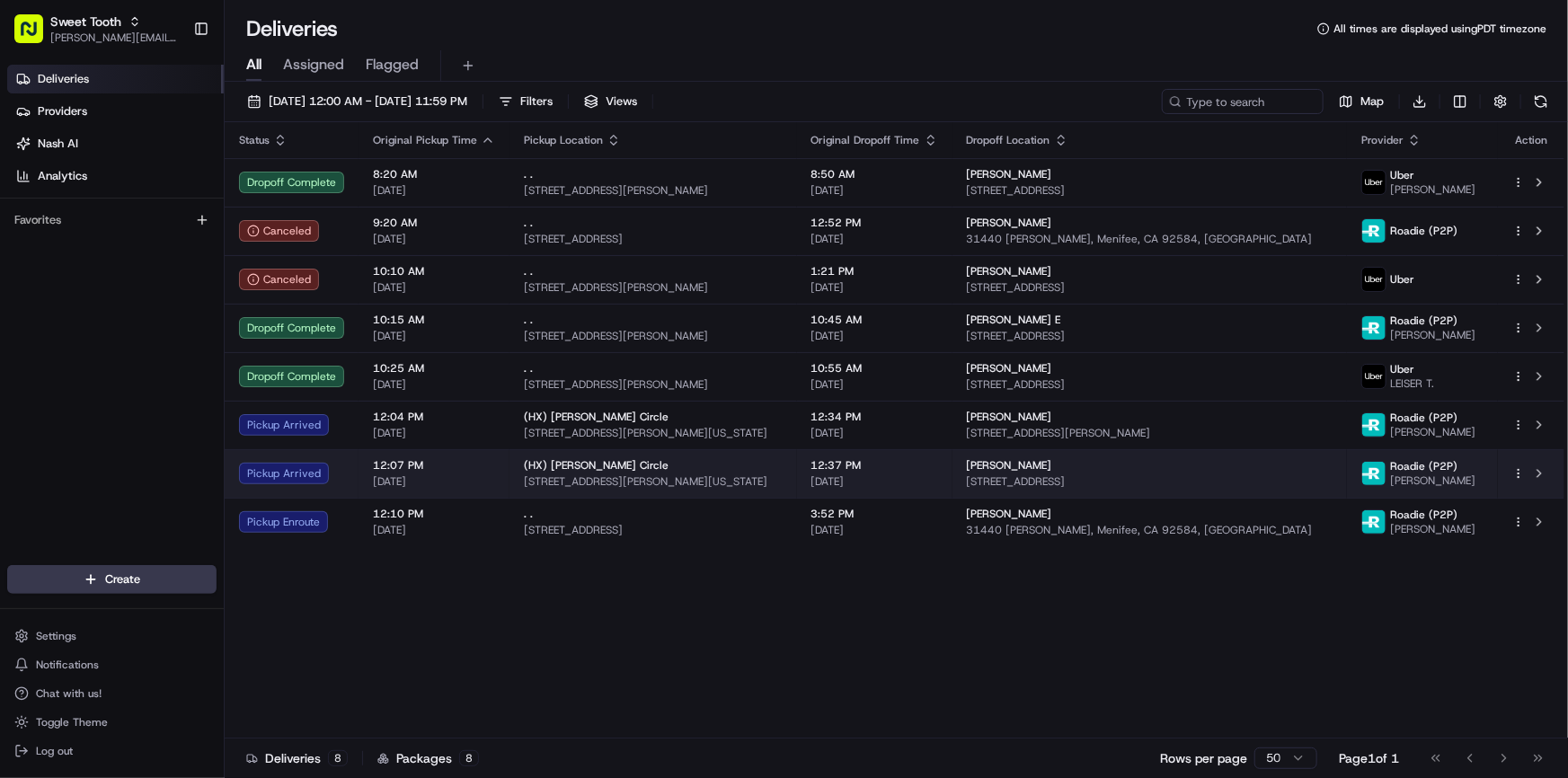
click at [306, 477] on div "Pickup Arrived" at bounding box center [292, 473] width 106 height 21
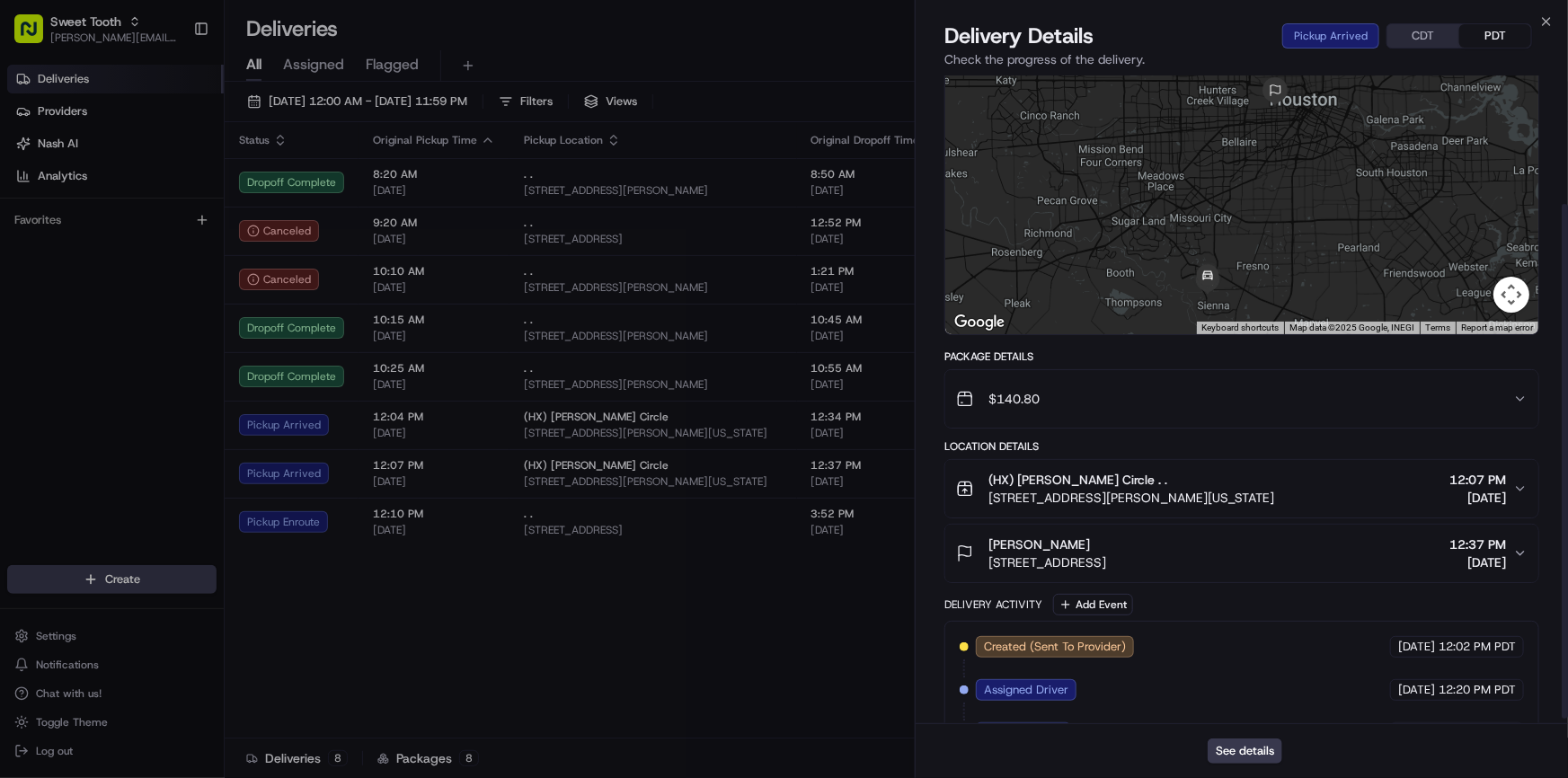
scroll to position [167, 0]
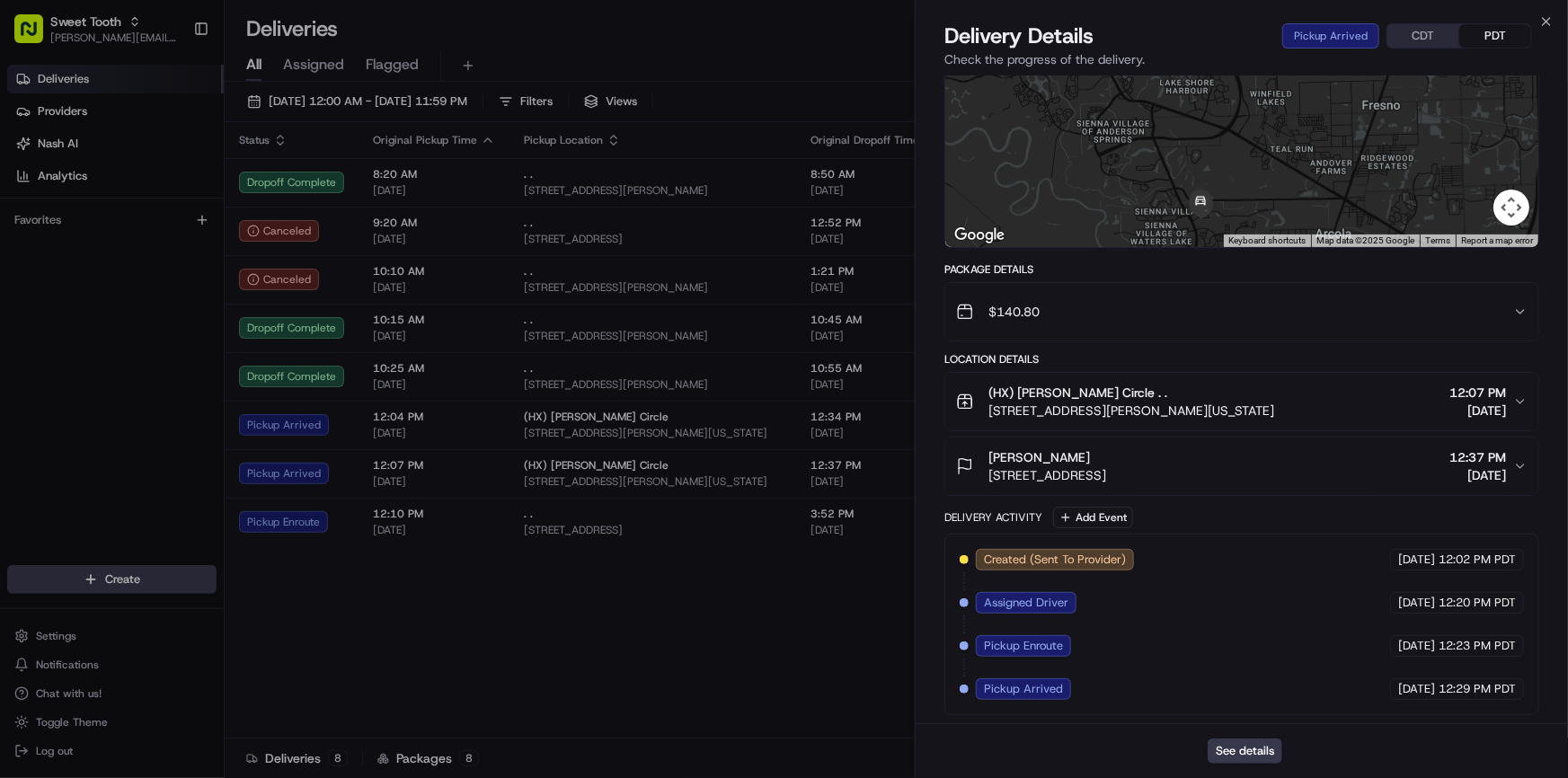
drag, startPoint x: 1206, startPoint y: 220, endPoint x: 1216, endPoint y: 186, distance: 35.4
click at [1222, 177] on div at bounding box center [1242, 113] width 593 height 268
drag, startPoint x: 1222, startPoint y: 190, endPoint x: 1232, endPoint y: 168, distance: 24.2
click at [1232, 168] on div at bounding box center [1242, 113] width 593 height 268
drag, startPoint x: 1247, startPoint y: 153, endPoint x: 1249, endPoint y: 173, distance: 20.1
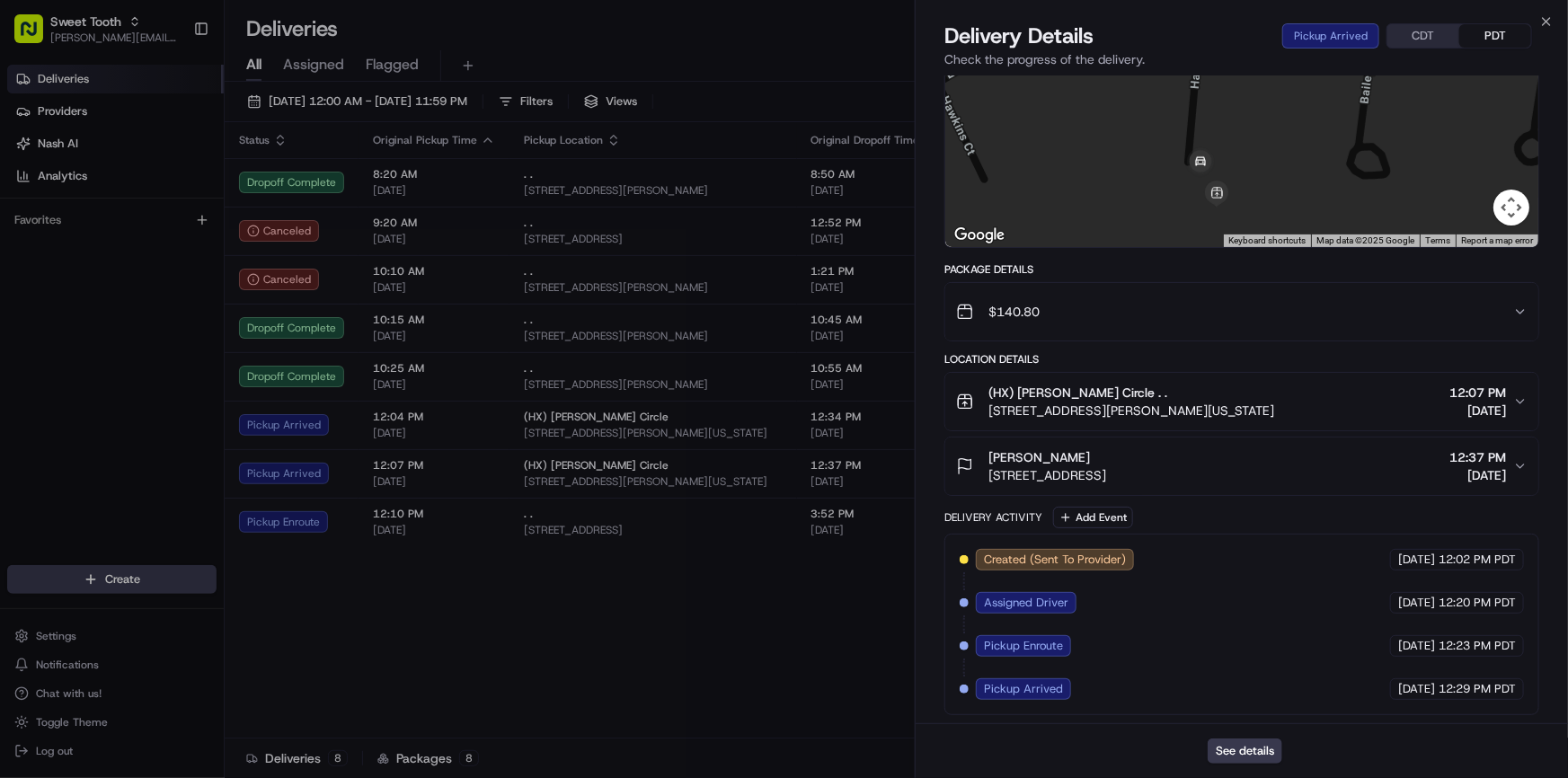
click at [1249, 173] on div at bounding box center [1242, 113] width 593 height 268
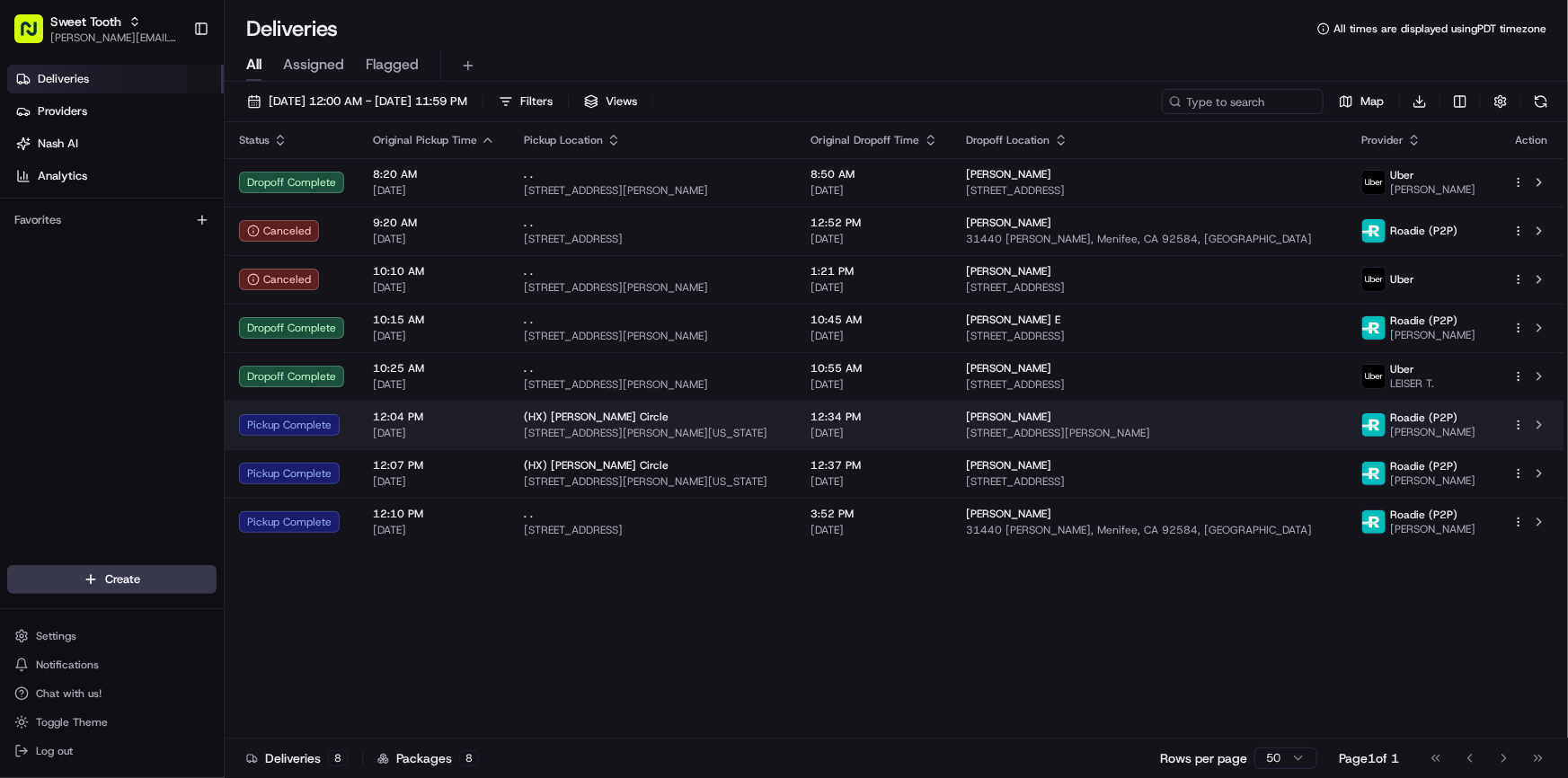
click at [333, 431] on div "Pickup Complete" at bounding box center [292, 424] width 106 height 21
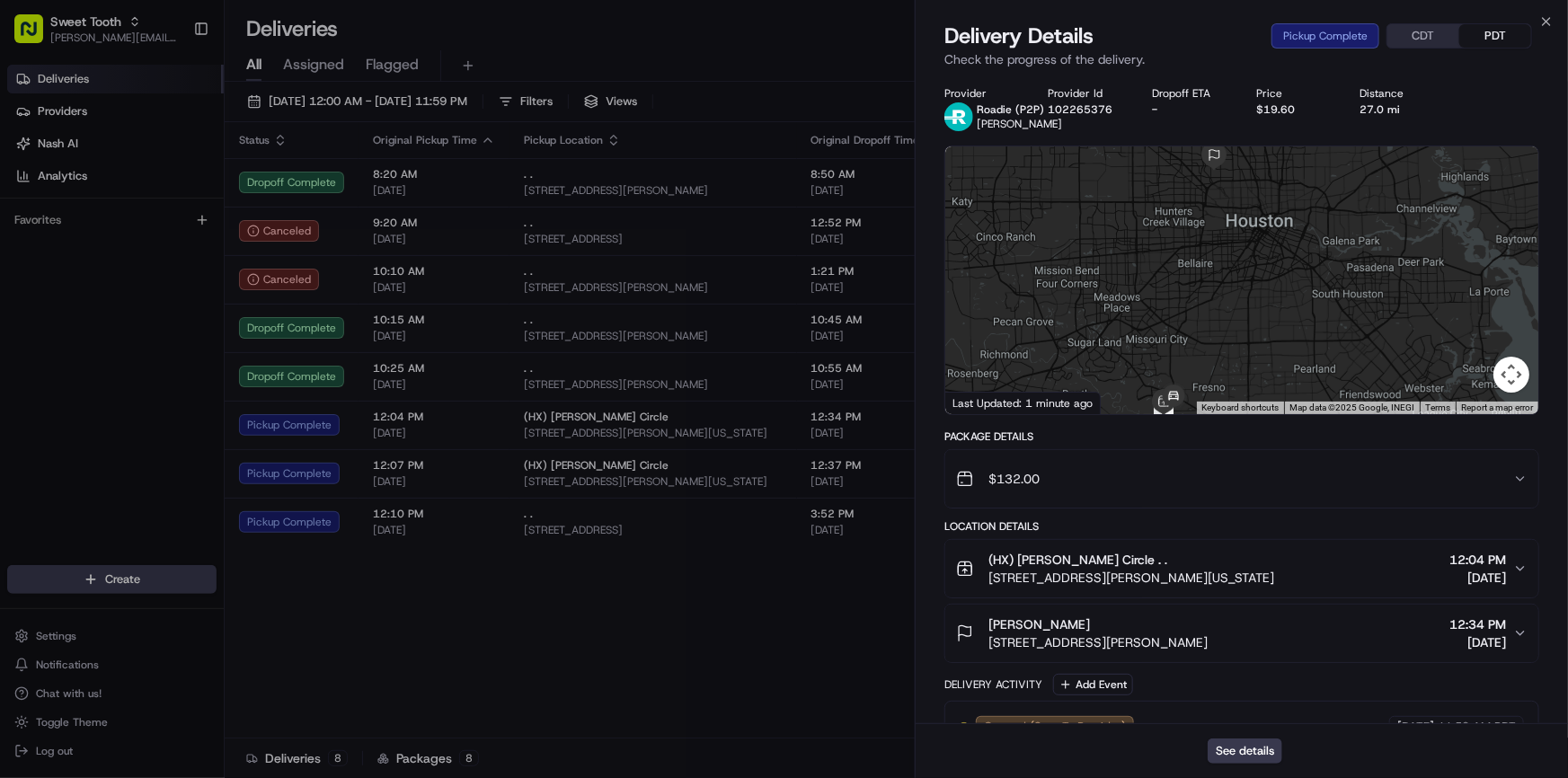
drag, startPoint x: 1326, startPoint y: 286, endPoint x: 1293, endPoint y: 273, distance: 35.5
click at [1293, 273] on div at bounding box center [1242, 280] width 593 height 268
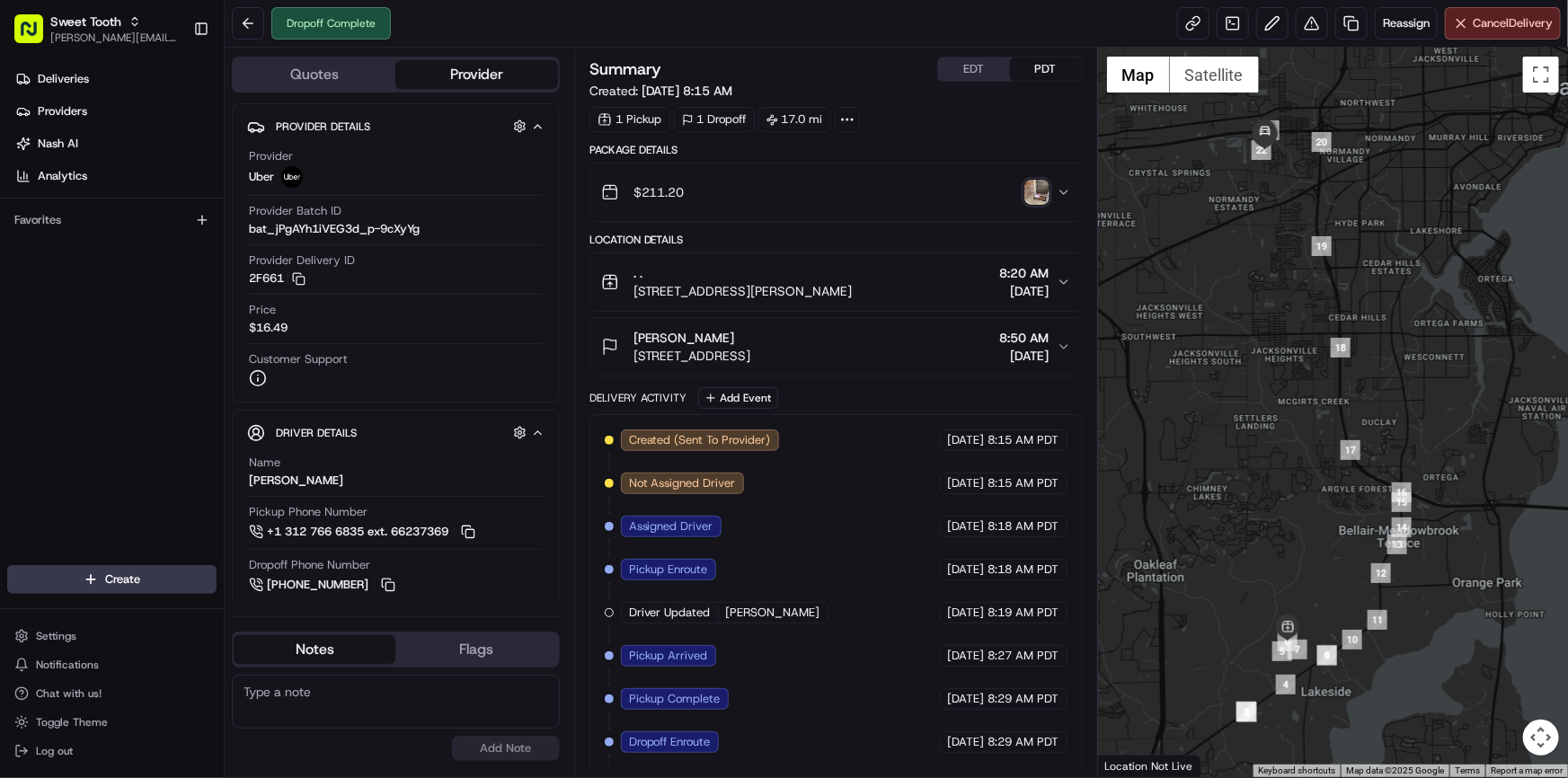
drag, startPoint x: 1332, startPoint y: 412, endPoint x: 1282, endPoint y: 398, distance: 51.9
click at [1282, 398] on div at bounding box center [1333, 412] width 470 height 729
click at [1241, 530] on div at bounding box center [1333, 412] width 470 height 729
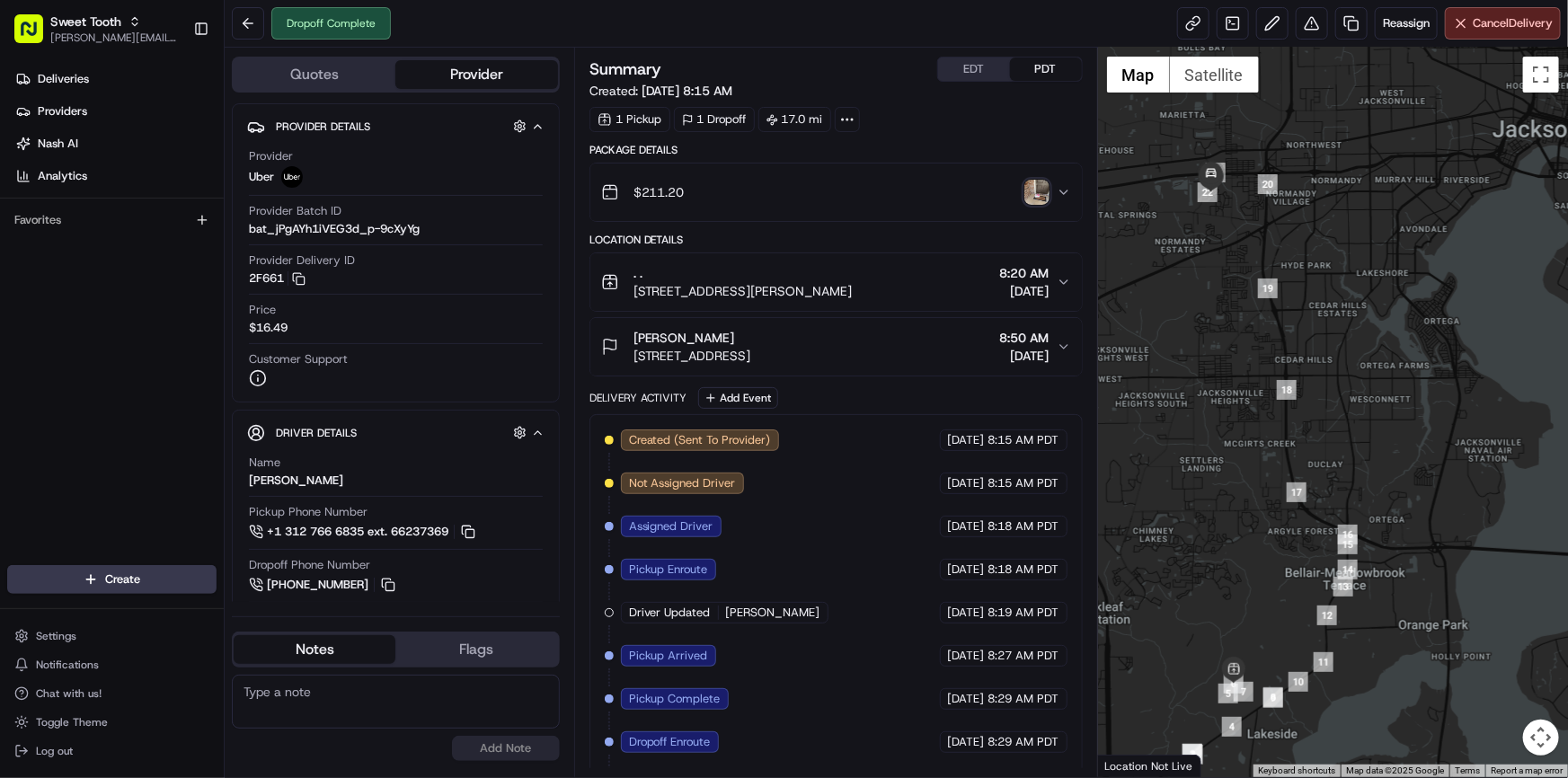
click at [1032, 196] on img "button" at bounding box center [1036, 191] width 25 height 25
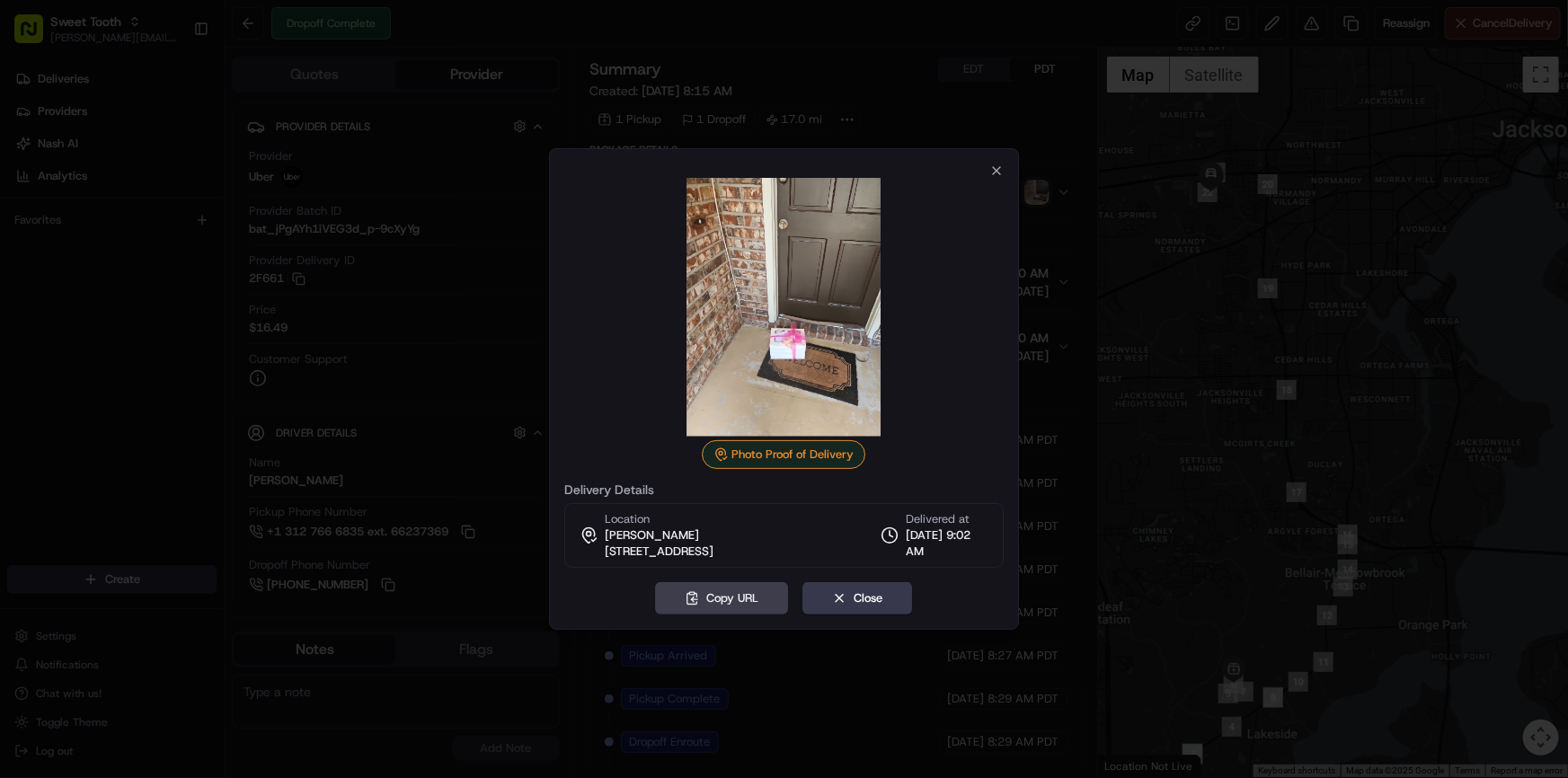
click at [1048, 158] on div at bounding box center [784, 389] width 1568 height 778
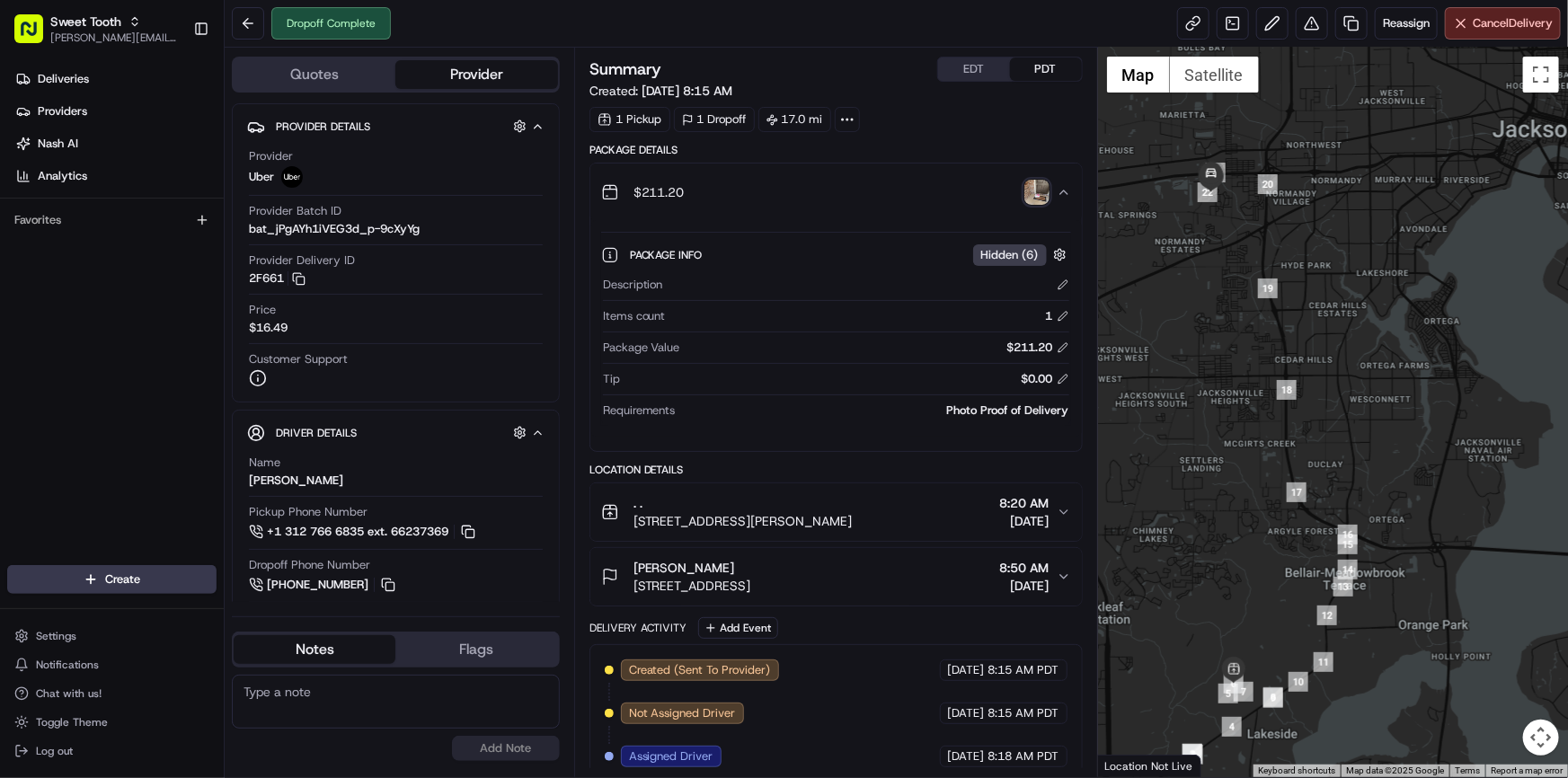
click at [952, 184] on div "$211.20" at bounding box center [829, 192] width 456 height 35
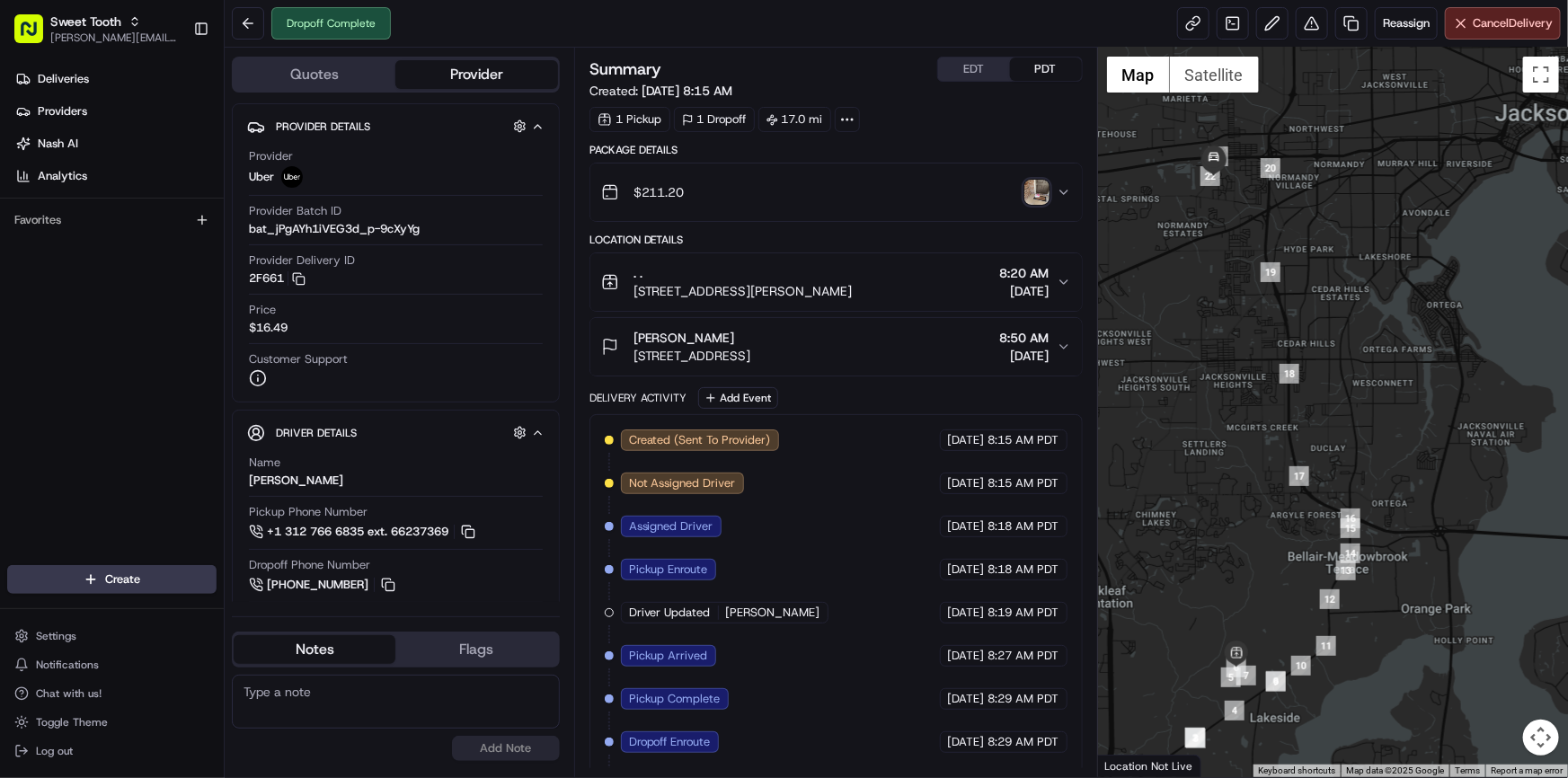
drag, startPoint x: 1375, startPoint y: 441, endPoint x: 1377, endPoint y: 421, distance: 20.1
click at [1377, 421] on div at bounding box center [1333, 412] width 470 height 729
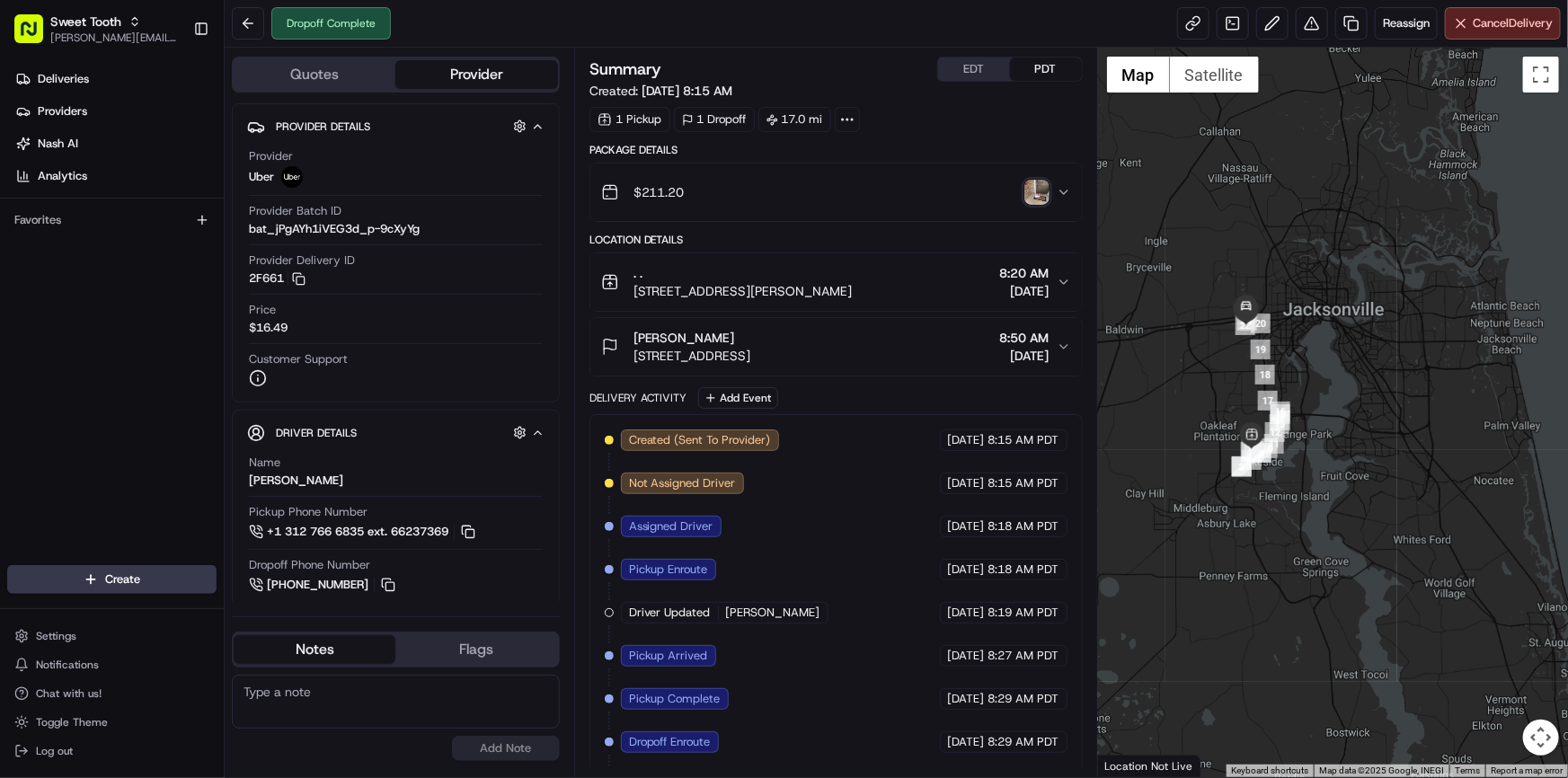
drag, startPoint x: 1471, startPoint y: 351, endPoint x: 1323, endPoint y: 365, distance: 148.7
click at [1323, 365] on div at bounding box center [1333, 412] width 470 height 729
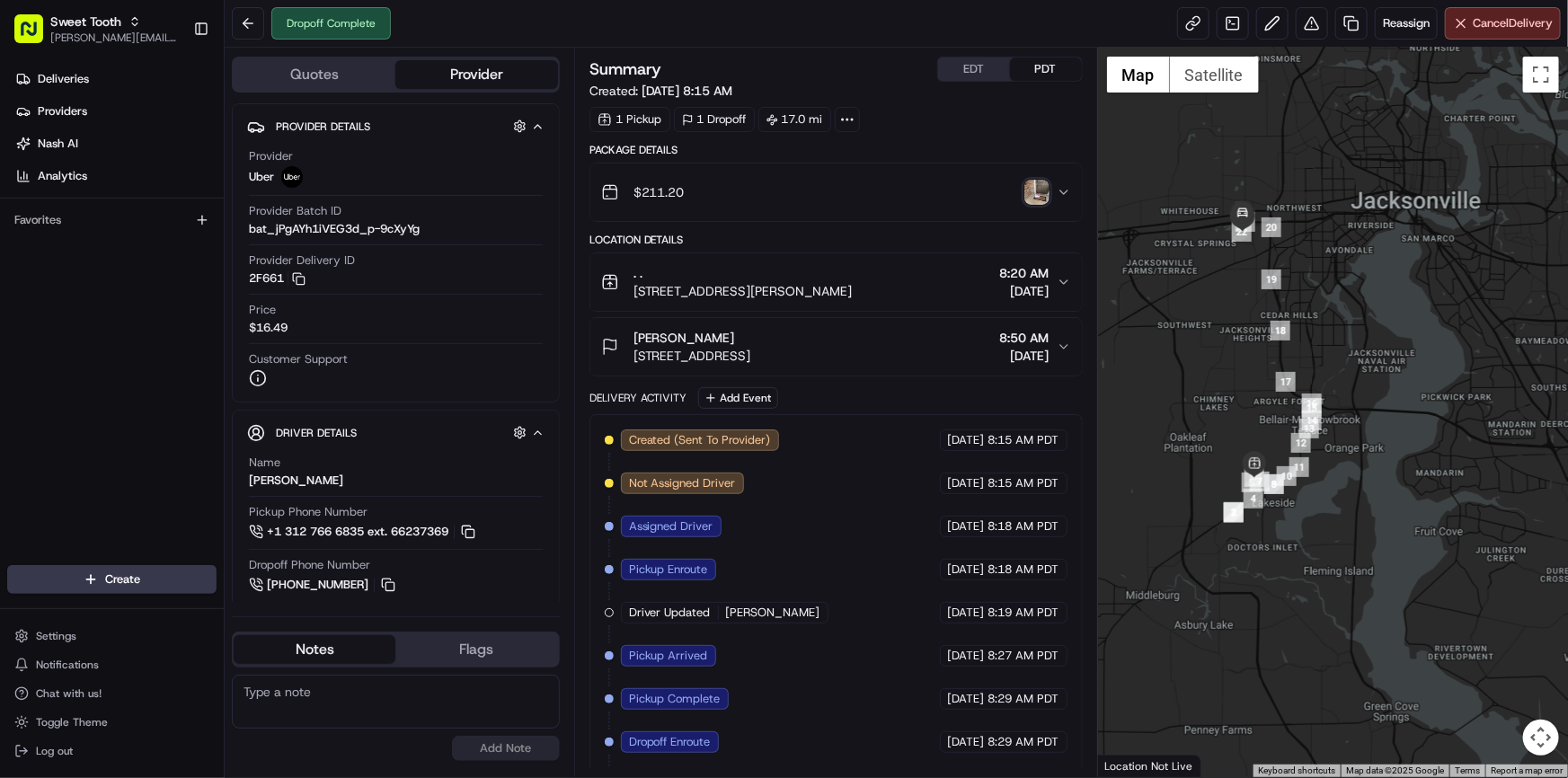
drag, startPoint x: 1299, startPoint y: 449, endPoint x: 1356, endPoint y: 465, distance: 59.2
click at [1356, 465] on div at bounding box center [1333, 412] width 470 height 729
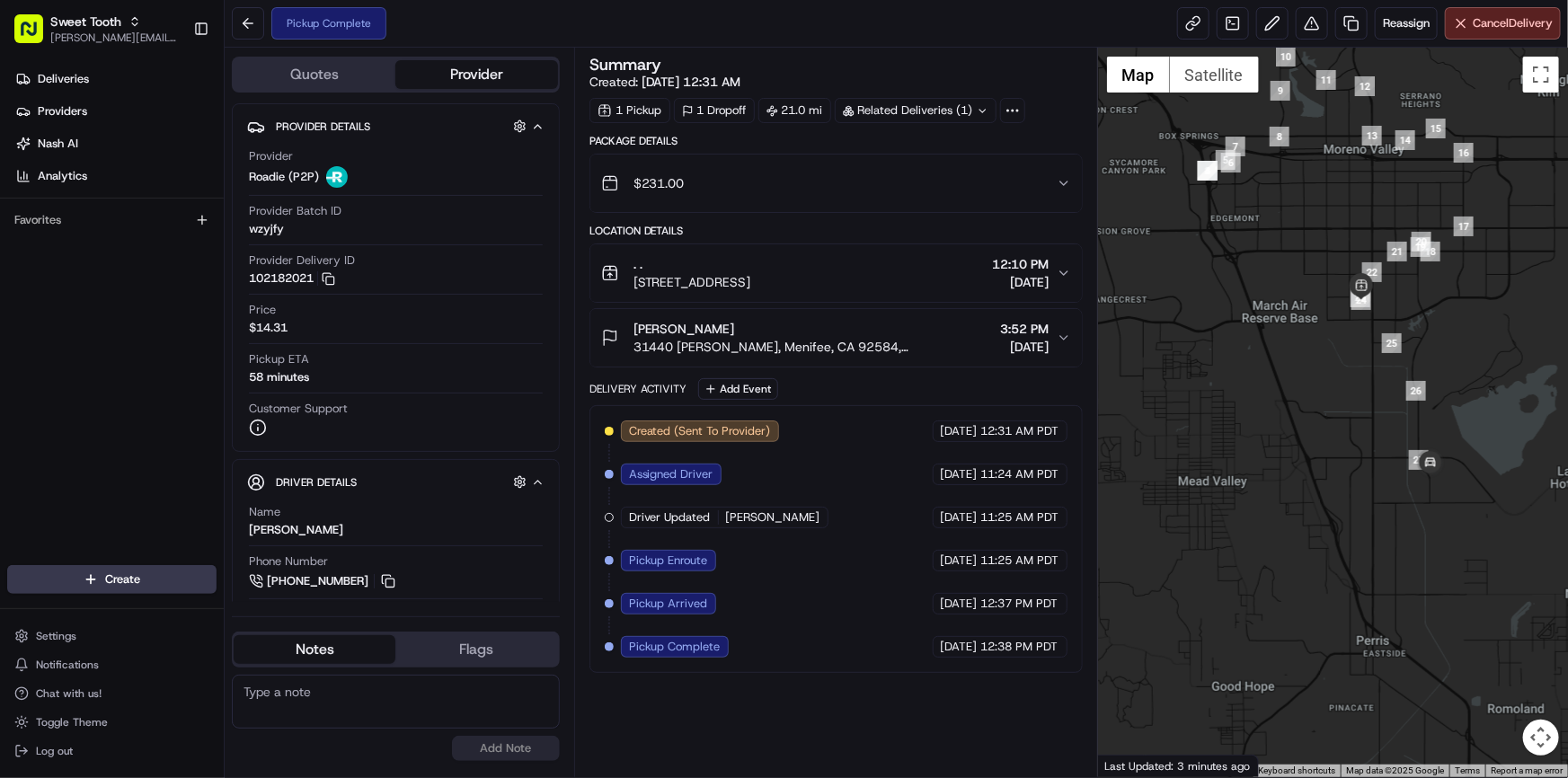
drag, startPoint x: 1376, startPoint y: 292, endPoint x: 1433, endPoint y: 311, distance: 60.1
click at [1447, 304] on div at bounding box center [1333, 412] width 470 height 729
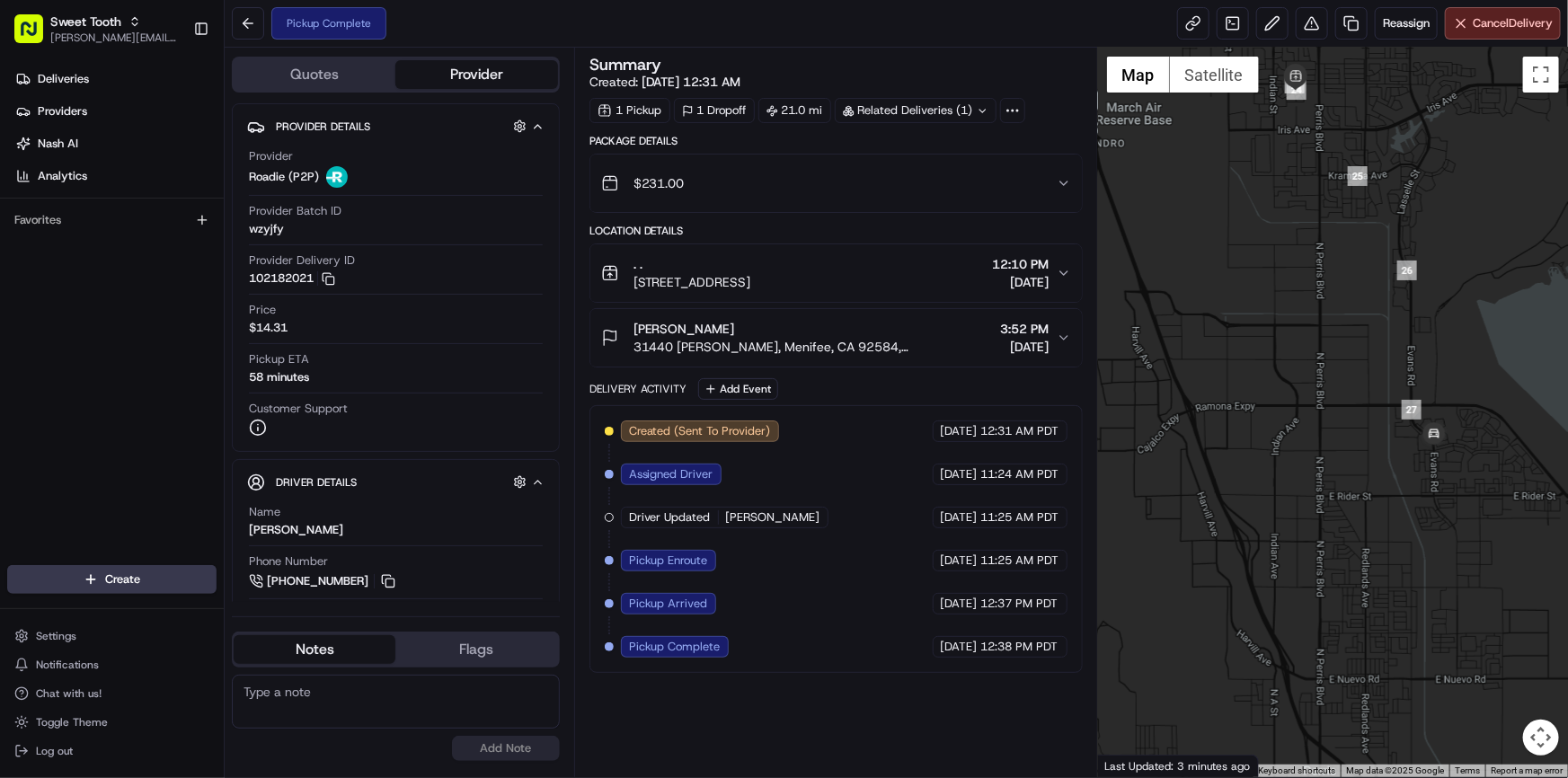
drag, startPoint x: 1434, startPoint y: 546, endPoint x: 1336, endPoint y: 473, distance: 122.2
click at [1344, 476] on div at bounding box center [1333, 412] width 470 height 729
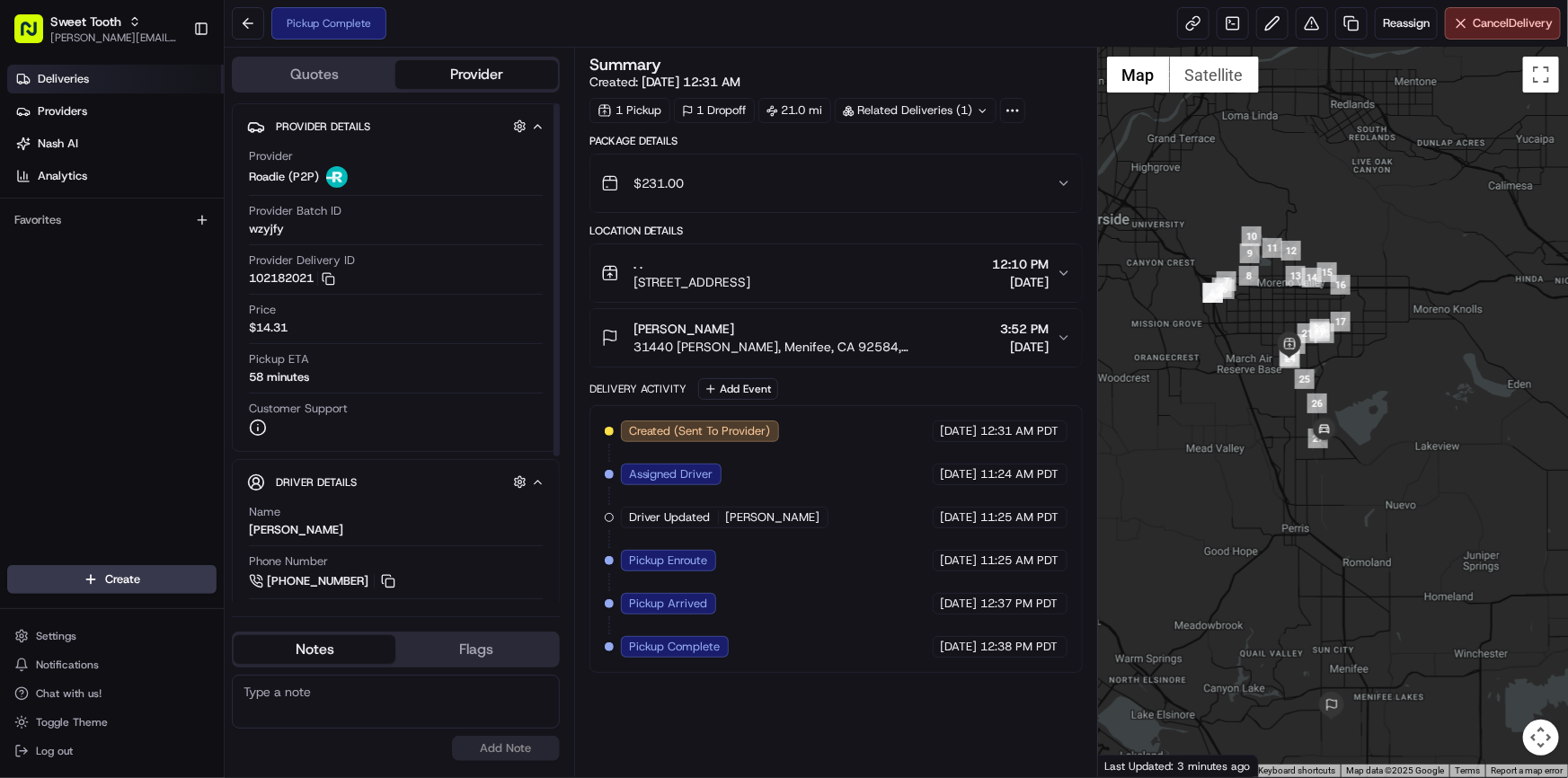
click at [73, 90] on link "Deliveries" at bounding box center [116, 78] width 217 height 29
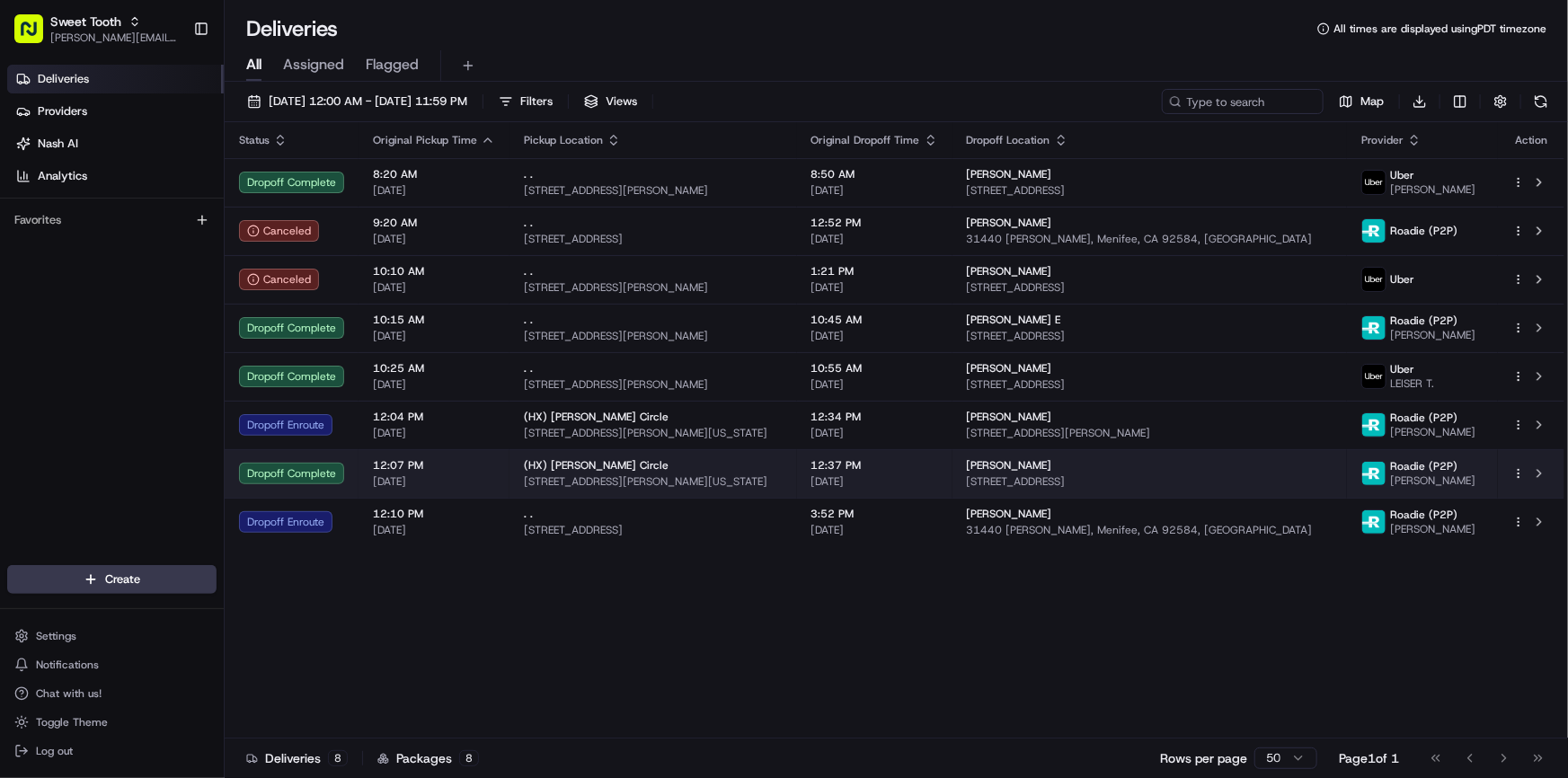
click at [477, 481] on span "[DATE]" at bounding box center [434, 481] width 122 height 14
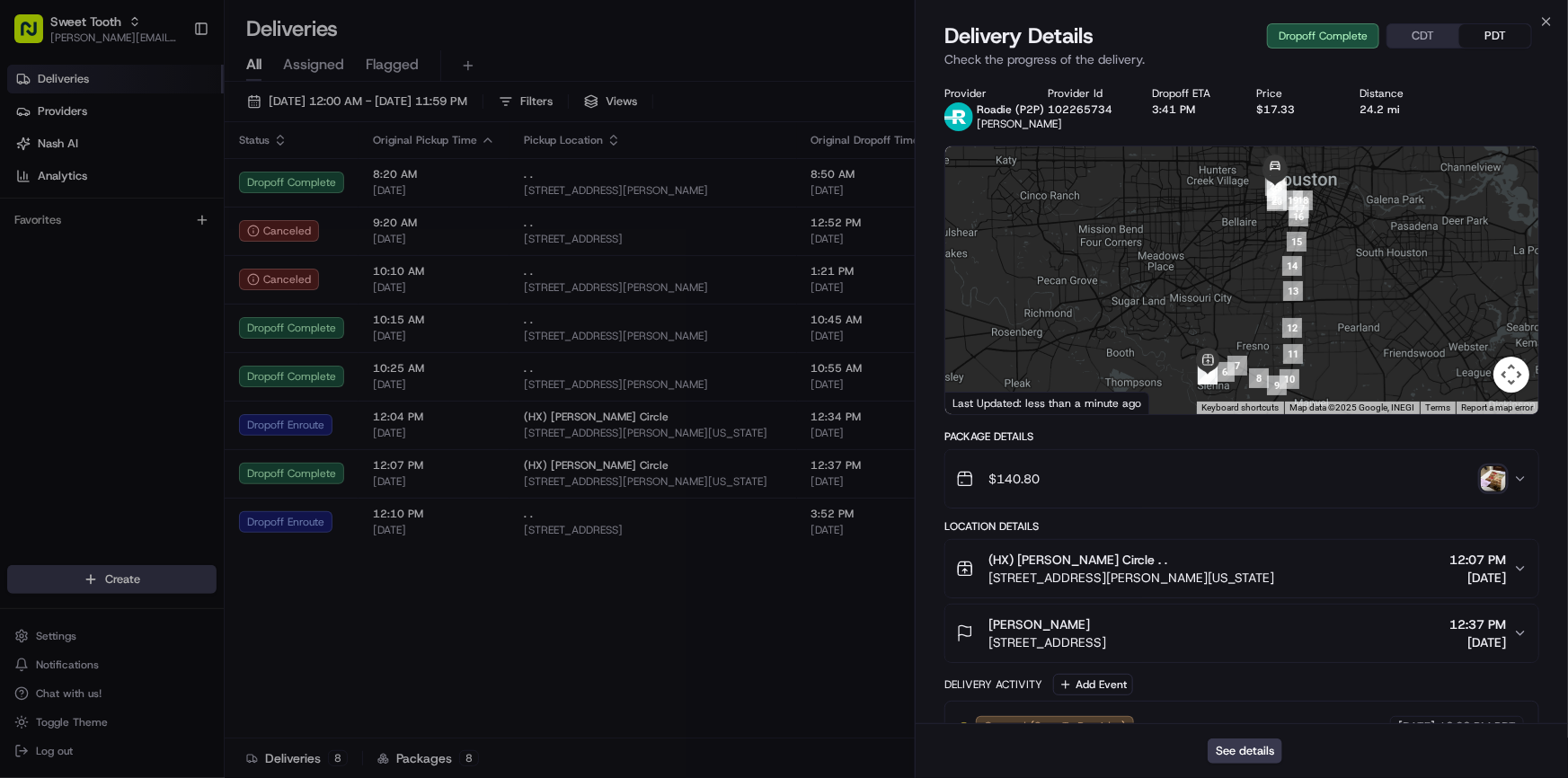
click at [1485, 479] on img "button" at bounding box center [1493, 478] width 25 height 25
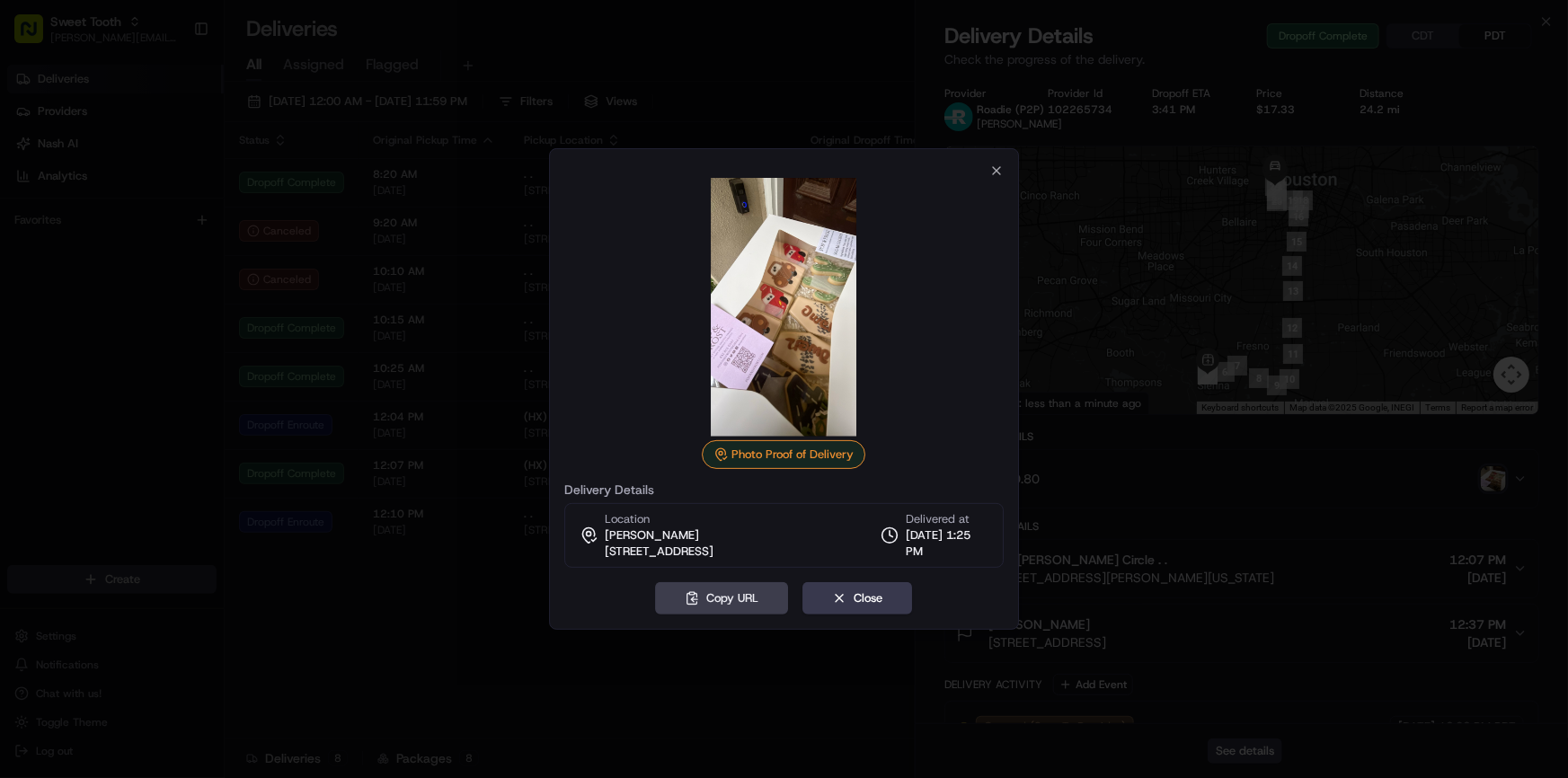
click at [706, 700] on div at bounding box center [784, 389] width 1568 height 778
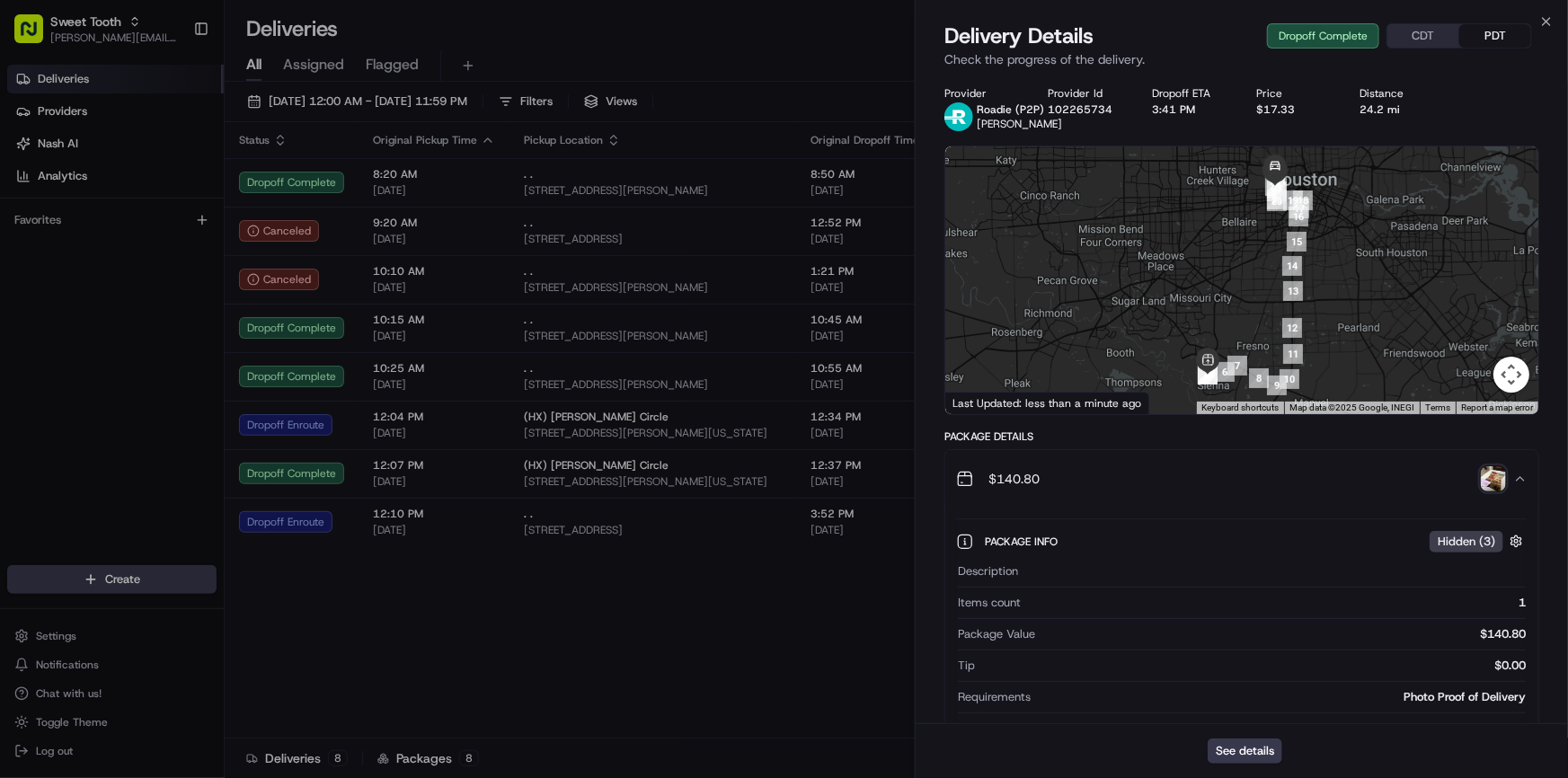
click at [1277, 485] on div "$140.80" at bounding box center [1234, 478] width 557 height 35
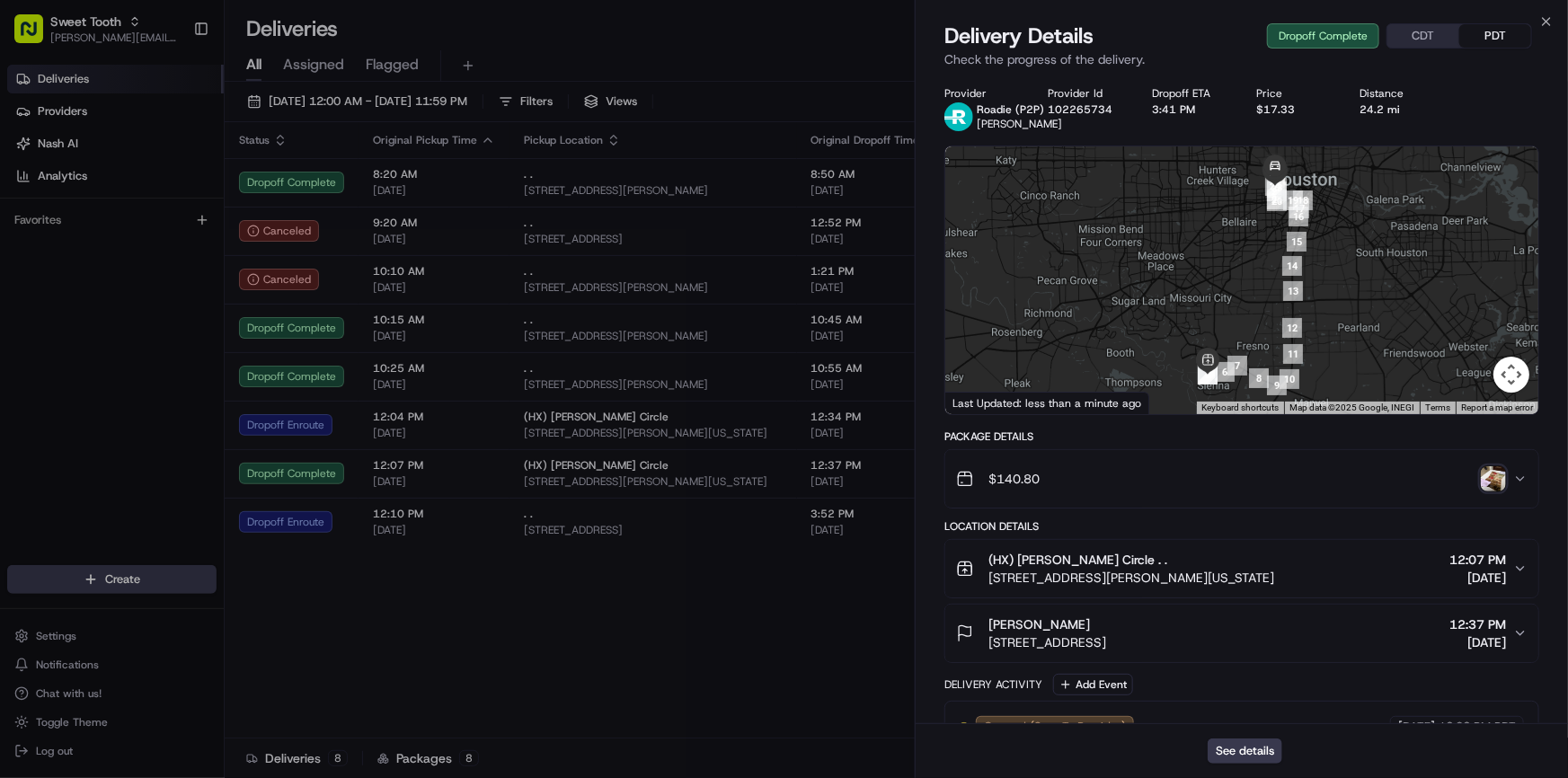
click at [1496, 488] on img "button" at bounding box center [1493, 478] width 25 height 25
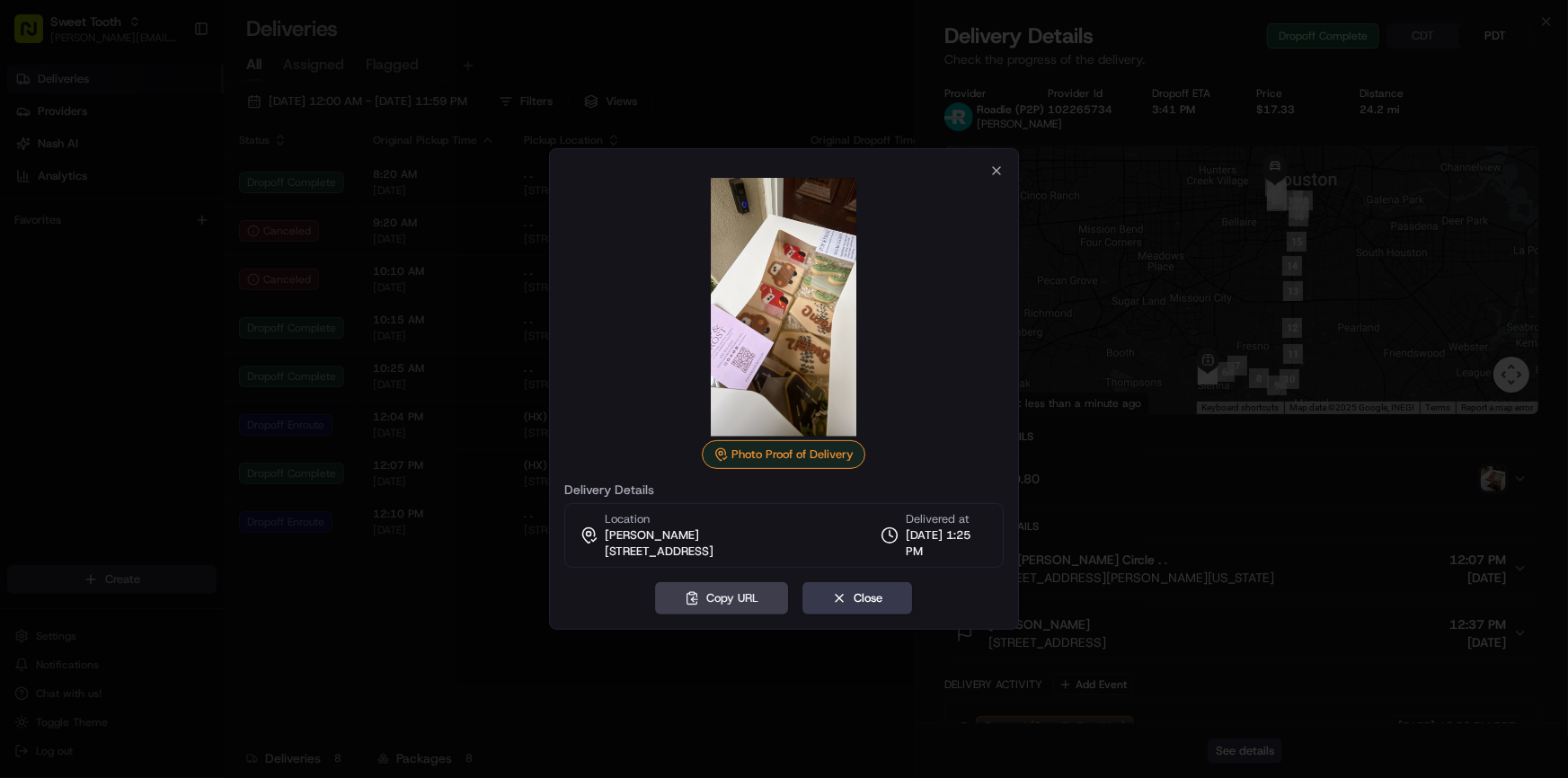
click at [444, 654] on div at bounding box center [784, 389] width 1568 height 778
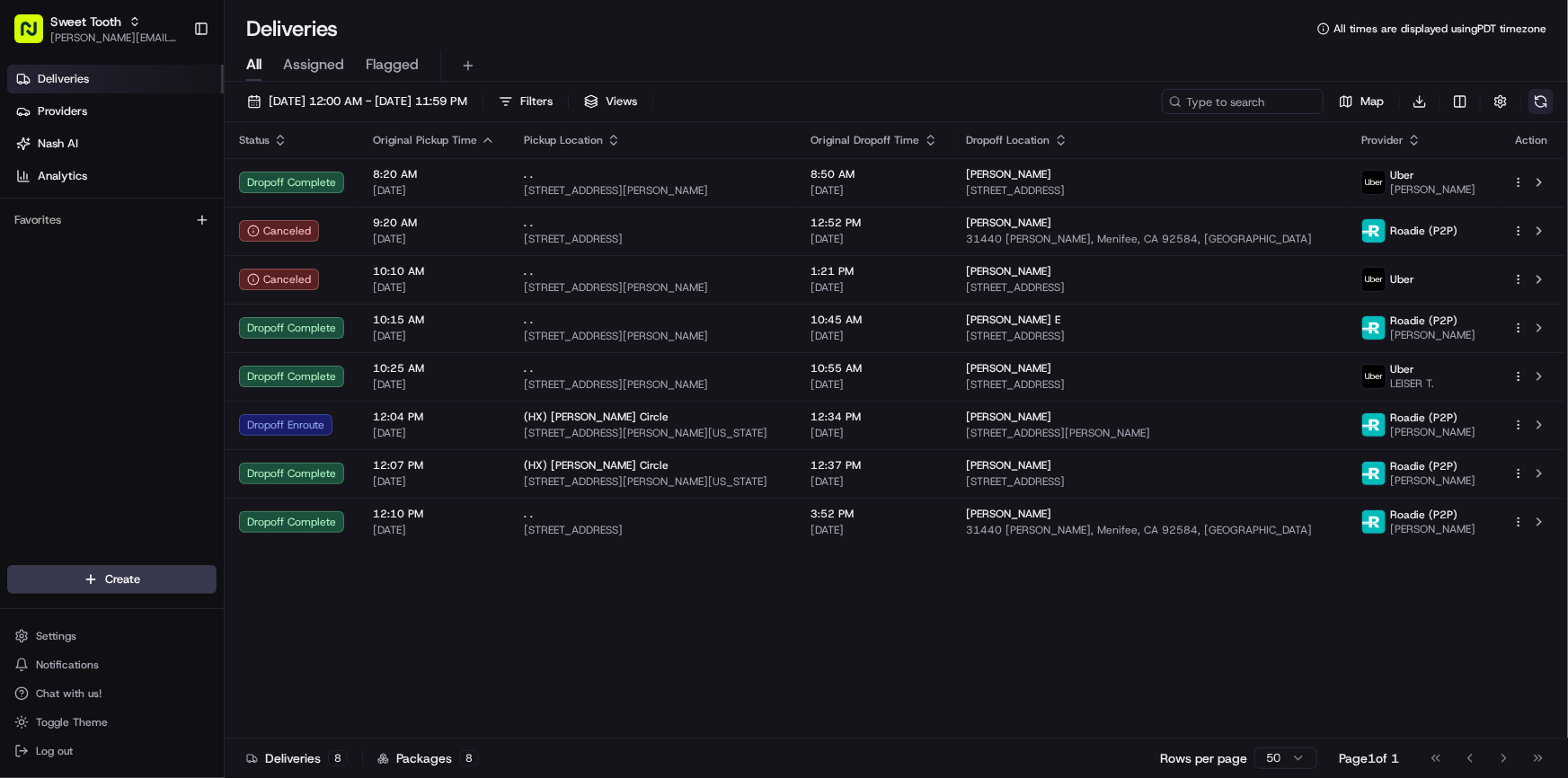
click at [1541, 101] on button at bounding box center [1541, 101] width 25 height 25
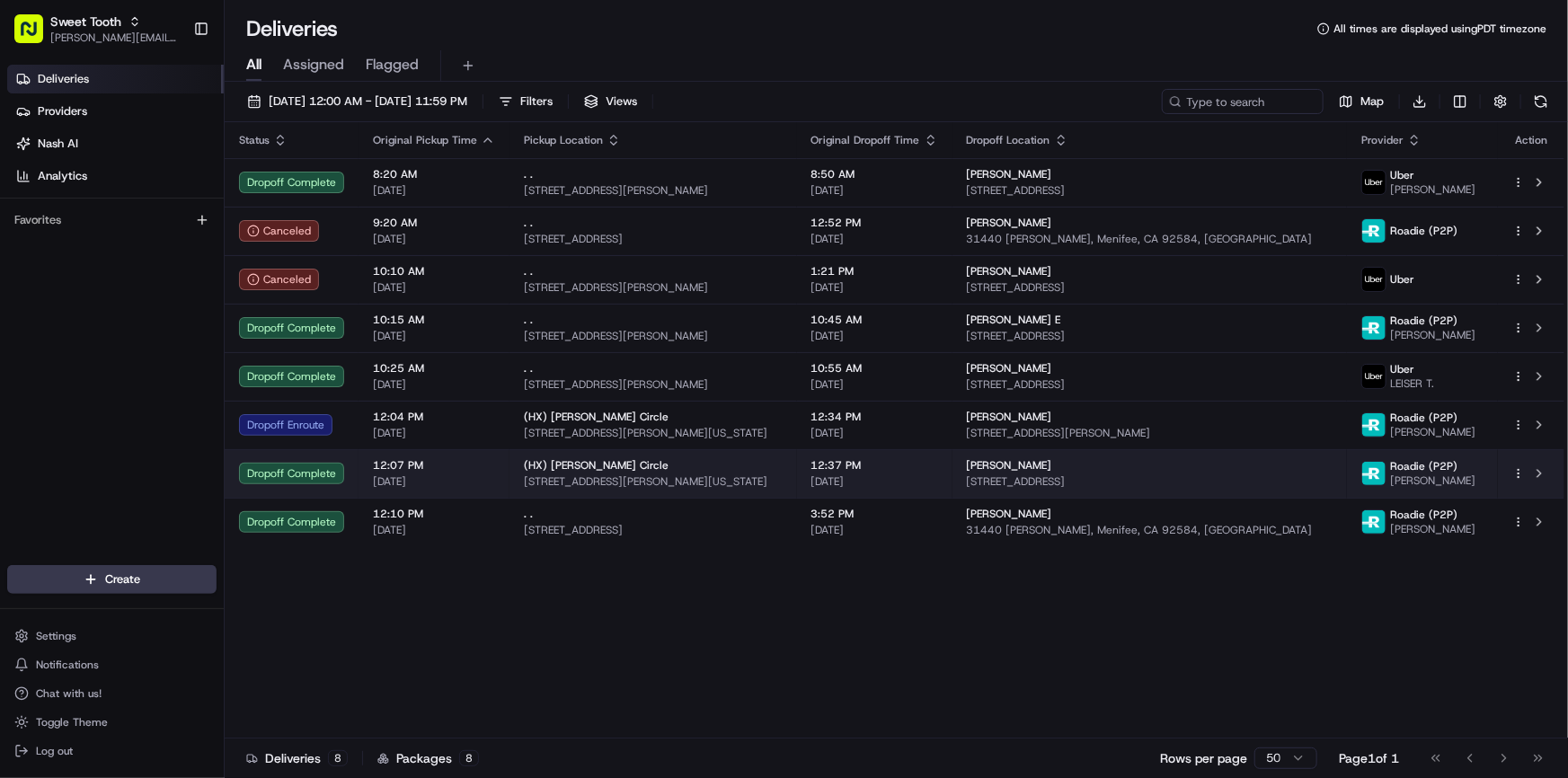
click at [331, 476] on div "Dropoff Complete" at bounding box center [292, 473] width 106 height 21
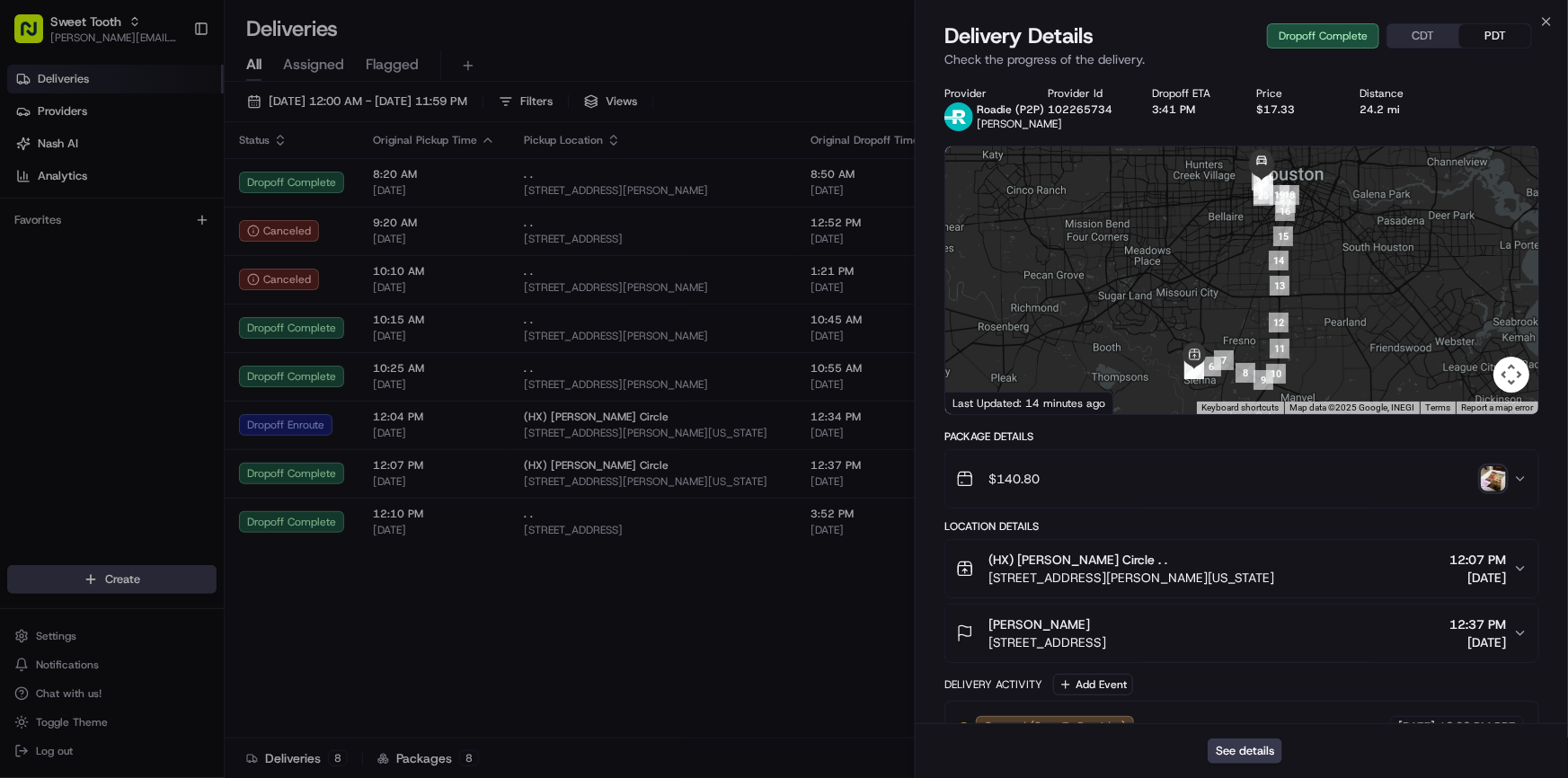
click at [1483, 483] on img "button" at bounding box center [1493, 478] width 25 height 25
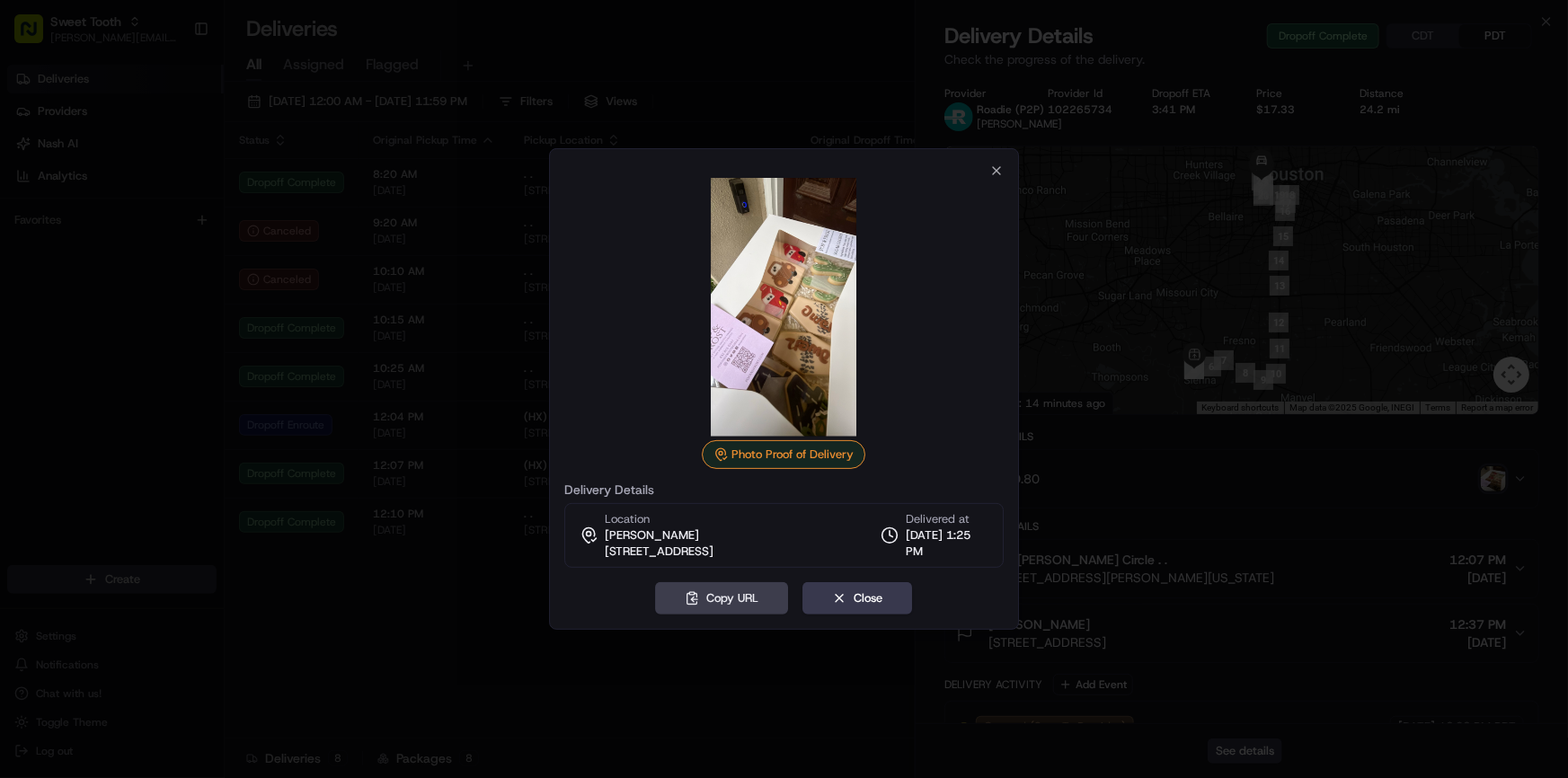
click at [462, 670] on div at bounding box center [784, 389] width 1568 height 778
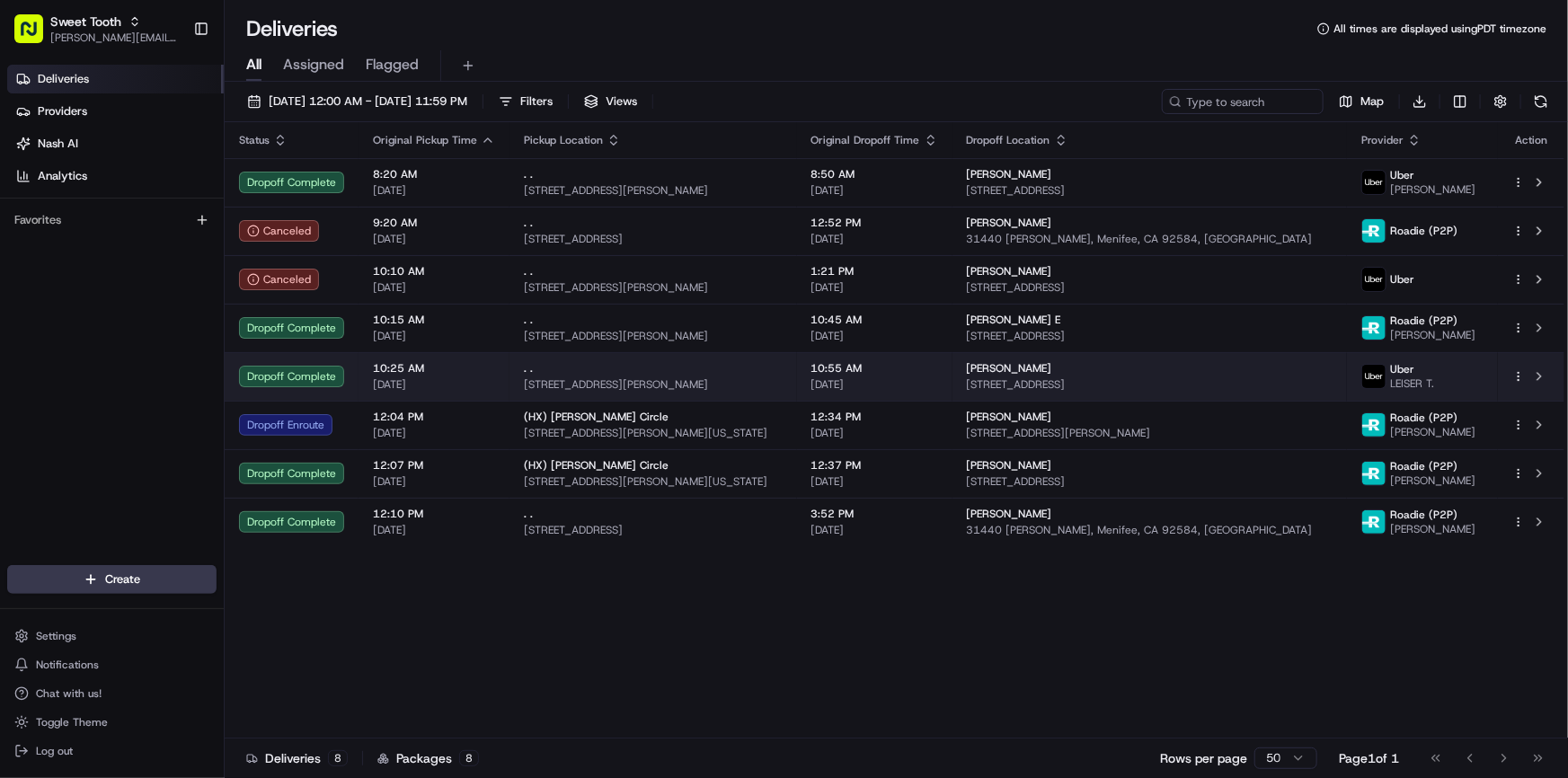
click at [332, 386] on td "Dropoff Complete" at bounding box center [291, 376] width 134 height 49
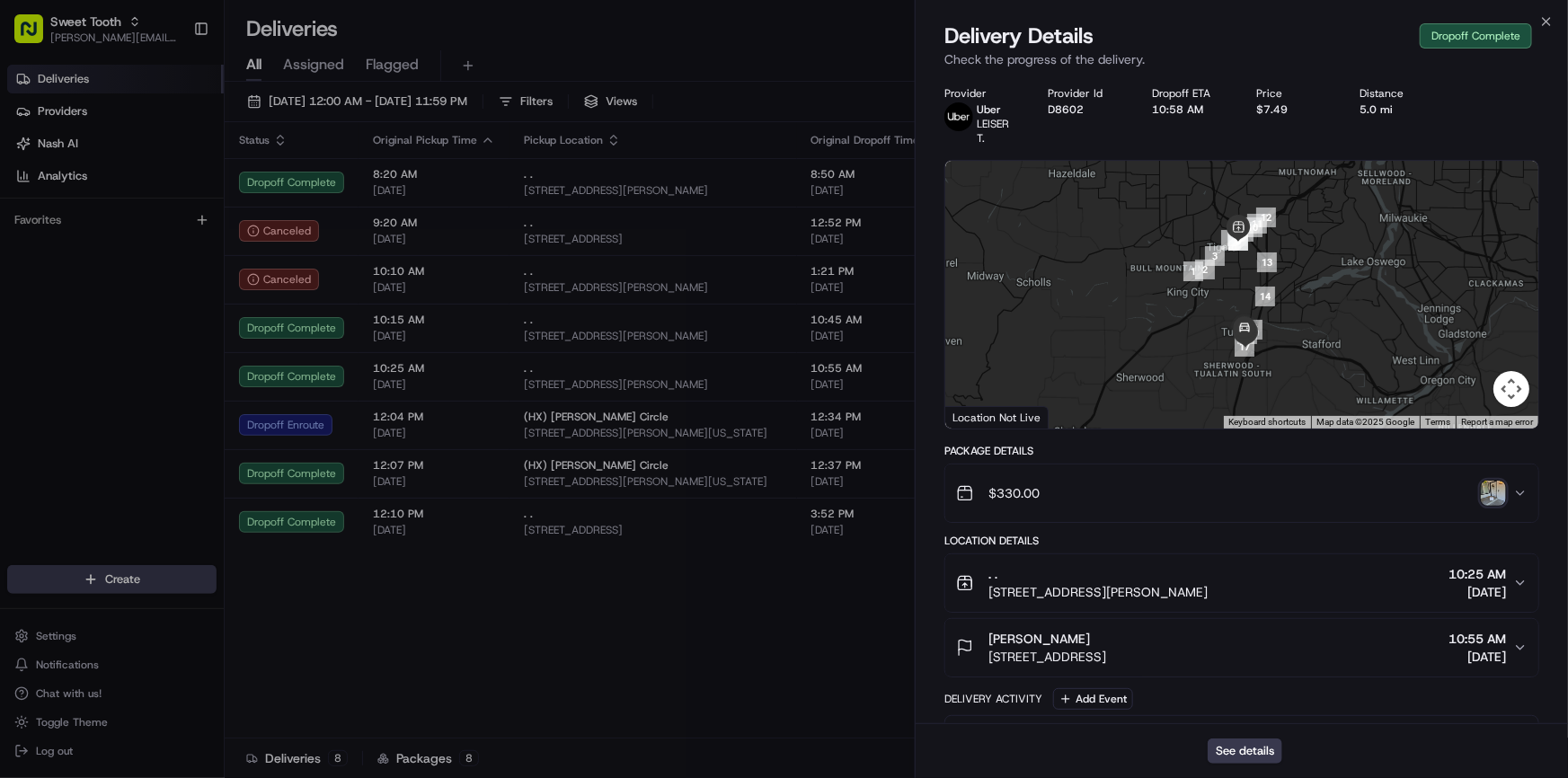
click at [1503, 495] on img "button" at bounding box center [1493, 492] width 25 height 25
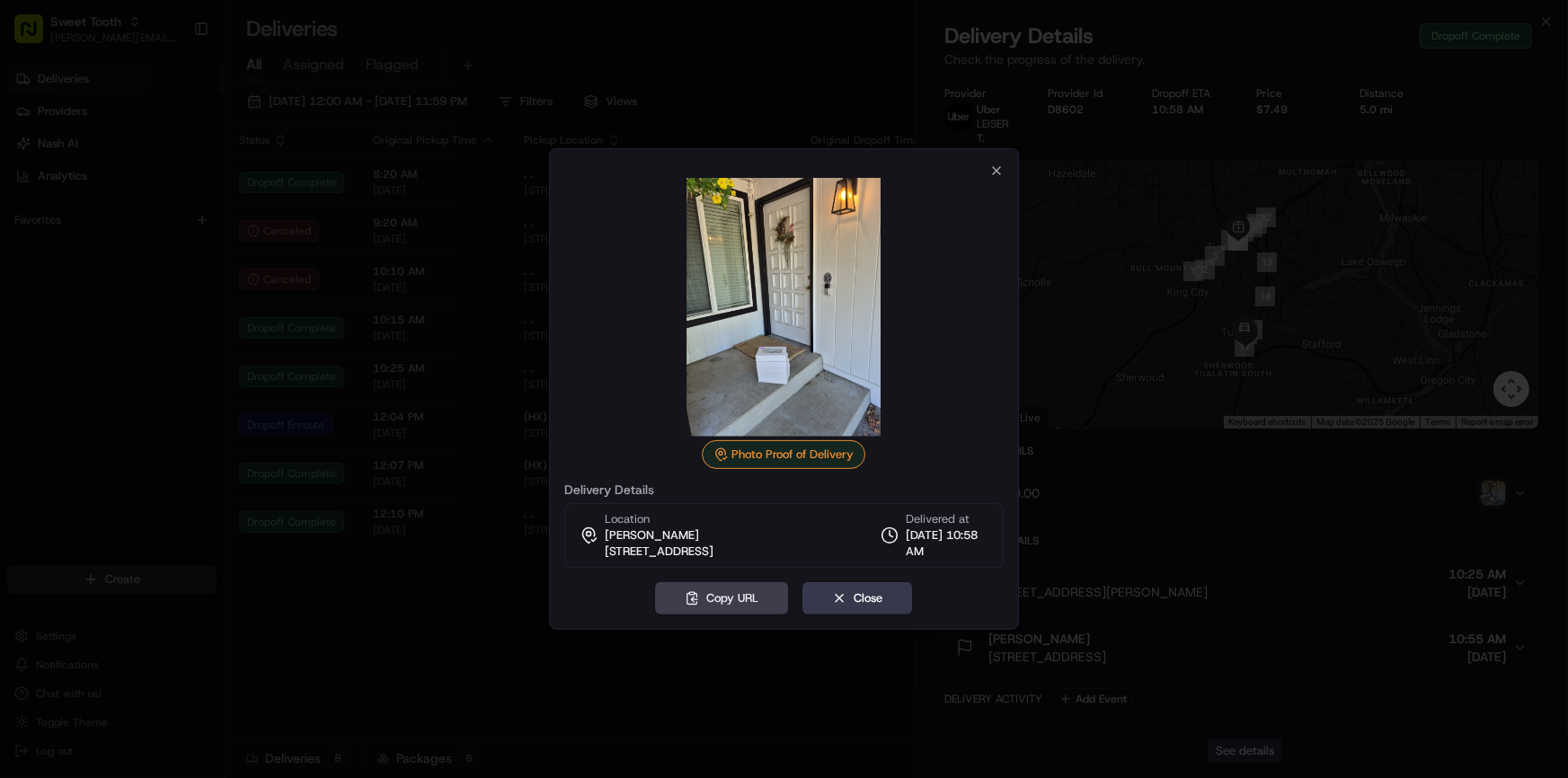
click at [423, 596] on div at bounding box center [784, 389] width 1568 height 778
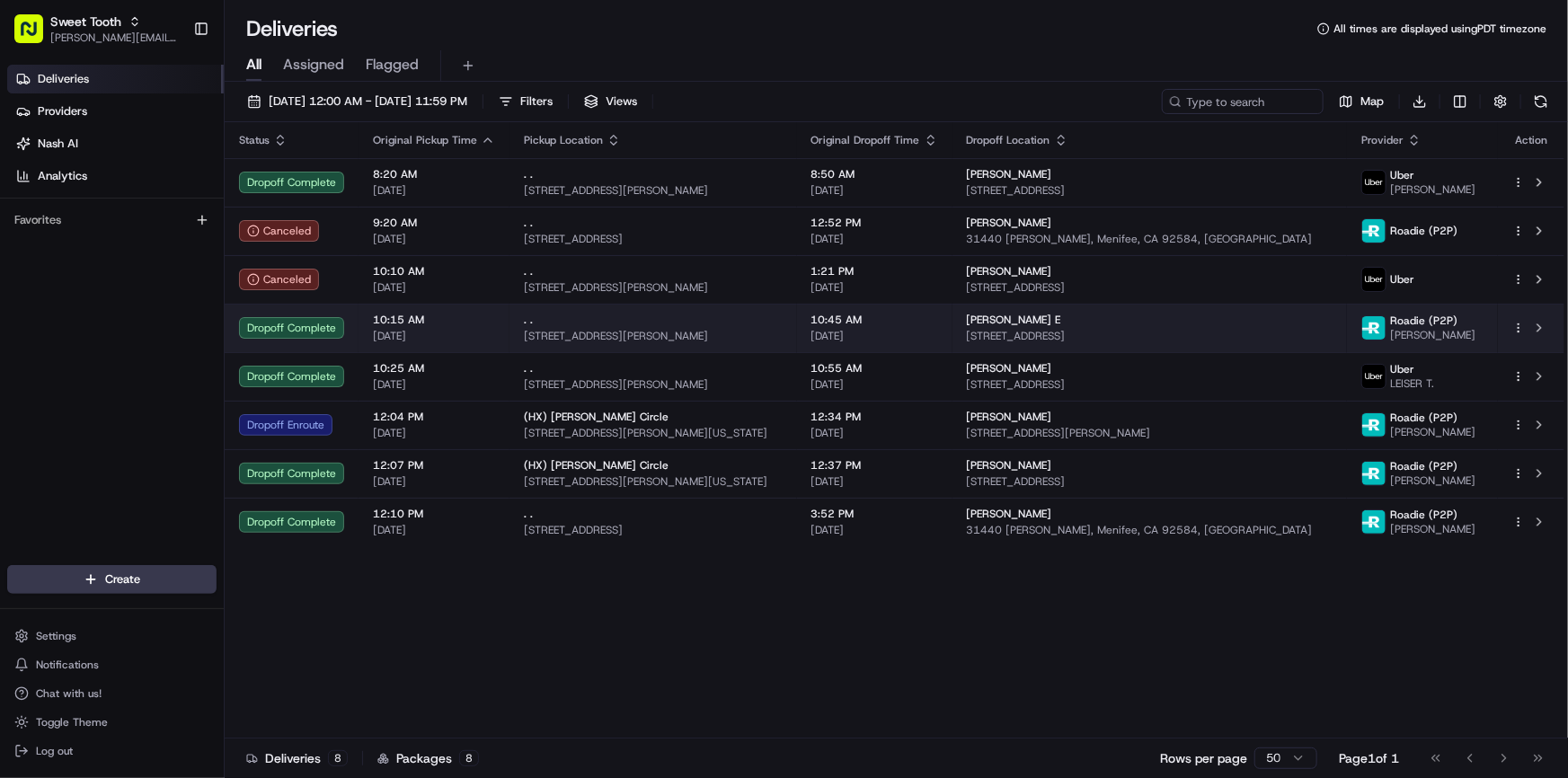
click at [359, 336] on td "10:15 AM [DATE]" at bounding box center [435, 328] width 151 height 49
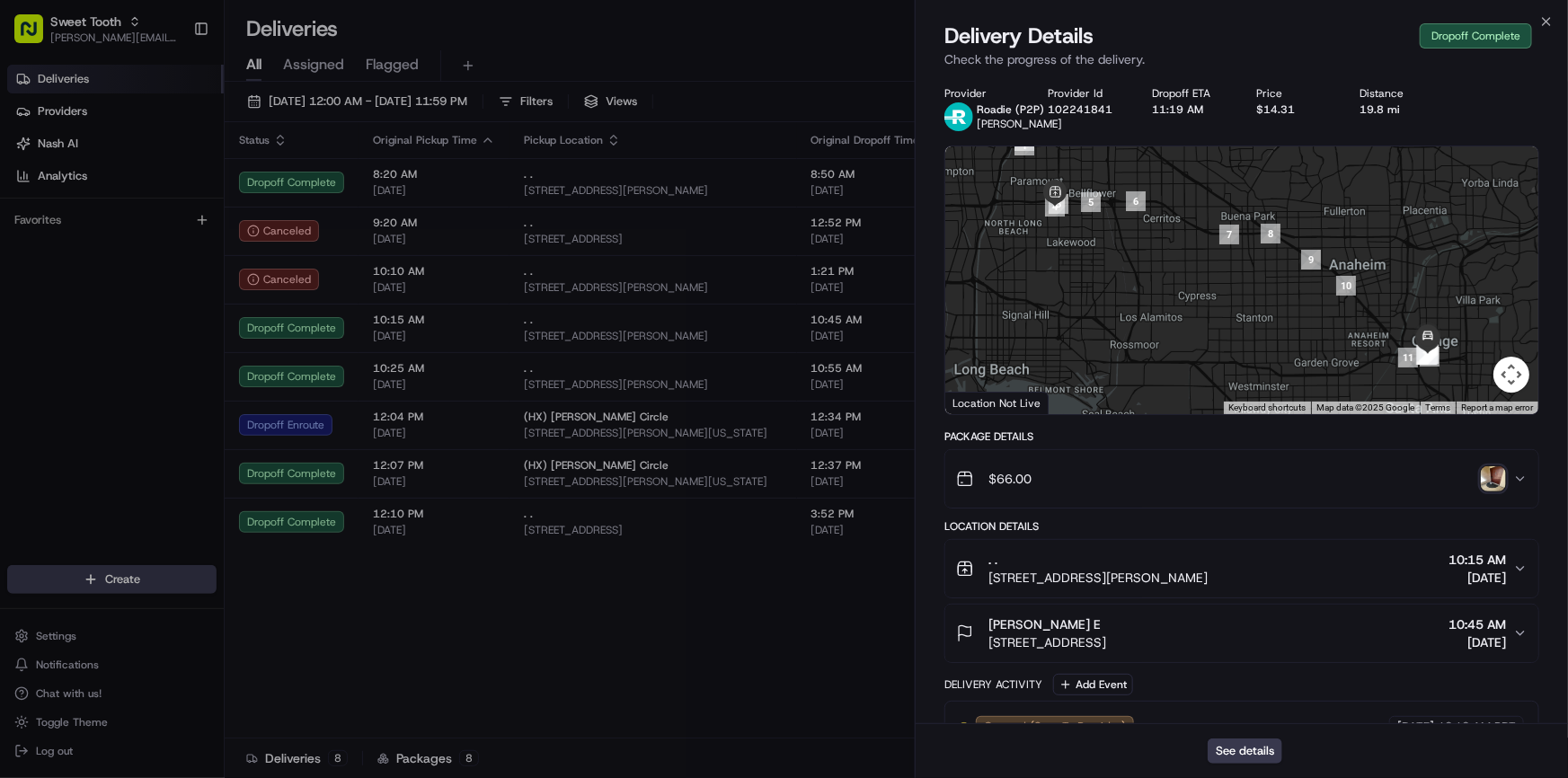
click at [1486, 475] on img "button" at bounding box center [1493, 478] width 25 height 25
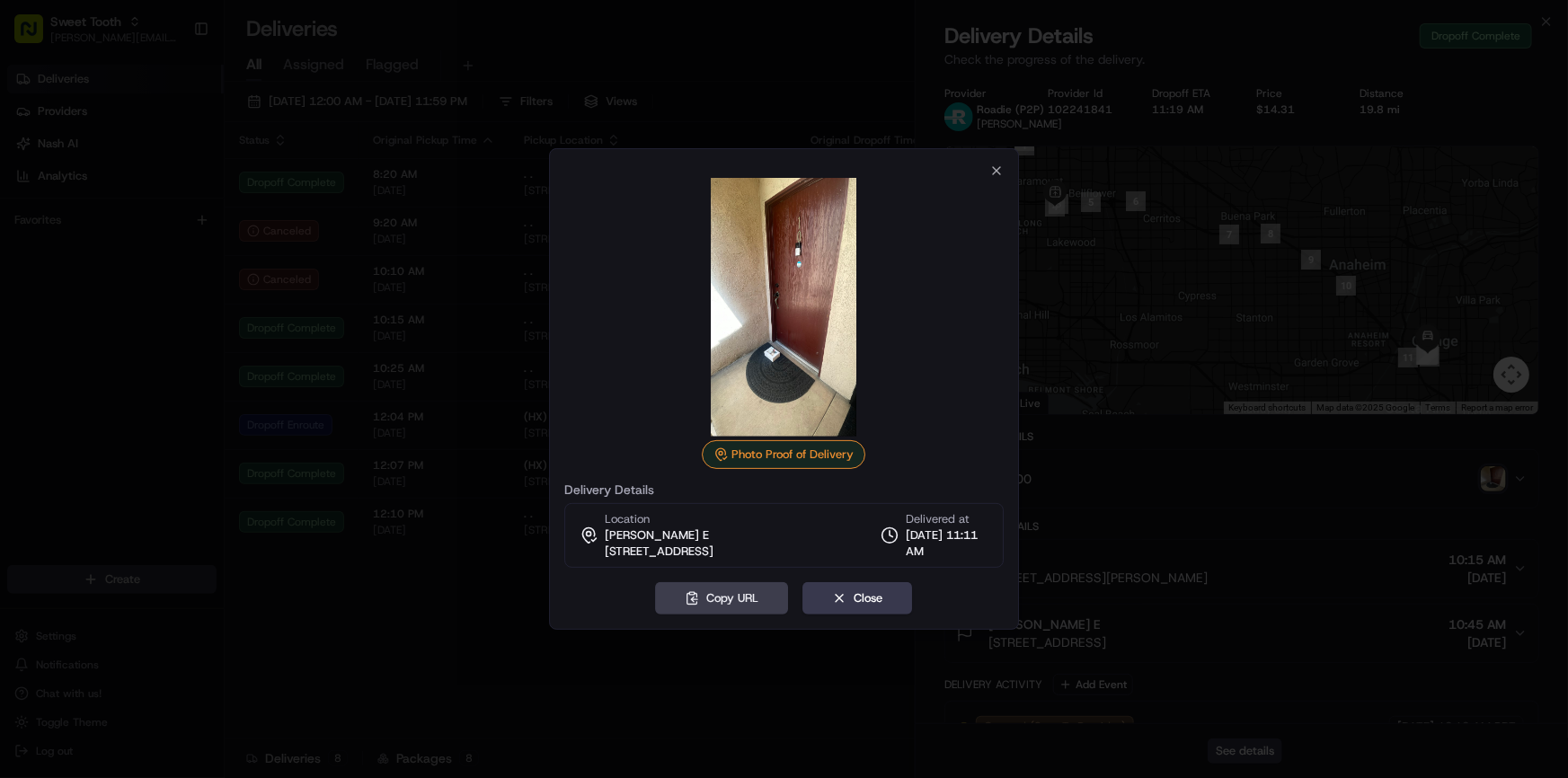
click at [436, 620] on div at bounding box center [784, 389] width 1568 height 778
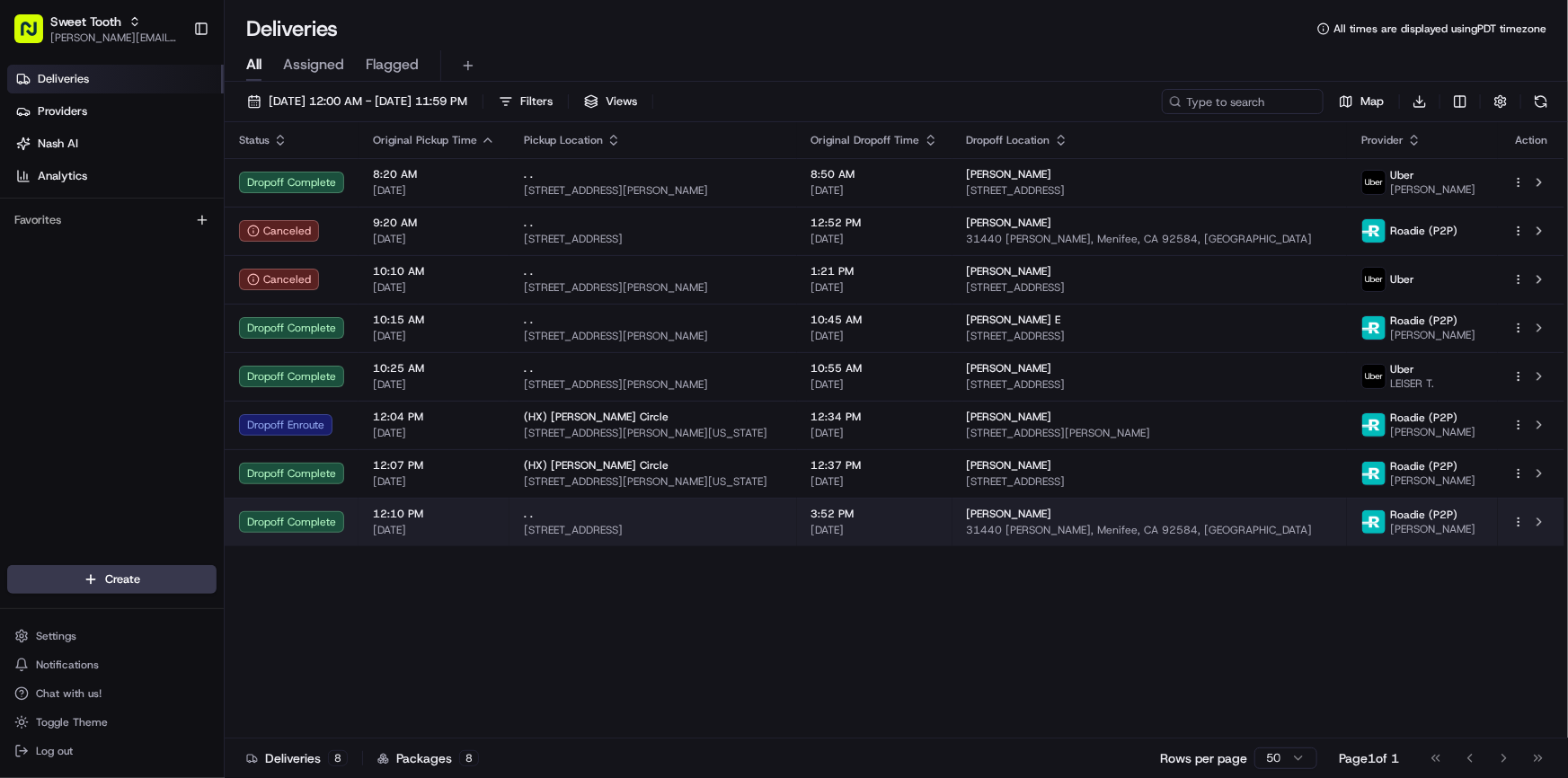
click at [317, 526] on div "Dropoff Complete" at bounding box center [292, 521] width 106 height 21
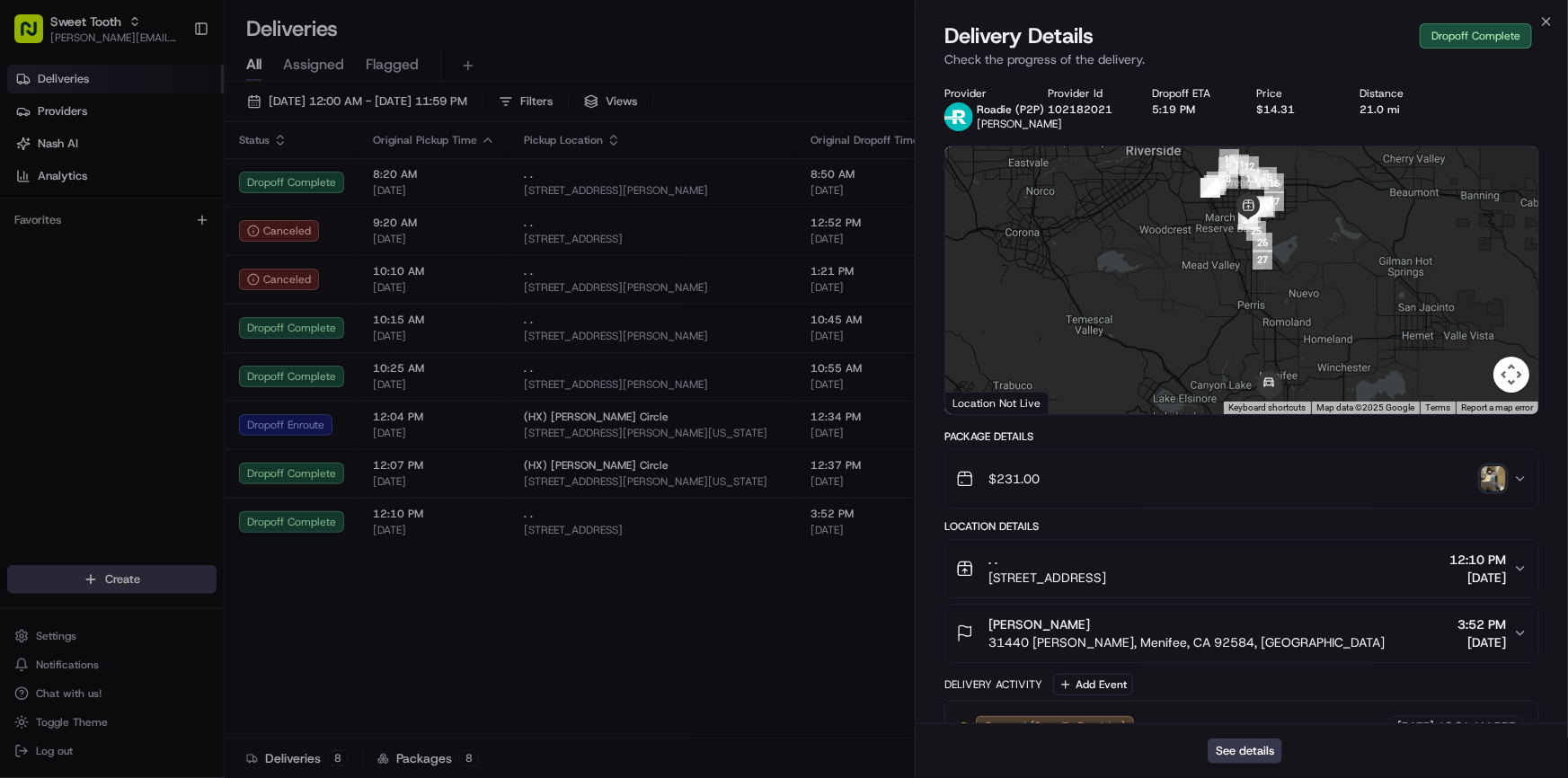
click at [1497, 483] on img "button" at bounding box center [1493, 478] width 25 height 25
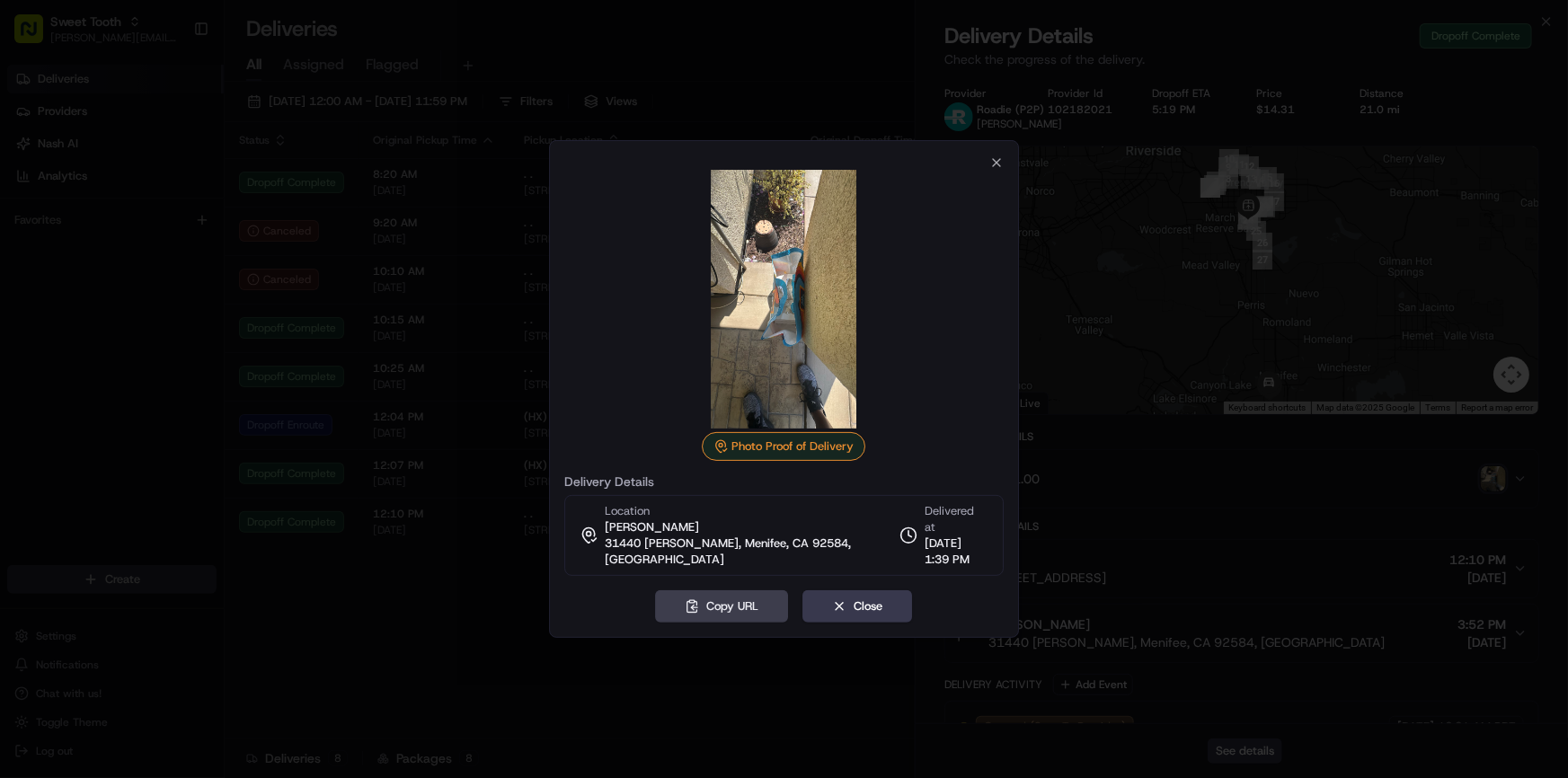
click at [444, 596] on div at bounding box center [784, 389] width 1568 height 778
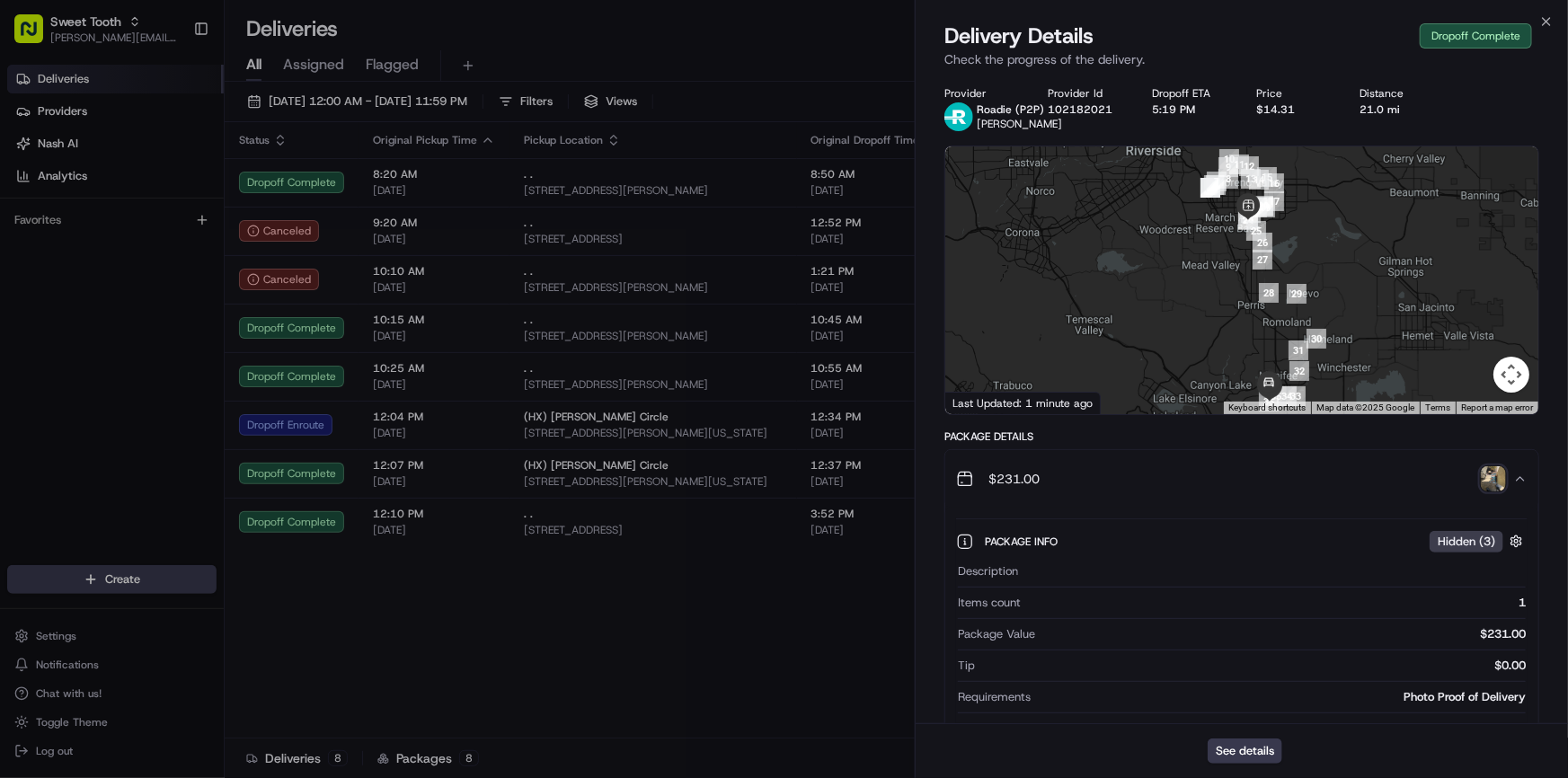
click at [1483, 474] on img "button" at bounding box center [1493, 478] width 25 height 25
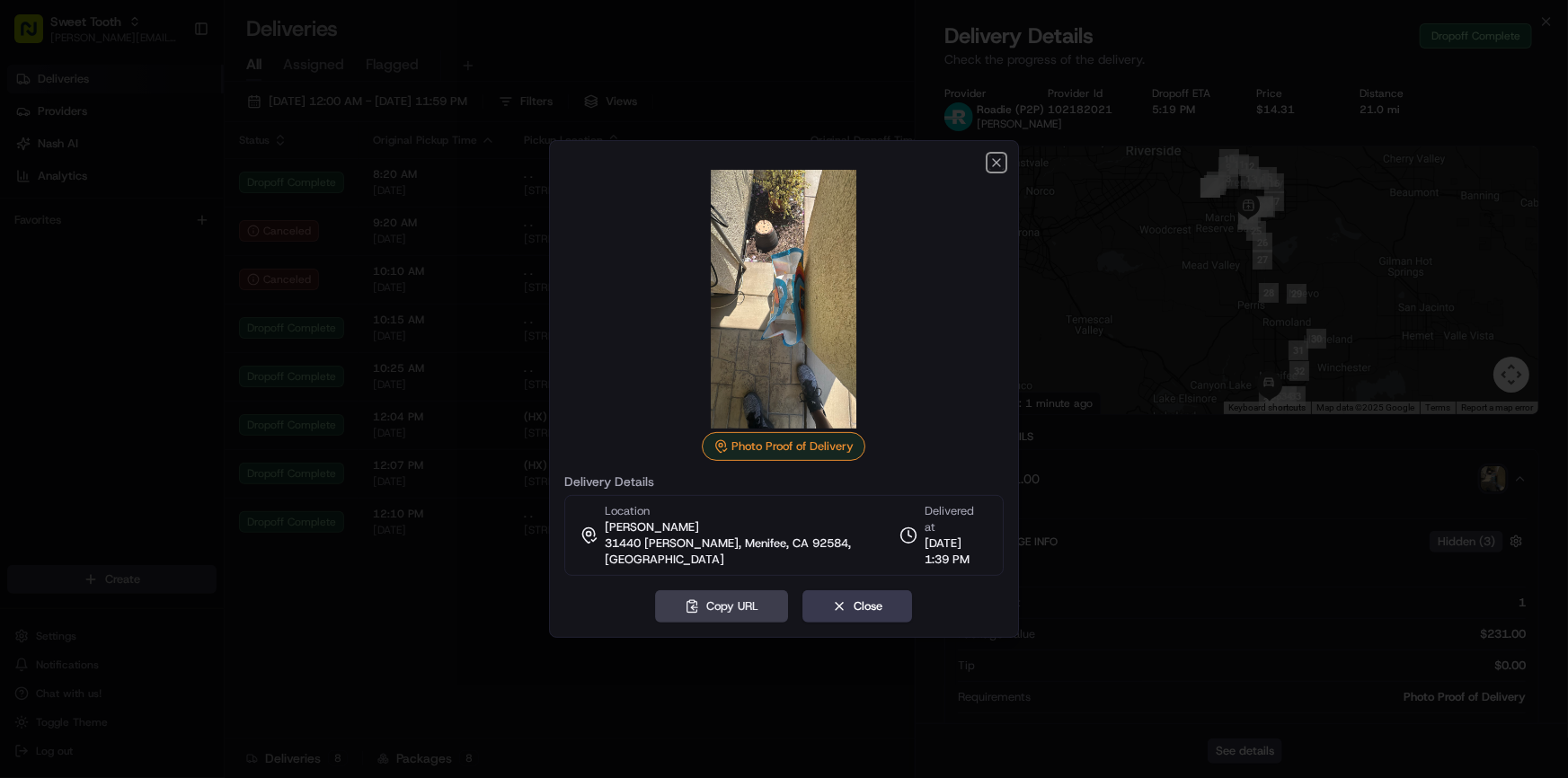
drag, startPoint x: 992, startPoint y: 163, endPoint x: 974, endPoint y: 176, distance: 22.2
click at [992, 163] on icon "button" at bounding box center [996, 162] width 14 height 14
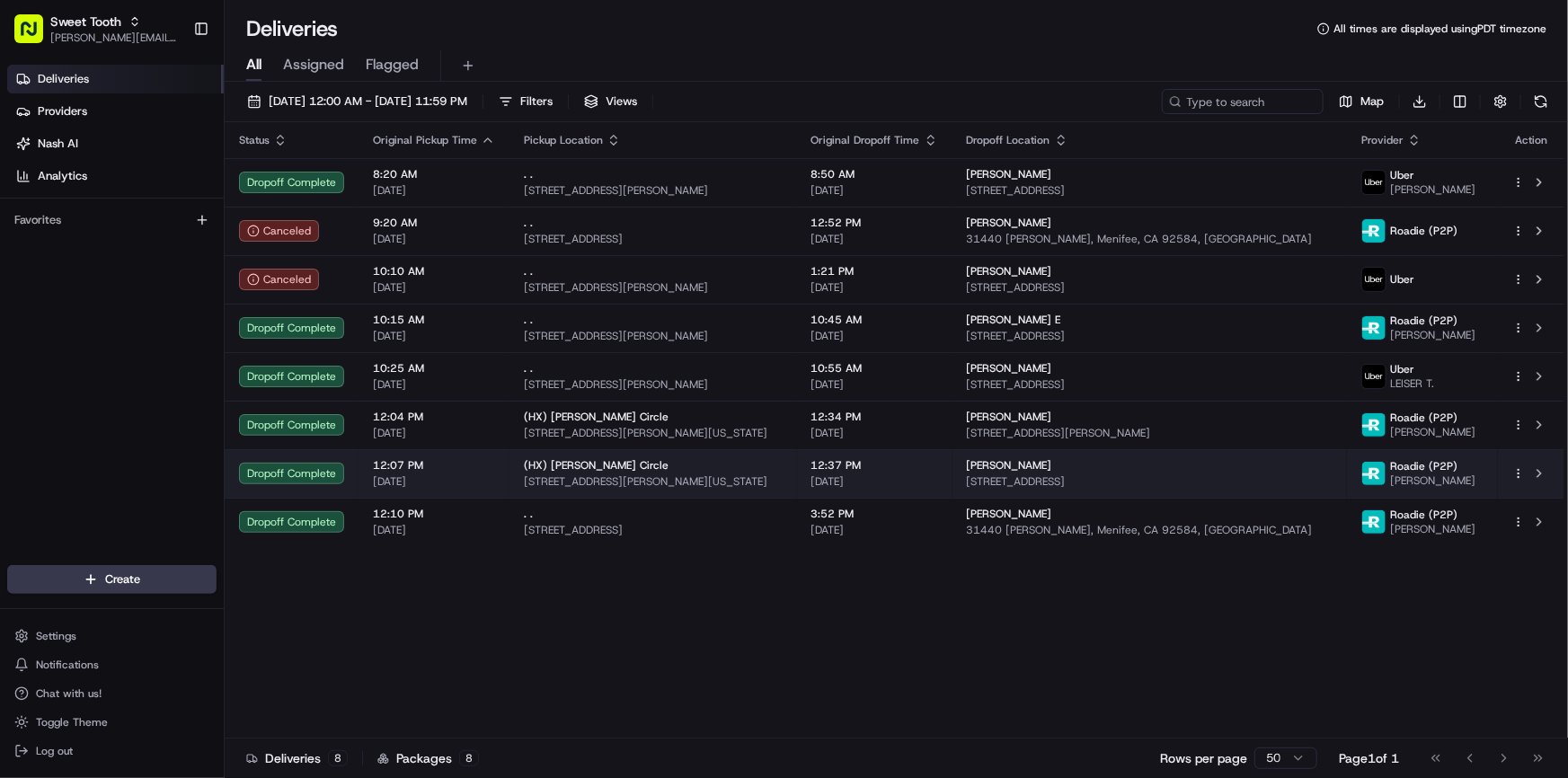
click at [350, 485] on td "Dropoff Complete" at bounding box center [291, 474] width 134 height 49
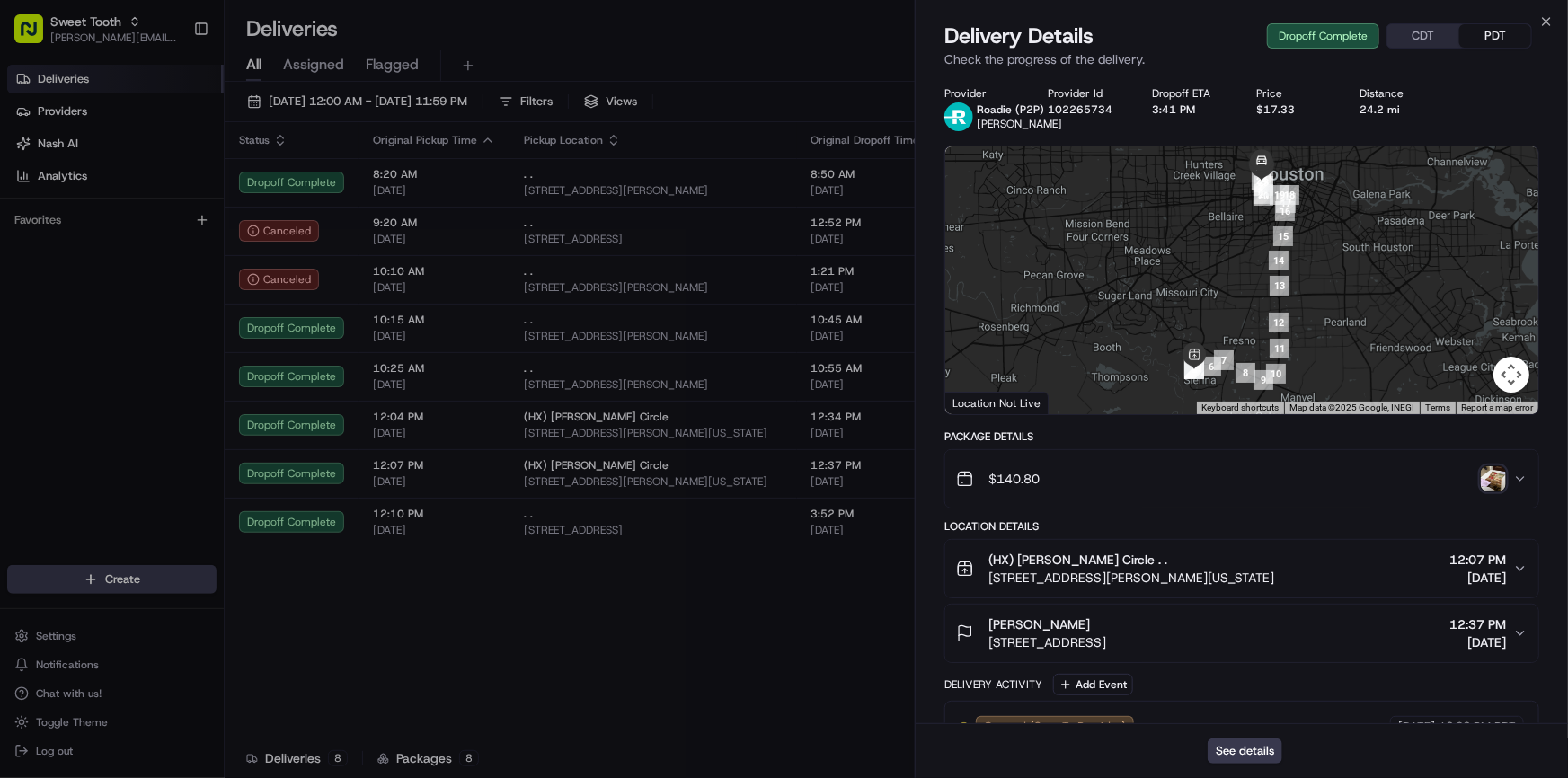
click at [1484, 485] on img "button" at bounding box center [1493, 478] width 25 height 25
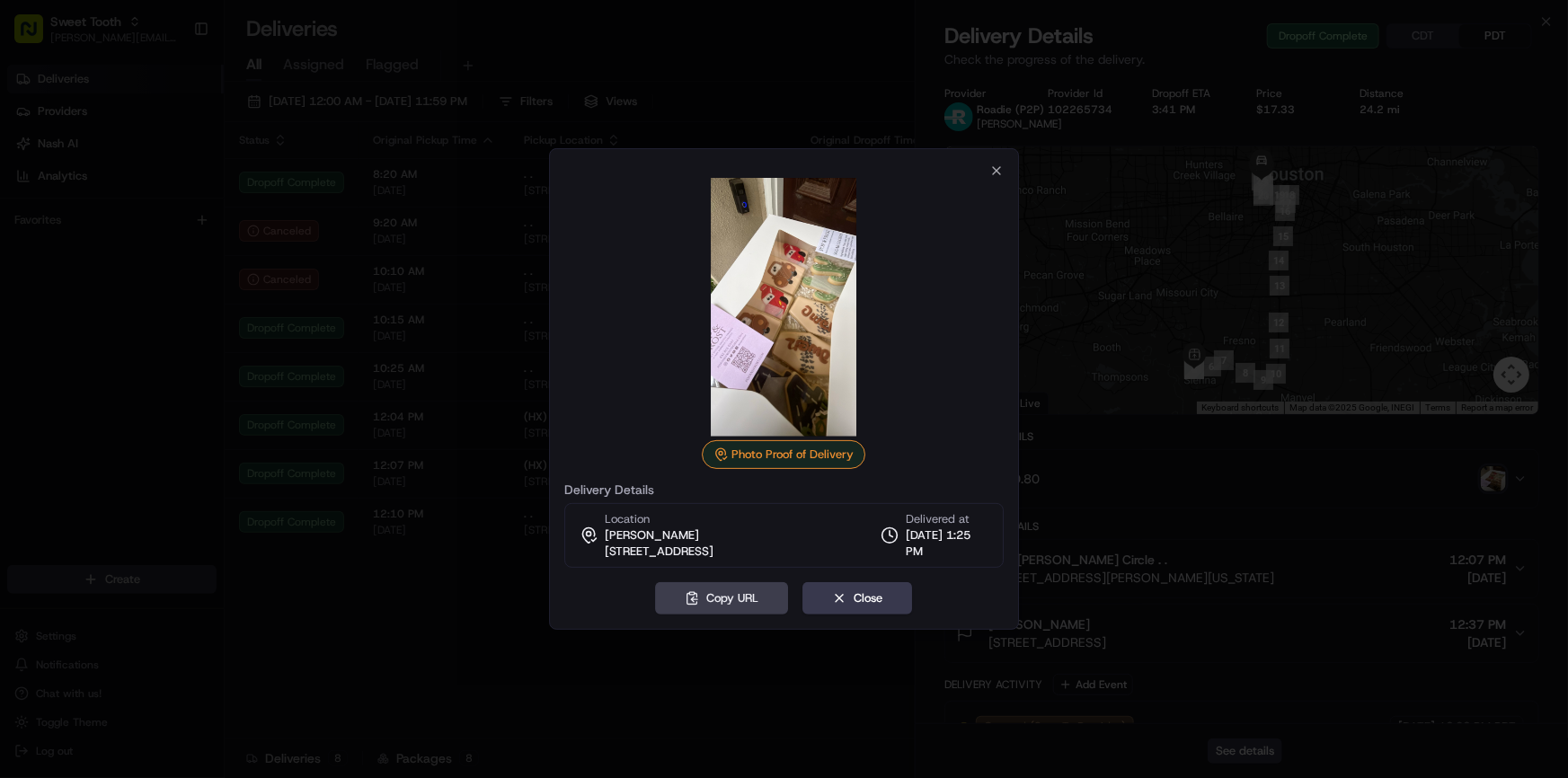
click at [1280, 494] on div at bounding box center [784, 389] width 1568 height 778
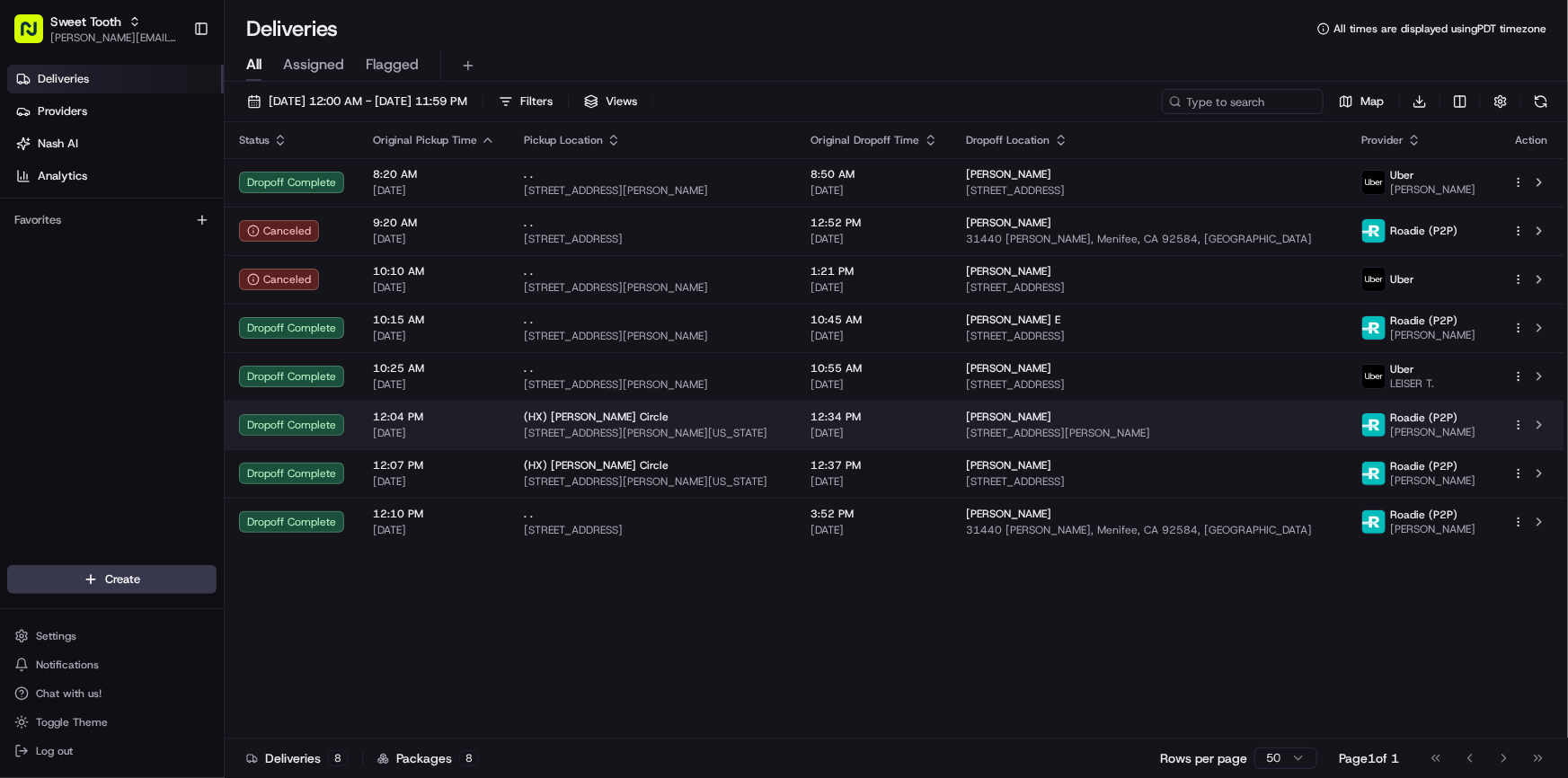
click at [620, 426] on span "[STREET_ADDRESS][PERSON_NAME][US_STATE]" at bounding box center [653, 432] width 259 height 14
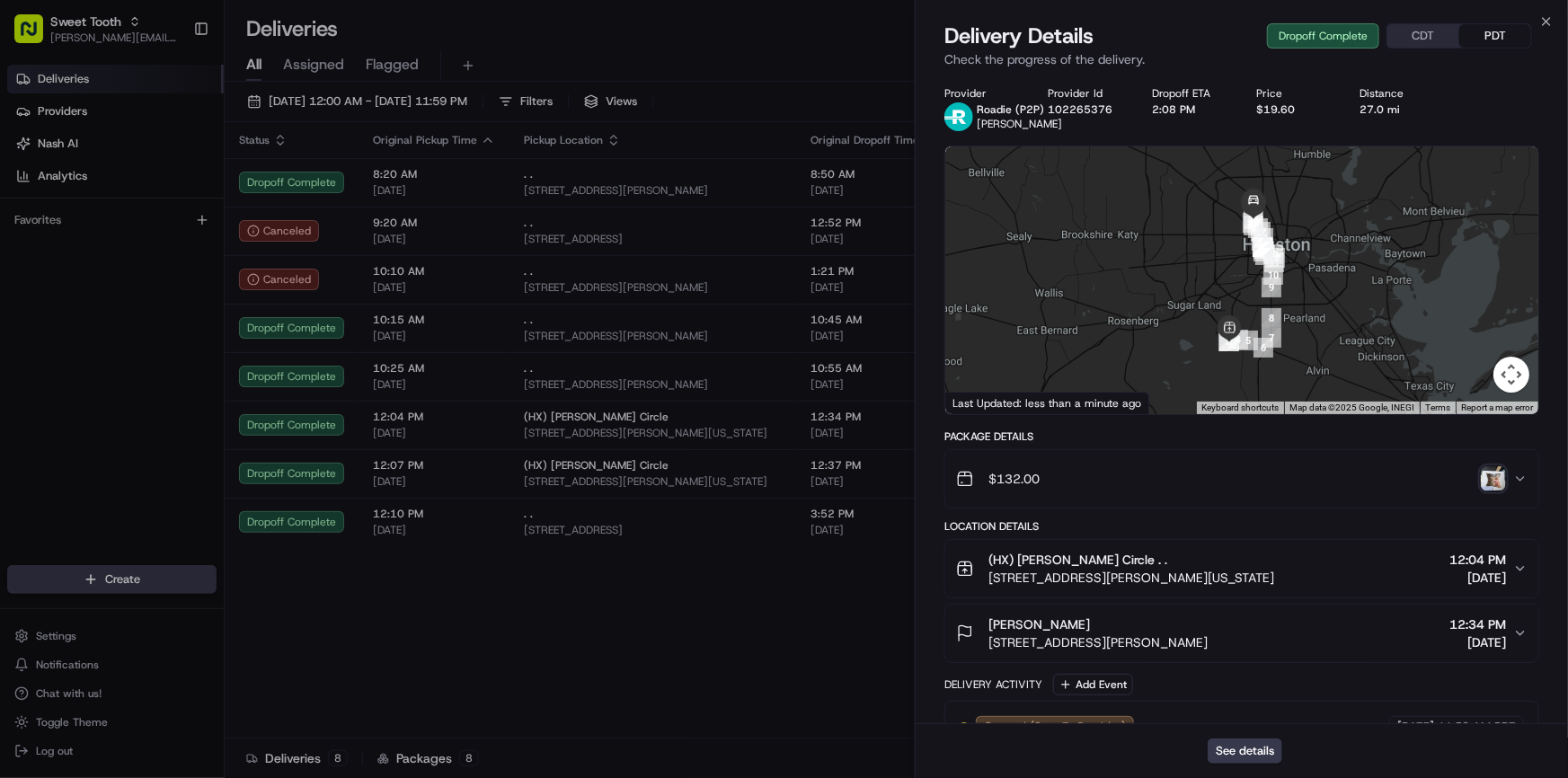
click at [1500, 480] on img "button" at bounding box center [1493, 478] width 25 height 25
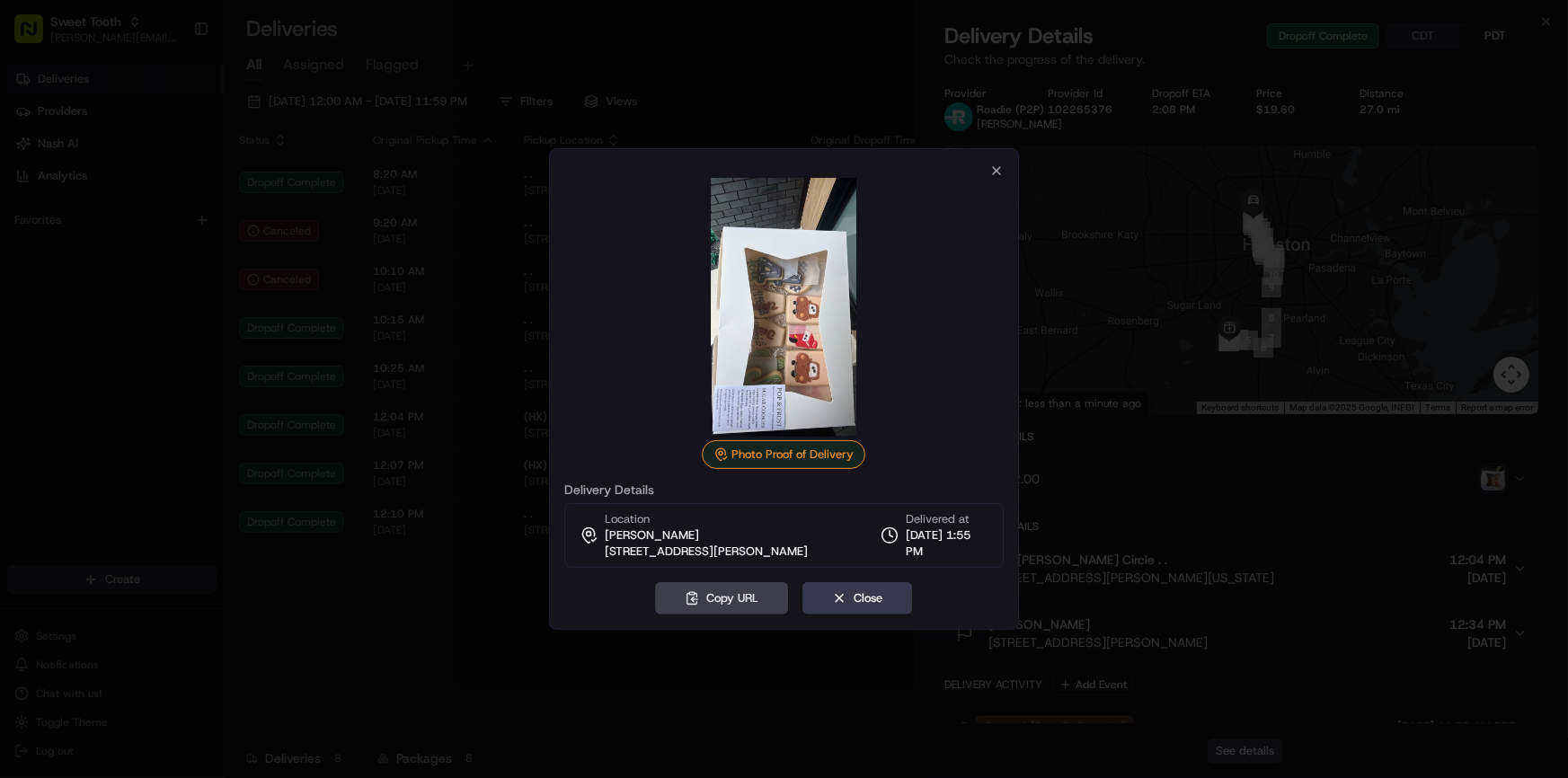
click at [729, 686] on div at bounding box center [784, 389] width 1568 height 778
